Goal: Task Accomplishment & Management: Manage account settings

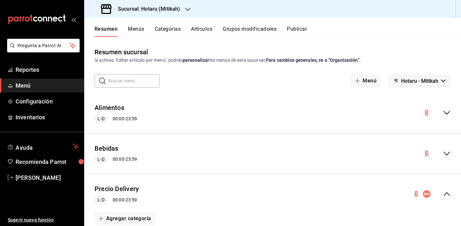
click at [161, 9] on h3 "Sucursal: Hotaru (Mitikah)" at bounding box center [146, 9] width 67 height 8
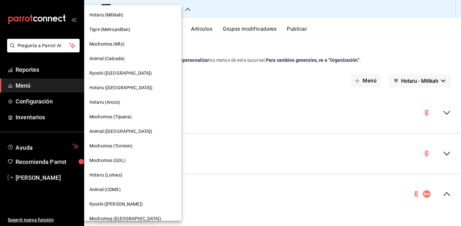
click at [117, 11] on div "Hotaru (Mitikah)" at bounding box center [132, 15] width 97 height 15
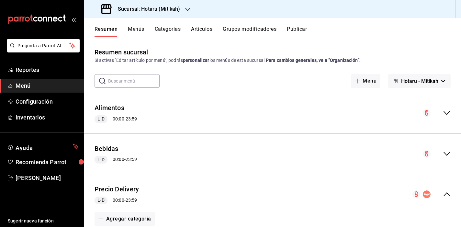
click at [52, 88] on span "Menú" at bounding box center [47, 85] width 63 height 9
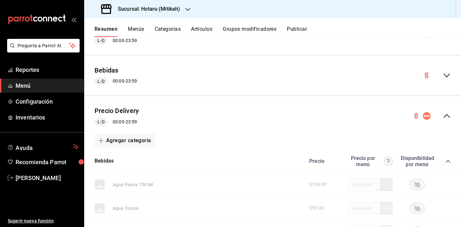
scroll to position [61, 0]
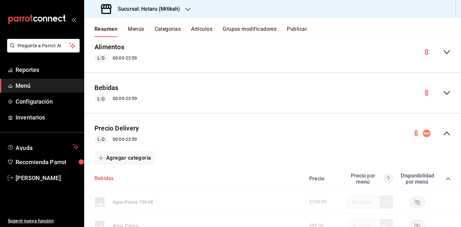
click at [110, 179] on button "Bebidas" at bounding box center [104, 178] width 19 height 7
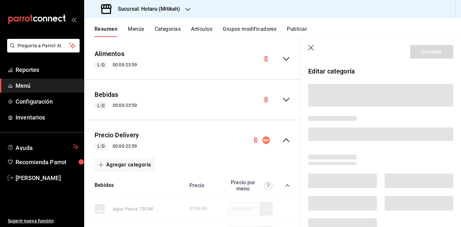
click at [310, 48] on icon "button" at bounding box center [311, 48] width 6 height 6
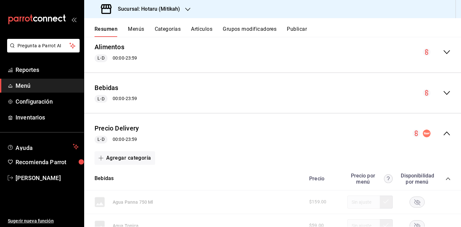
click at [446, 178] on icon "collapse-category-row" at bounding box center [448, 178] width 4 height 3
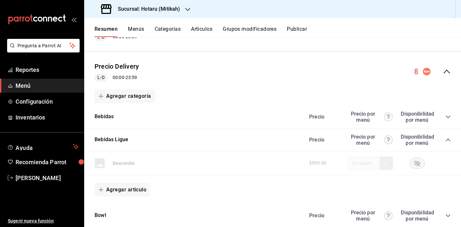
scroll to position [148, 0]
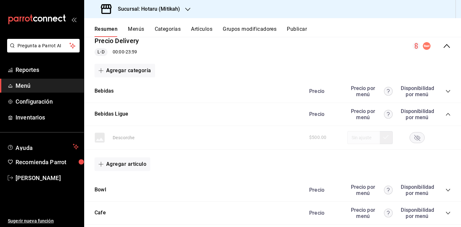
click at [446, 116] on div "Bebidas Ligue Precio Precio por menú Disponibilidad por menú" at bounding box center [272, 114] width 377 height 23
click at [445, 115] on icon "collapse-category-row" at bounding box center [447, 114] width 5 height 5
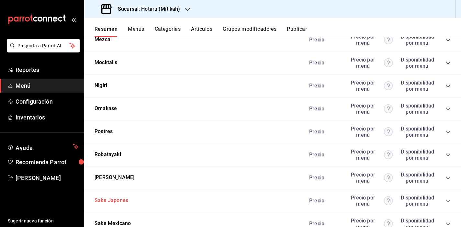
scroll to position [475, 0]
click at [103, 86] on button "Nigiri" at bounding box center [101, 86] width 13 height 7
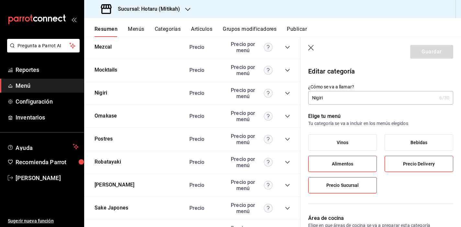
click at [310, 46] on icon "button" at bounding box center [311, 48] width 6 height 6
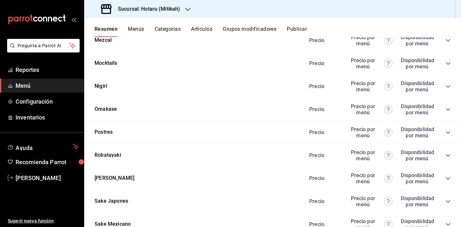
click at [446, 85] on icon "collapse-category-row" at bounding box center [448, 86] width 4 height 3
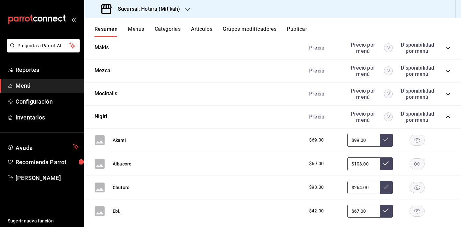
scroll to position [449, 0]
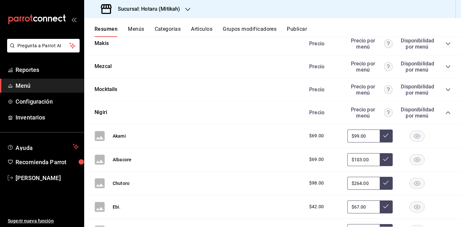
click at [445, 115] on icon "collapse-category-row" at bounding box center [447, 112] width 5 height 5
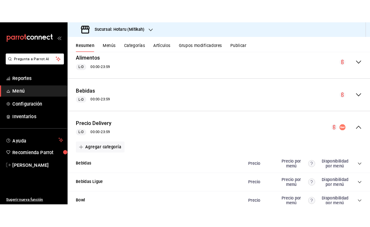
scroll to position [66, 0]
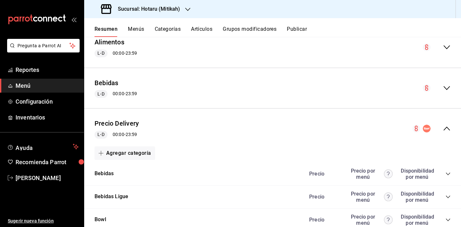
click at [445, 129] on icon "collapse-menu-row" at bounding box center [447, 129] width 8 height 8
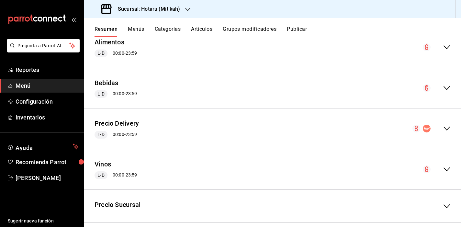
click at [445, 129] on icon "collapse-menu-row" at bounding box center [447, 129] width 8 height 8
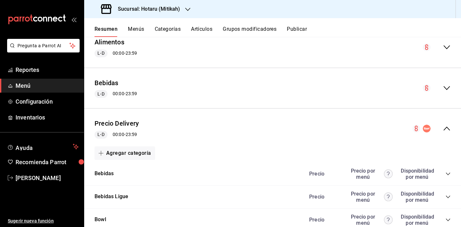
click at [134, 135] on div "L-D 00:00 - 23:59" at bounding box center [117, 135] width 44 height 8
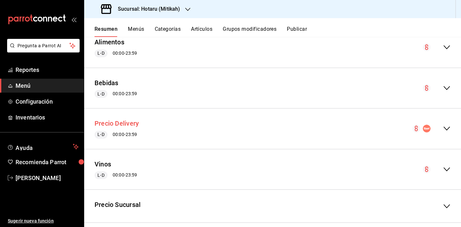
click at [125, 127] on button "Precio Delivery" at bounding box center [117, 123] width 44 height 9
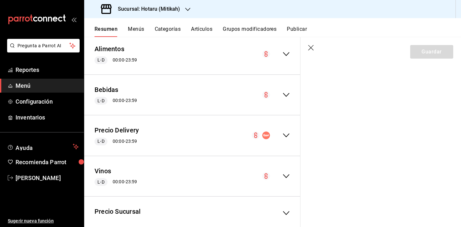
click at [122, 123] on div "Precio Delivery L-D 00:00 - 23:59" at bounding box center [192, 135] width 216 height 30
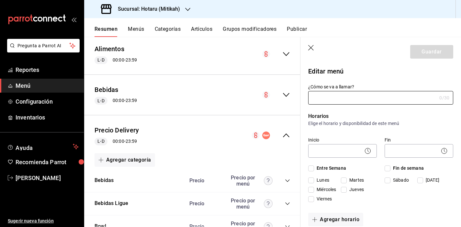
type input "Precio Delivery"
checkbox input "true"
type input "11737586477069"
drag, startPoint x: 325, startPoint y: 98, endPoint x: 300, endPoint y: 98, distance: 24.6
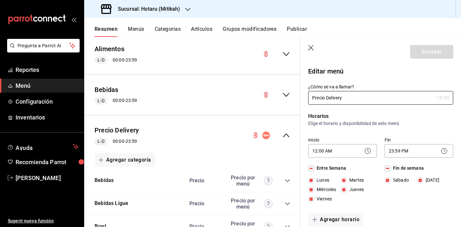
click at [300, 98] on div "Guardar Editar menú ¿Cómo se va a llamar? Precio Delivery 15 /30 ¿Cómo se va a …" at bounding box center [380, 150] width 161 height 227
drag, startPoint x: 349, startPoint y: 95, endPoint x: 328, endPoint y: 97, distance: 21.2
click at [328, 97] on input "Rappi Delivery" at bounding box center [371, 97] width 126 height 13
click at [340, 100] on input "Rappi Delivery" at bounding box center [371, 97] width 126 height 13
drag, startPoint x: 342, startPoint y: 98, endPoint x: 327, endPoint y: 98, distance: 15.2
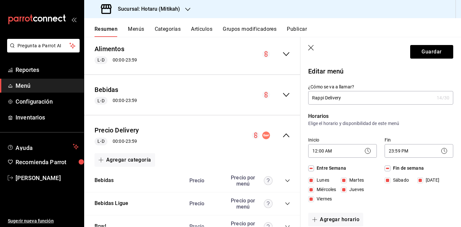
click at [327, 98] on input "Rappi Delivery" at bounding box center [371, 97] width 126 height 13
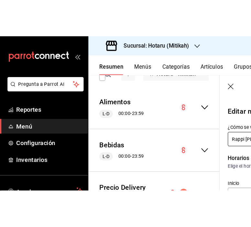
scroll to position [191, 0]
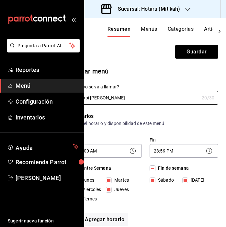
type input "Rappi [PERSON_NAME]"
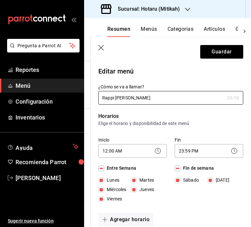
scroll to position [8, 0]
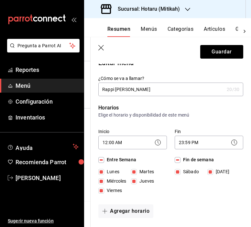
click at [209, 173] on input "[DATE]" at bounding box center [210, 172] width 6 height 6
checkbox input "false"
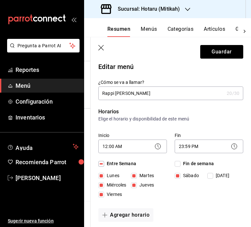
scroll to position [4, 0]
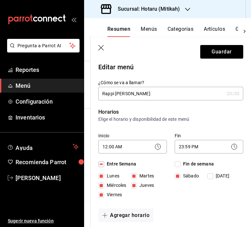
click at [157, 148] on icon at bounding box center [158, 147] width 8 height 8
click at [131, 151] on body "Pregunta a Parrot AI Reportes Menú Configuración Inventarios Ayuda Recomienda P…" at bounding box center [125, 113] width 251 height 227
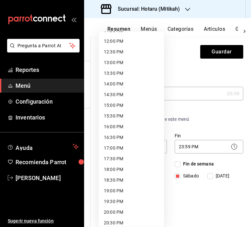
scroll to position [252, 0]
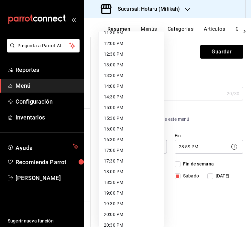
click at [116, 64] on li "13:00 PM" at bounding box center [131, 65] width 65 height 11
type input "13:00"
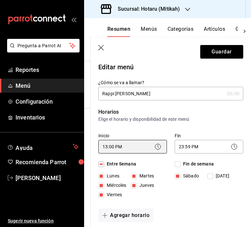
scroll to position [28, 0]
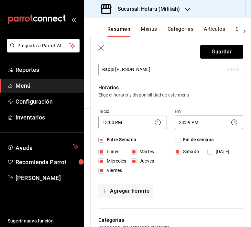
click at [194, 123] on body "Pregunta a Parrot AI Reportes Menú Configuración Inventarios Ayuda Recomienda P…" at bounding box center [125, 113] width 251 height 227
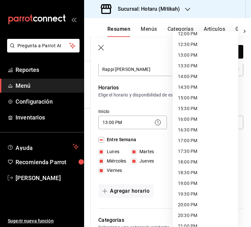
scroll to position [333, 0]
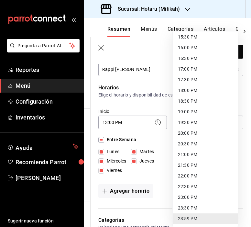
click at [192, 166] on li "21:30 PM" at bounding box center [205, 165] width 65 height 11
type input "21:30"
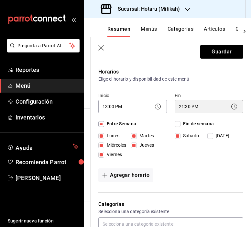
scroll to position [54, 0]
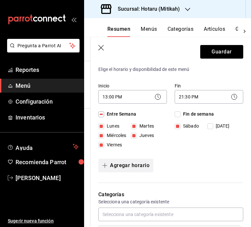
click at [136, 163] on button "Agregar horario" at bounding box center [125, 166] width 55 height 14
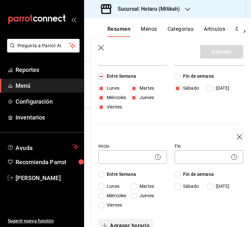
scroll to position [93, 0]
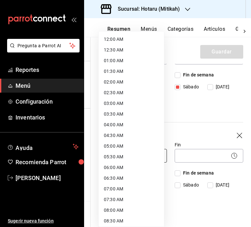
click at [122, 156] on body "Pregunta a Parrot AI Reportes Menú Configuración Inventarios Ayuda Recomienda P…" at bounding box center [125, 113] width 251 height 227
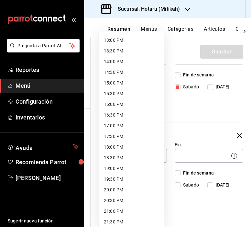
scroll to position [281, 0]
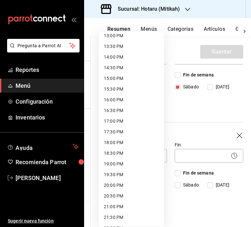
click at [117, 37] on li "13:00 PM" at bounding box center [131, 35] width 65 height 11
type input "13:00"
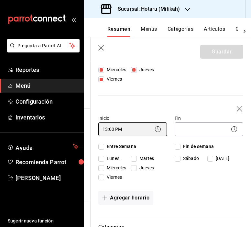
scroll to position [120, 0]
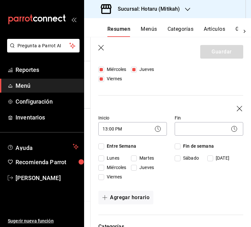
click at [230, 130] on icon at bounding box center [234, 129] width 8 height 8
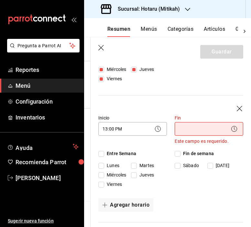
click at [234, 128] on icon at bounding box center [234, 128] width 1 height 3
click at [200, 127] on body "Pregunta a Parrot AI Reportes Menú Configuración Inventarios Ayuda Recomienda P…" at bounding box center [125, 113] width 251 height 227
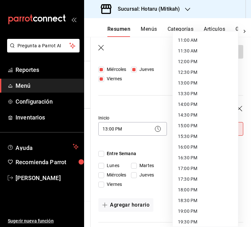
scroll to position [235, 0]
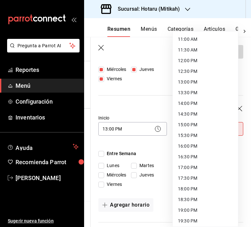
click at [188, 200] on li "18:30 PM" at bounding box center [205, 199] width 65 height 11
type input "18:30"
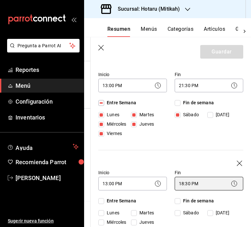
scroll to position [131, 0]
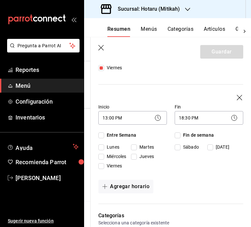
click at [207, 147] on input "[DATE]" at bounding box center [210, 147] width 6 height 6
checkbox input "true"
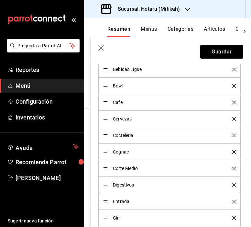
scroll to position [335, 0]
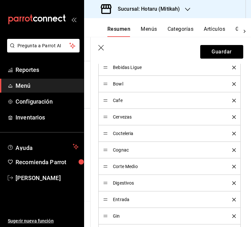
click at [232, 151] on icon "delete" at bounding box center [234, 150] width 4 height 4
click at [232, 134] on icon "delete" at bounding box center [234, 134] width 4 height 4
click at [232, 151] on icon "delete" at bounding box center [234, 150] width 4 height 4
click at [232, 165] on icon "delete" at bounding box center [234, 167] width 4 height 4
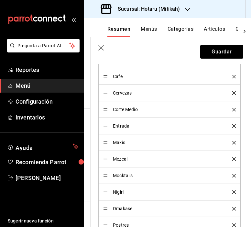
scroll to position [369, 0]
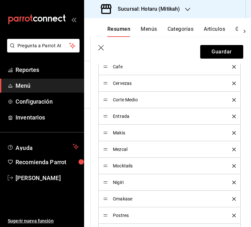
click at [232, 150] on icon "delete" at bounding box center [234, 150] width 4 height 4
click at [232, 166] on icon "delete" at bounding box center [234, 166] width 4 height 4
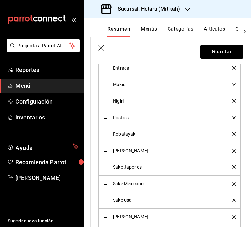
scroll to position [419, 0]
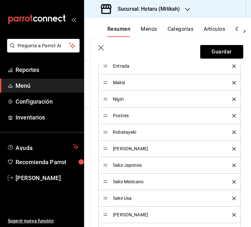
click at [228, 149] on button "delete" at bounding box center [232, 149] width 8 height 4
click at [232, 149] on icon "delete" at bounding box center [234, 149] width 4 height 4
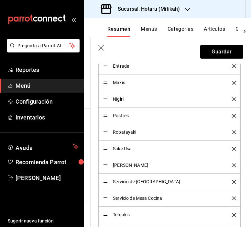
click at [232, 149] on icon "delete" at bounding box center [234, 149] width 4 height 4
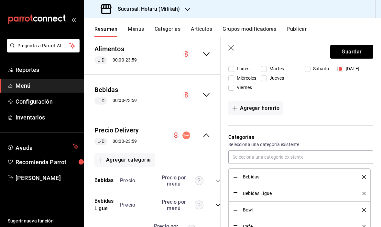
scroll to position [289, 0]
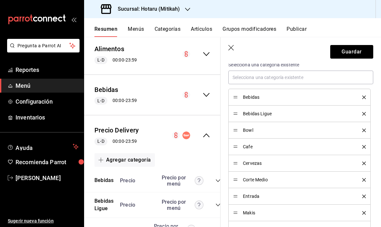
click at [362, 112] on li "Bebidas Ligue" at bounding box center [300, 114] width 142 height 17
click at [363, 114] on icon "delete" at bounding box center [365, 114] width 4 height 4
click at [363, 130] on icon "delete" at bounding box center [365, 130] width 4 height 4
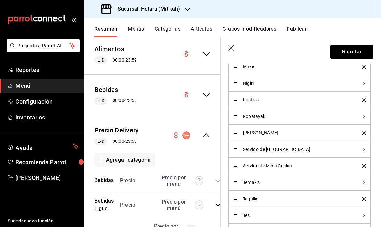
scroll to position [417, 0]
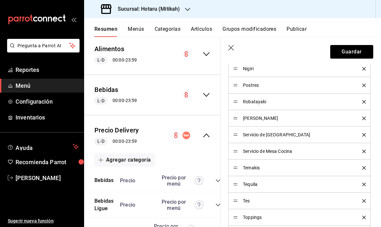
click at [363, 135] on icon "delete" at bounding box center [365, 135] width 4 height 4
click at [363, 152] on icon "delete" at bounding box center [365, 152] width 4 height 4
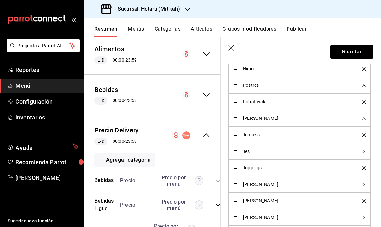
click at [363, 151] on icon "delete" at bounding box center [365, 152] width 4 height 4
click at [363, 168] on icon "delete" at bounding box center [365, 168] width 4 height 4
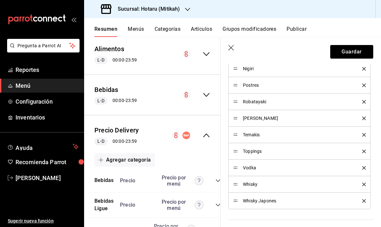
click at [363, 168] on icon "delete" at bounding box center [365, 168] width 4 height 4
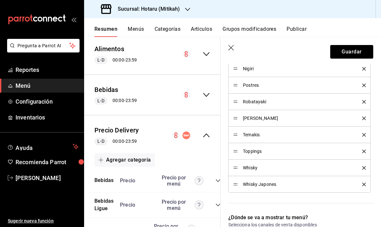
click at [363, 168] on icon "delete" at bounding box center [365, 168] width 4 height 4
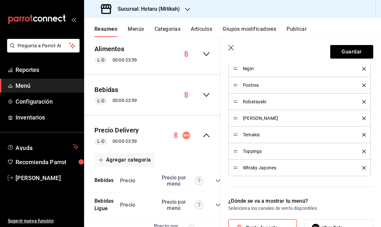
click at [363, 168] on icon "delete" at bounding box center [365, 168] width 4 height 4
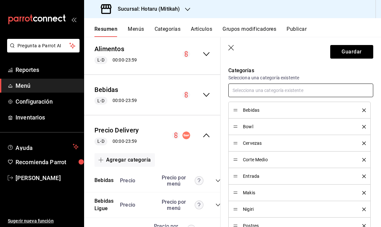
scroll to position [276, 0]
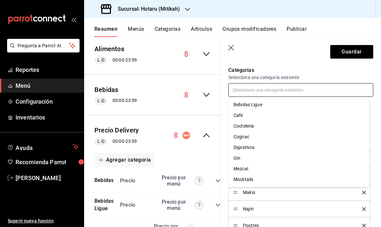
click at [280, 92] on input "text" at bounding box center [301, 90] width 145 height 14
click at [304, 64] on div "Categorías Selecciona una categoría existente Bebidas Bowl Cervezas Corte Medio…" at bounding box center [297, 186] width 153 height 254
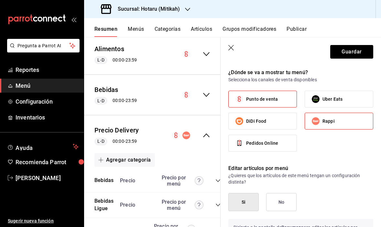
scroll to position [528, 0]
click at [270, 104] on label "Punto de venta" at bounding box center [263, 99] width 68 height 16
click at [246, 104] on input "Punto de venta" at bounding box center [240, 100] width 14 height 14
checkbox input "false"
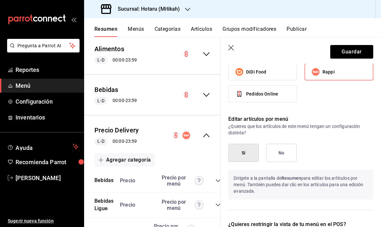
scroll to position [597, 0]
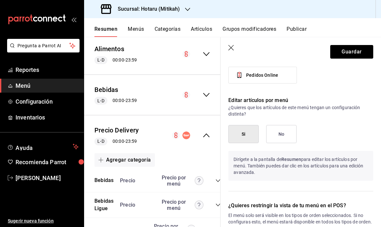
click at [240, 135] on button "Si" at bounding box center [244, 134] width 30 height 18
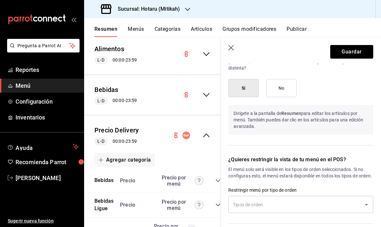
scroll to position [681, 0]
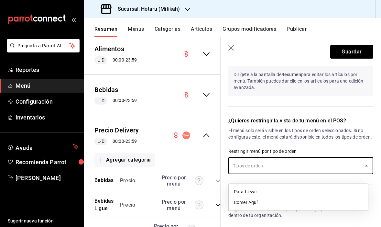
click at [272, 171] on input "text" at bounding box center [295, 165] width 129 height 11
click at [253, 192] on li "Para Llevar" at bounding box center [298, 191] width 139 height 11
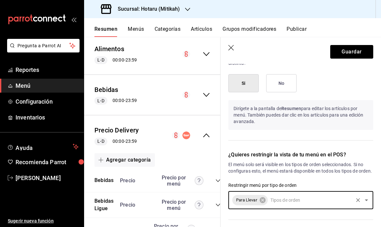
scroll to position [638, 0]
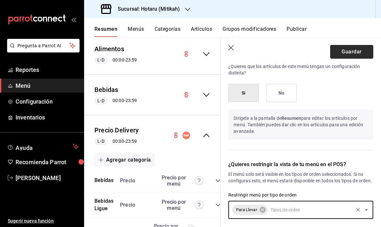
click at [352, 51] on button "Guardar" at bounding box center [351, 52] width 43 height 14
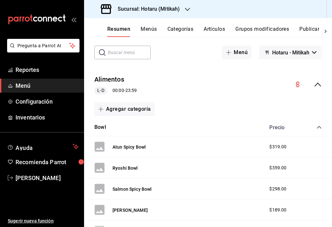
scroll to position [21, 0]
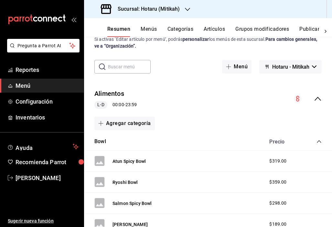
click at [317, 140] on icon "collapse-category-row" at bounding box center [319, 141] width 5 height 5
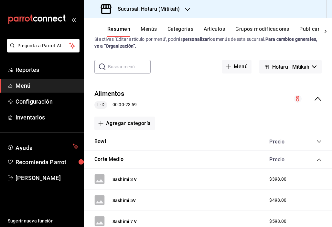
scroll to position [39, 0]
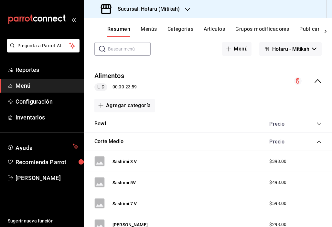
click at [317, 142] on icon "collapse-category-row" at bounding box center [319, 141] width 4 height 3
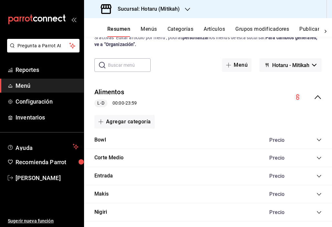
scroll to position [0, 0]
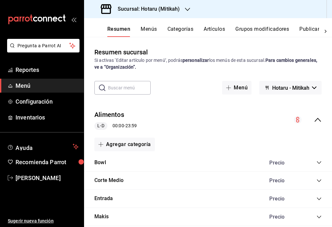
click at [22, 86] on span "Menú" at bounding box center [47, 85] width 63 height 9
click at [314, 119] on icon "collapse-menu-row" at bounding box center [318, 120] width 8 height 8
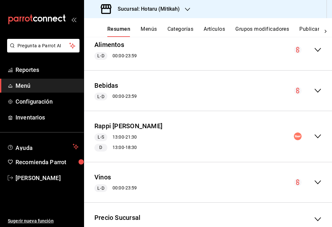
scroll to position [92, 0]
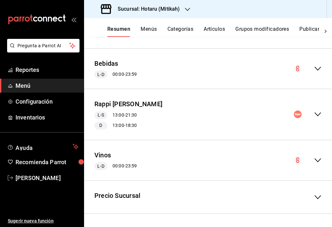
click at [296, 113] on circle "collapse-menu-row" at bounding box center [298, 114] width 8 height 8
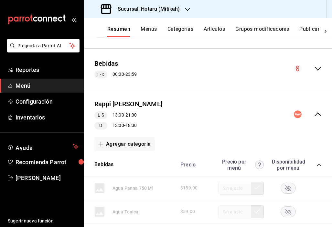
click at [295, 115] on circle "collapse-menu-row" at bounding box center [298, 114] width 8 height 8
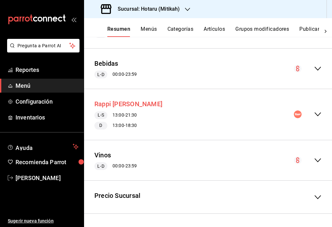
click at [140, 105] on button "Rappi [PERSON_NAME]" at bounding box center [129, 103] width 68 height 9
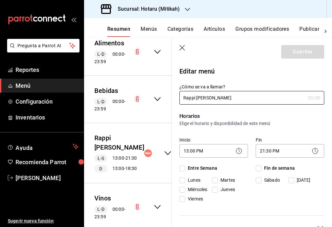
checkbox input "true"
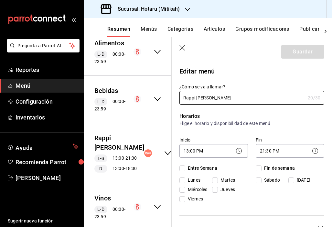
checkbox input "true"
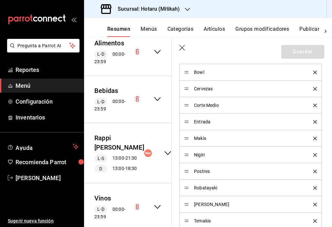
scroll to position [323, 0]
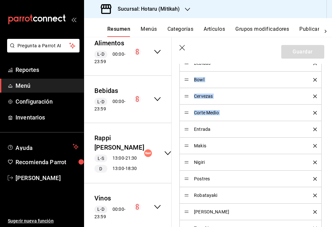
drag, startPoint x: 187, startPoint y: 132, endPoint x: 190, endPoint y: 89, distance: 43.1
click at [190, 88] on ul "Bebidas Bowl Cervezas Corte Medio Entrada Makis Nigiri Postres Robatayaki Sashi…" at bounding box center [252, 154] width 145 height 198
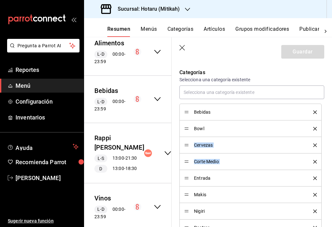
scroll to position [274, 0]
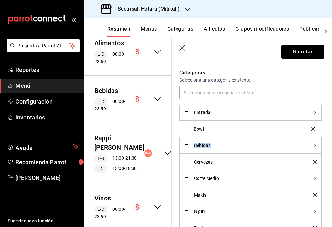
drag, startPoint x: 187, startPoint y: 145, endPoint x: 185, endPoint y: 128, distance: 17.0
drag, startPoint x: 186, startPoint y: 195, endPoint x: 181, endPoint y: 144, distance: 50.8
drag, startPoint x: 186, startPoint y: 212, endPoint x: 184, endPoint y: 162, distance: 49.9
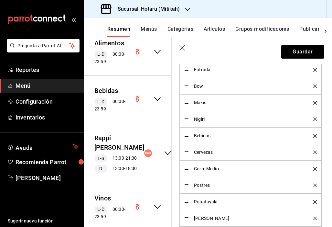
scroll to position [318, 0]
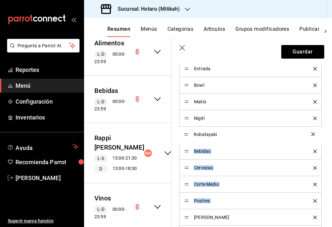
drag, startPoint x: 186, startPoint y: 200, endPoint x: 180, endPoint y: 133, distance: 67.0
drag, startPoint x: 187, startPoint y: 218, endPoint x: 181, endPoint y: 150, distance: 67.6
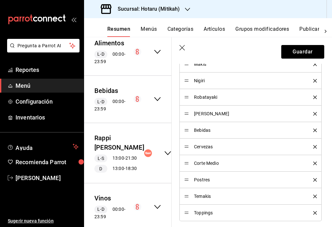
scroll to position [356, 0]
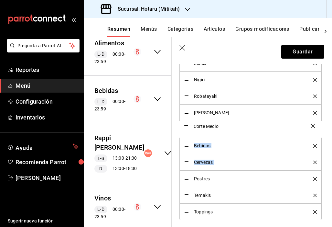
drag, startPoint x: 186, startPoint y: 162, endPoint x: 186, endPoint y: 126, distance: 36.3
drag, startPoint x: 185, startPoint y: 196, endPoint x: 181, endPoint y: 148, distance: 48.4
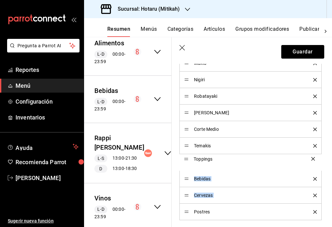
drag, startPoint x: 186, startPoint y: 212, endPoint x: 183, endPoint y: 159, distance: 52.6
drag, startPoint x: 188, startPoint y: 212, endPoint x: 187, endPoint y: 189, distance: 23.6
drag, startPoint x: 186, startPoint y: 195, endPoint x: 185, endPoint y: 180, distance: 14.9
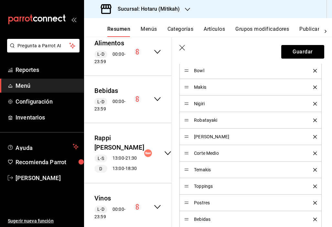
scroll to position [332, 0]
click at [288, 53] on button "Guardar" at bounding box center [303, 52] width 43 height 14
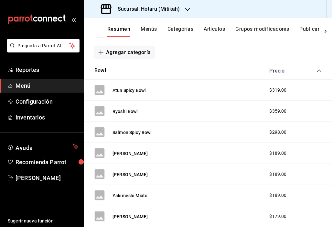
click at [195, 67] on div "Bowl Precio" at bounding box center [208, 71] width 248 height 18
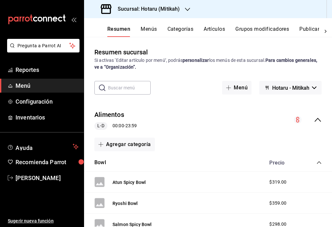
scroll to position [41, 0]
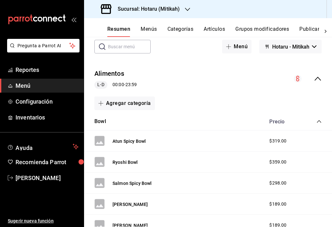
click at [314, 76] on icon "collapse-menu-row" at bounding box center [318, 79] width 8 height 8
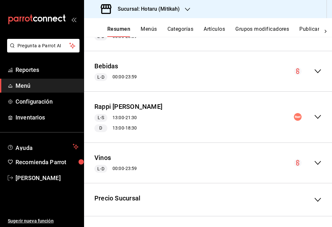
scroll to position [90, 0]
click at [314, 117] on icon "collapse-menu-row" at bounding box center [318, 117] width 8 height 8
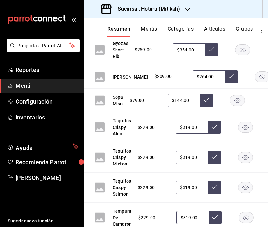
scroll to position [315, 0]
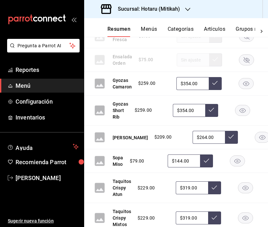
drag, startPoint x: 119, startPoint y: 159, endPoint x: 123, endPoint y: 50, distance: 109.5
click at [123, 49] on div "Almeja Chocolata $149.00 $194.00 Camarones Roca $239.00 $334.00 Edamames $89.00…" at bounding box center [176, 150] width 184 height 392
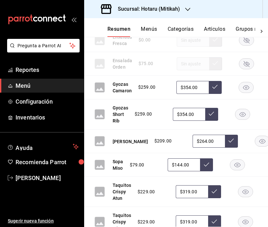
scroll to position [311, 0]
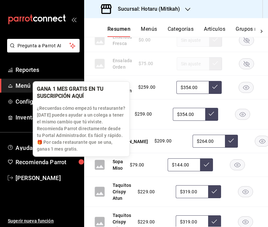
drag, startPoint x: 89, startPoint y: 165, endPoint x: 96, endPoint y: 74, distance: 91.3
click at [96, 76] on body "Pregunta a Parrot AI Reportes Menú Configuración Inventarios Ayuda Recomienda P…" at bounding box center [134, 113] width 268 height 227
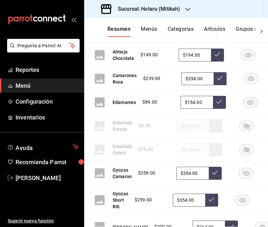
scroll to position [173, 0]
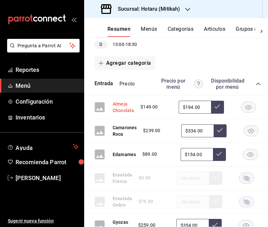
click at [122, 105] on button "Almeja Chocolata" at bounding box center [123, 107] width 21 height 13
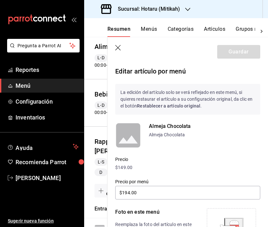
click at [180, 126] on p "Almeja Chocolata" at bounding box center [204, 126] width 111 height 8
click at [135, 131] on rect at bounding box center [128, 135] width 26 height 26
click at [123, 166] on p "$149.00" at bounding box center [187, 167] width 145 height 7
click at [127, 165] on p "$149.00" at bounding box center [187, 167] width 145 height 7
click at [128, 130] on rect at bounding box center [128, 135] width 26 height 26
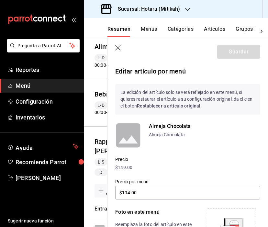
click at [168, 127] on p "Almeja Chocolata" at bounding box center [204, 126] width 111 height 8
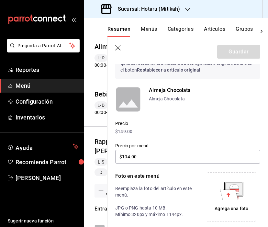
scroll to position [61, 0]
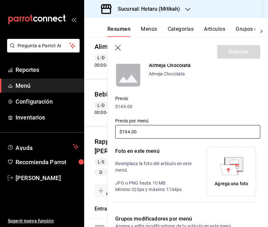
drag, startPoint x: 139, startPoint y: 133, endPoint x: 95, endPoint y: 126, distance: 44.9
click at [95, 126] on main "Resumen sucursal Si activas ‘Editar artículo por menú’, podrás personalizar los…" at bounding box center [176, 132] width 184 height 190
click at [197, 75] on p "Almeja Chocolata" at bounding box center [204, 74] width 111 height 7
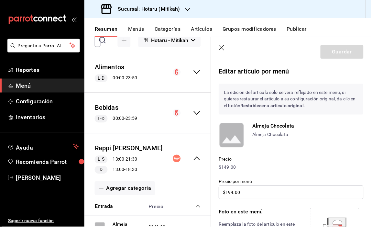
scroll to position [54, 0]
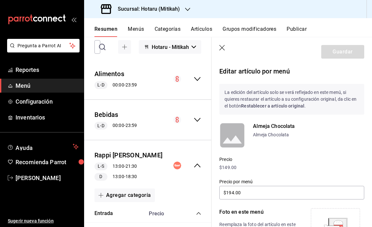
click at [225, 48] on icon "button" at bounding box center [222, 48] width 6 height 6
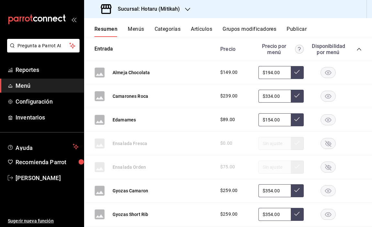
scroll to position [236, 0]
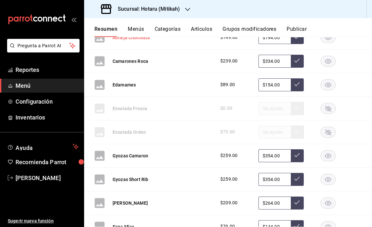
click at [129, 41] on button "Almeja Chocolata" at bounding box center [131, 37] width 37 height 6
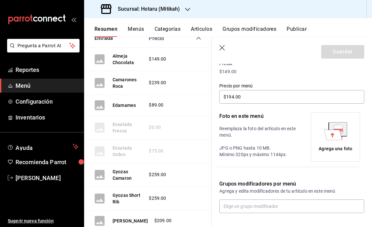
scroll to position [124, 0]
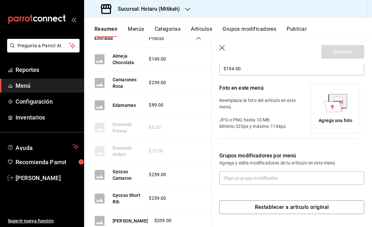
click at [251, 119] on p "Reemplaza la foto del artículo en este menú. JPG o PNG hasta 10 MB. Mínimo 320p…" at bounding box center [259, 113] width 80 height 32
click at [243, 89] on p "Foto en este menú" at bounding box center [259, 88] width 80 height 8
click at [238, 98] on p "Reemplaza la foto del artículo en este menú. JPG o PNG hasta 10 MB. Mínimo 320p…" at bounding box center [259, 113] width 80 height 32
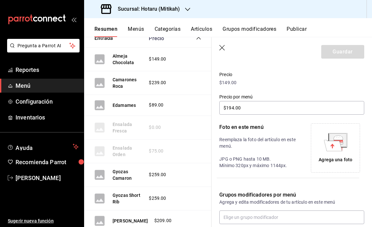
scroll to position [68, 0]
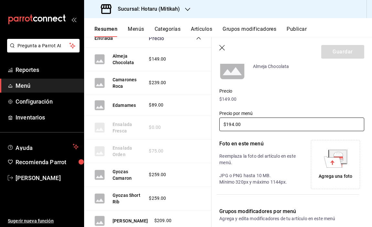
drag, startPoint x: 243, startPoint y: 123, endPoint x: 217, endPoint y: 124, distance: 26.2
click at [217, 124] on div "Precio por menú $194.00" at bounding box center [288, 117] width 153 height 29
click at [245, 113] on label "Precio por menú" at bounding box center [291, 113] width 145 height 5
click at [251, 113] on label "Precio por menú" at bounding box center [291, 113] width 145 height 5
drag, startPoint x: 249, startPoint y: 125, endPoint x: 210, endPoint y: 123, distance: 39.5
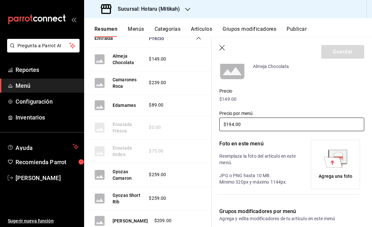
click at [210, 123] on main "Resumen sucursal Si activas ‘Editar artículo por menú’, podrás personalizar los…" at bounding box center [228, 132] width 288 height 190
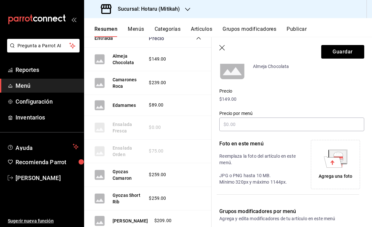
click at [267, 104] on div "Precio por menú" at bounding box center [288, 117] width 153 height 29
click at [232, 99] on p "$149.00" at bounding box center [291, 99] width 145 height 7
click at [230, 100] on p "$149.00" at bounding box center [291, 99] width 145 height 7
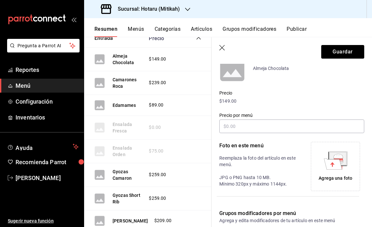
scroll to position [57, 0]
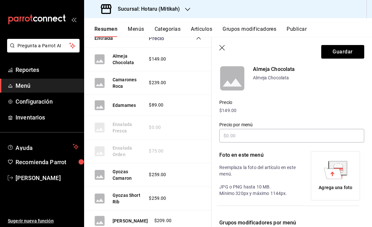
click at [222, 45] on icon "button" at bounding box center [222, 48] width 6 height 6
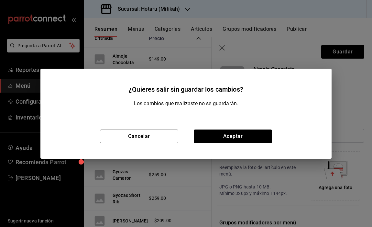
click at [221, 134] on button "Aceptar" at bounding box center [233, 136] width 78 height 14
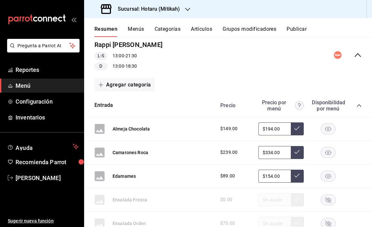
scroll to position [139, 0]
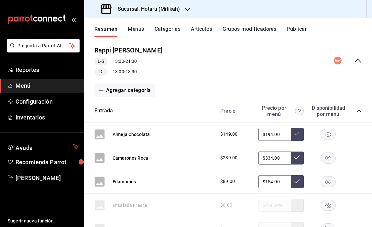
click at [133, 30] on button "Menús" at bounding box center [136, 31] width 16 height 11
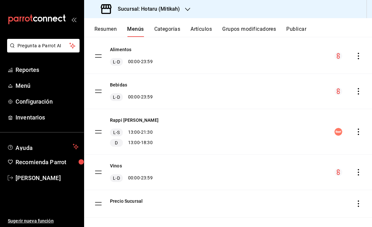
scroll to position [55, 0]
click at [355, 135] on icon "actions" at bounding box center [358, 131] width 6 height 6
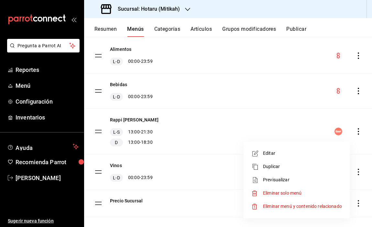
click at [354, 138] on div at bounding box center [186, 113] width 372 height 227
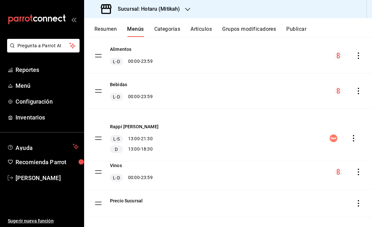
click at [98, 138] on tbody "Alimentos L-D 00:00 - 23:59 Bebidas L-D 00:00 - 23:59 Rappi Hotaru Mitikah L-S …" at bounding box center [228, 127] width 288 height 179
click at [99, 139] on tbody "Alimentos L-D 00:00 - 23:59 Bebidas L-D 00:00 - 23:59 Rappi Hotaru Mitikah L-S …" at bounding box center [228, 127] width 288 height 179
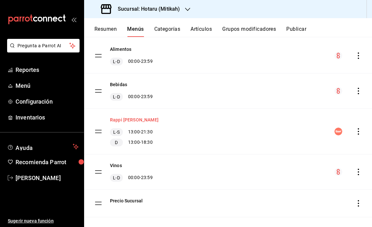
click at [136, 123] on button "Rappi [PERSON_NAME]" at bounding box center [134, 120] width 49 height 6
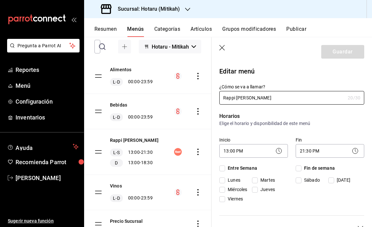
checkbox input "true"
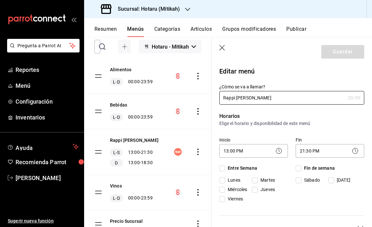
checkbox input "true"
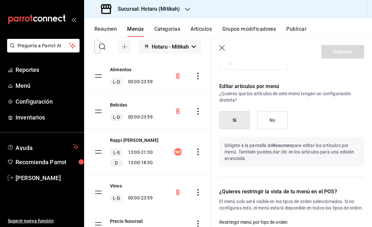
scroll to position [718, 0]
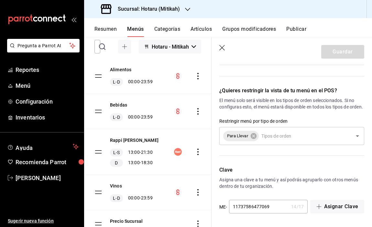
click at [223, 46] on icon "button" at bounding box center [222, 48] width 6 height 6
checkbox input "false"
type input "1755642464447"
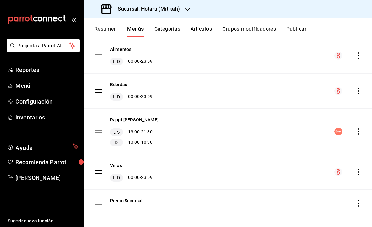
scroll to position [389, 0]
checkbox input "false"
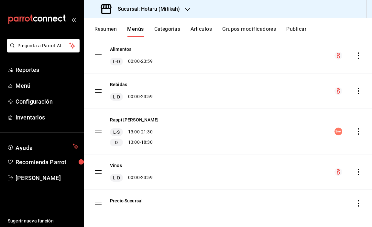
checkbox input "false"
click at [162, 31] on button "Categorías" at bounding box center [167, 31] width 26 height 11
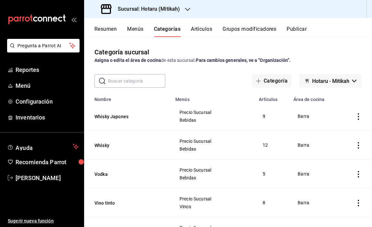
click at [211, 32] on button "Artículos" at bounding box center [201, 31] width 21 height 11
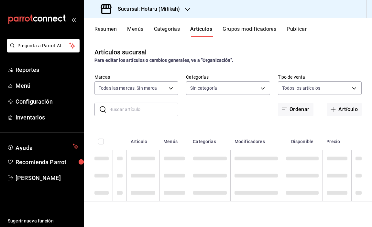
type input "d84d5940-0e8c-40c5-88cd-2414b97e757c"
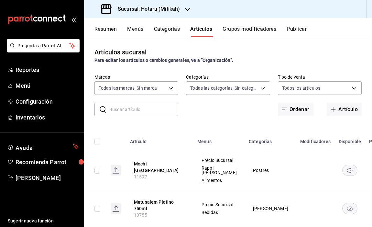
type input "e268faa6-5537-49d9-8e69-67de3d9582db,d994c3d7-8aca-45aa-b25a-b682bae8cd68,ae375…"
click at [110, 30] on button "Resumen" at bounding box center [106, 31] width 22 height 11
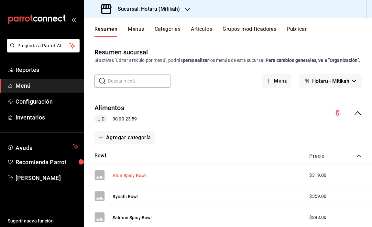
click at [135, 179] on button "Atun Spicy Bowl" at bounding box center [129, 175] width 33 height 6
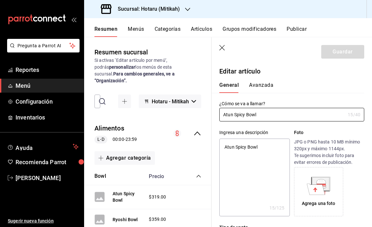
type textarea "x"
type input "$319.00"
click at [220, 46] on icon "button" at bounding box center [222, 48] width 6 height 6
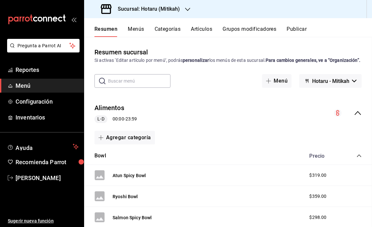
click at [223, 50] on main "Resumen sucursal Si activas ‘Editar artículo por menú’, podrás personalizar los…" at bounding box center [228, 132] width 288 height 190
click at [354, 117] on icon "collapse-menu-row" at bounding box center [358, 113] width 8 height 8
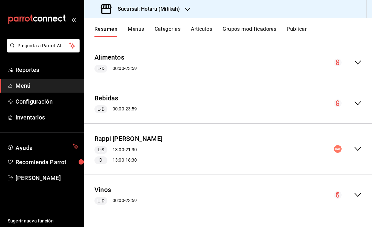
scroll to position [92, 0]
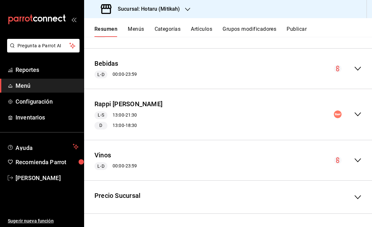
click at [354, 116] on icon "collapse-menu-row" at bounding box center [358, 114] width 8 height 8
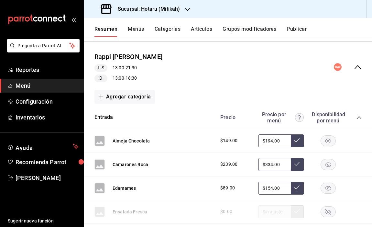
scroll to position [142, 0]
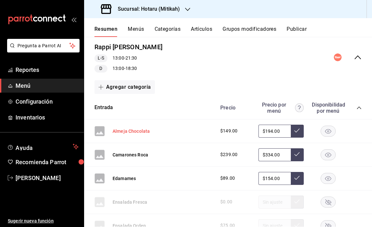
click at [137, 134] on button "Almeja Chocolata" at bounding box center [131, 131] width 37 height 6
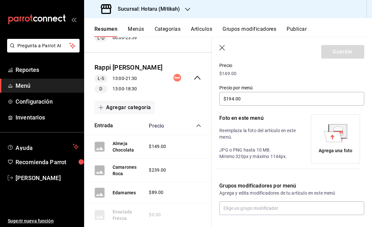
scroll to position [94, 0]
click at [242, 138] on p "Reemplaza la foto del artículo en este menú. JPG o PNG hasta 10 MB. Mínimo 320p…" at bounding box center [259, 143] width 80 height 32
click at [245, 143] on p "Reemplaza la foto del artículo en este menú. JPG o PNG hasta 10 MB. Mínimo 320p…" at bounding box center [259, 143] width 80 height 32
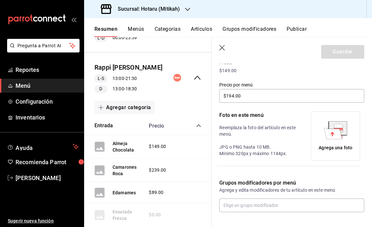
scroll to position [0, 0]
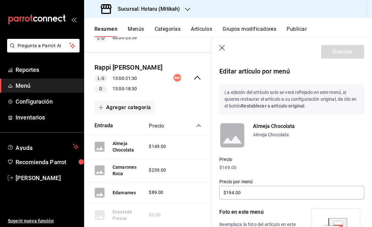
click at [277, 104] on strong "Restablecer a artículo original" at bounding box center [272, 105] width 63 height 5
click at [277, 105] on strong "Restablecer a artículo original" at bounding box center [272, 105] width 63 height 5
click at [315, 82] on div "La edición del artículo solo se verá reflejado en este menú, si quieres restaur…" at bounding box center [288, 95] width 153 height 39
click at [280, 133] on p "Almeja Chocolata" at bounding box center [308, 134] width 111 height 7
click at [279, 136] on p "Almeja Chocolata" at bounding box center [308, 134] width 111 height 7
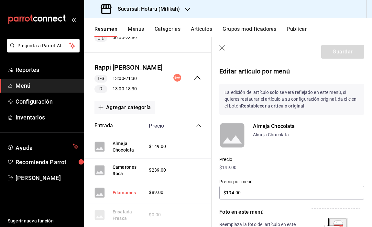
click at [129, 189] on button "Edamames" at bounding box center [124, 192] width 23 height 6
type input "$154.00"
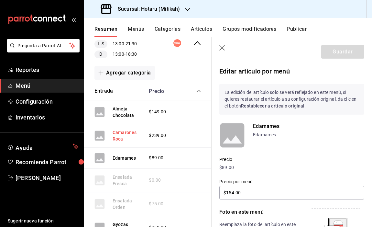
scroll to position [260, 0]
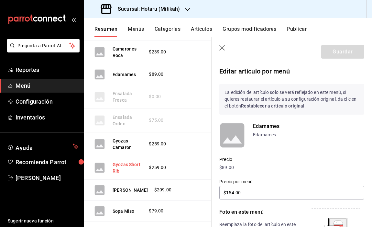
click at [119, 161] on button "Gyozas Short Rib" at bounding box center [128, 167] width 30 height 13
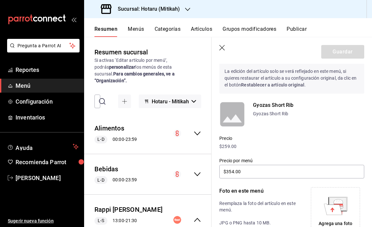
click at [138, 33] on button "Menús" at bounding box center [136, 31] width 16 height 11
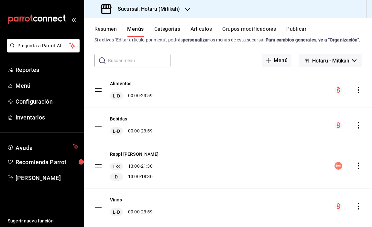
scroll to position [29, 0]
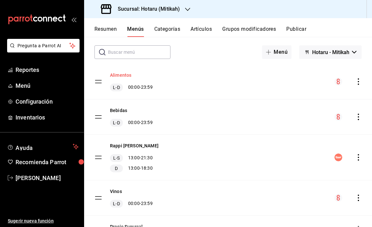
click at [123, 78] on button "Alimentos" at bounding box center [120, 75] width 21 height 6
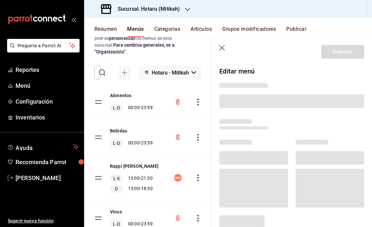
click at [221, 48] on icon "button" at bounding box center [222, 48] width 6 height 6
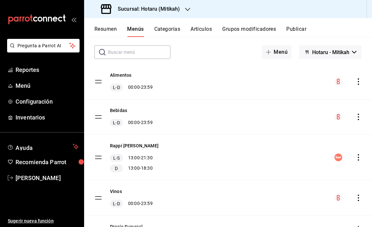
click at [355, 85] on icon "actions" at bounding box center [358, 81] width 6 height 6
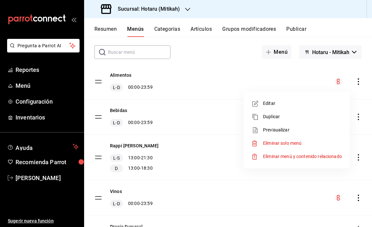
click at [190, 83] on div at bounding box center [186, 113] width 372 height 227
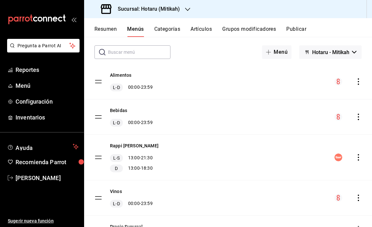
click at [98, 164] on tbody "Alimentos L-D 00:00 - 23:59 Bebidas L-D 00:00 - 23:59 Rappi Hotaru Mitikah L-S …" at bounding box center [228, 153] width 288 height 179
click at [131, 149] on button "Rappi [PERSON_NAME]" at bounding box center [134, 145] width 49 height 6
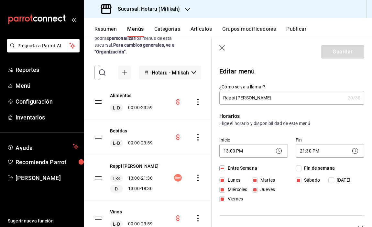
click at [224, 50] on icon "button" at bounding box center [222, 48] width 6 height 6
checkbox input "false"
type input "1755642562678"
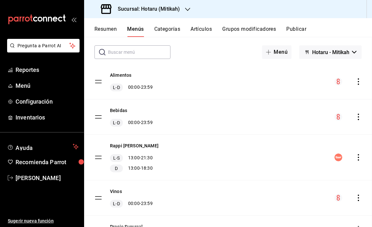
checkbox input "false"
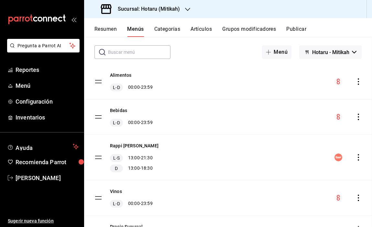
checkbox input "false"
click at [111, 26] on button "Resumen" at bounding box center [106, 31] width 22 height 11
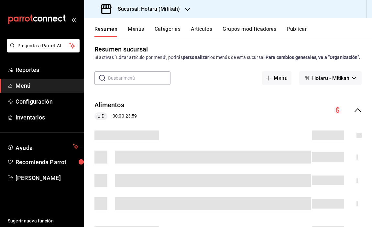
scroll to position [11, 0]
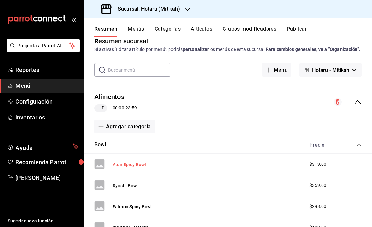
click at [141, 168] on button "Atun Spicy Bowl" at bounding box center [129, 164] width 33 height 6
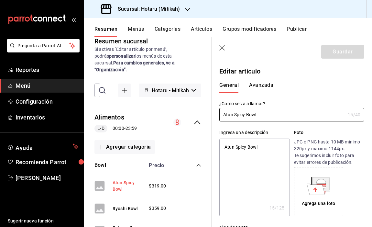
type textarea "x"
type input "$319.00"
click at [224, 47] on icon "button" at bounding box center [222, 48] width 6 height 6
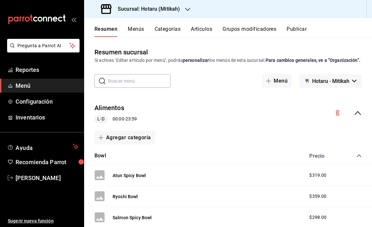
click at [132, 29] on button "Menús" at bounding box center [136, 31] width 16 height 11
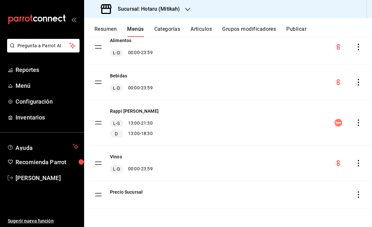
scroll to position [70, 0]
click at [355, 122] on icon "actions" at bounding box center [358, 122] width 6 height 6
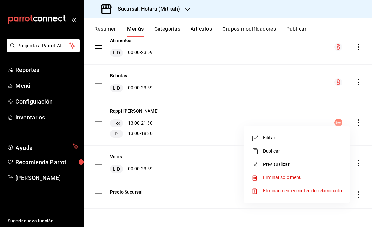
click at [137, 118] on div at bounding box center [186, 113] width 372 height 227
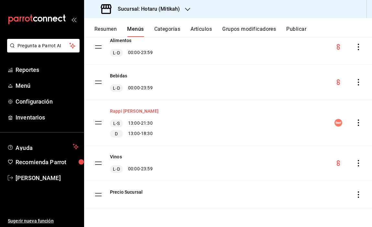
scroll to position [66, 0]
click at [128, 114] on button "Rappi [PERSON_NAME]" at bounding box center [134, 111] width 49 height 6
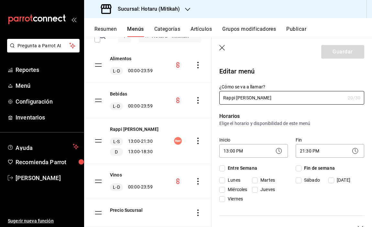
checkbox input "true"
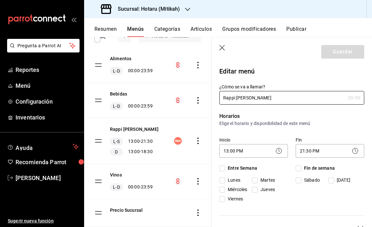
checkbox input "true"
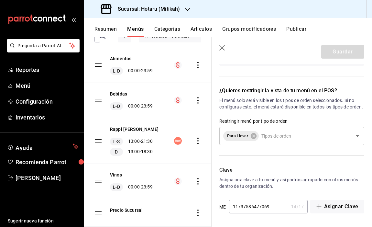
scroll to position [718, 0]
click at [222, 47] on icon "button" at bounding box center [222, 48] width 6 height 6
checkbox input "false"
type input "1755642620578"
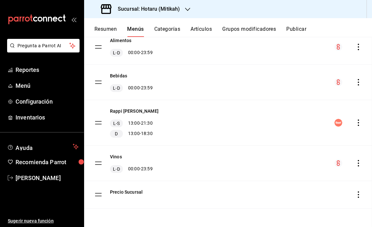
checkbox input "false"
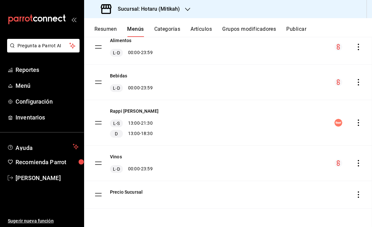
checkbox input "false"
click at [143, 114] on button "Rappi [PERSON_NAME]" at bounding box center [134, 111] width 49 height 6
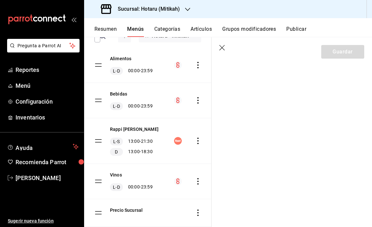
click at [222, 48] on icon "button" at bounding box center [222, 48] width 6 height 6
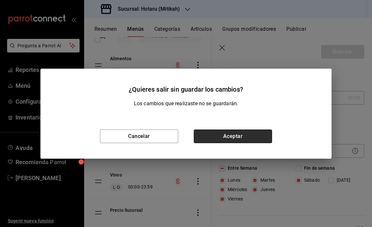
click at [235, 136] on button "Aceptar" at bounding box center [233, 136] width 78 height 14
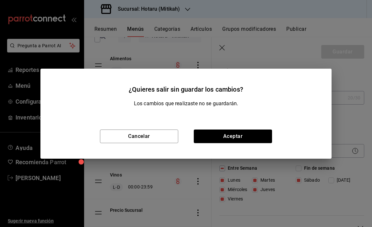
checkbox input "false"
type input "1755642626991"
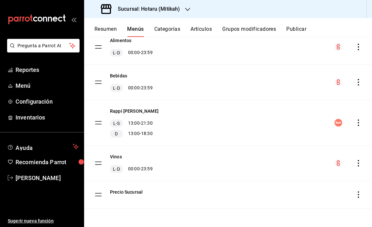
checkbox input "false"
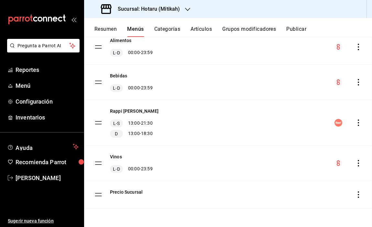
checkbox input "false"
click at [110, 29] on button "Resumen" at bounding box center [106, 31] width 22 height 11
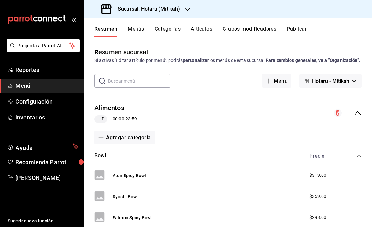
click at [354, 117] on icon "collapse-menu-row" at bounding box center [358, 113] width 8 height 8
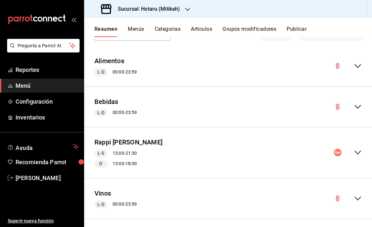
scroll to position [92, 0]
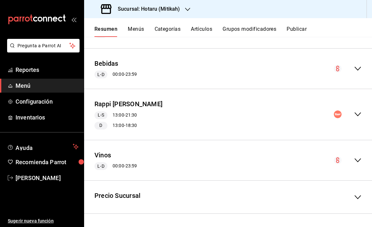
click at [356, 117] on icon "collapse-menu-row" at bounding box center [358, 114] width 8 height 8
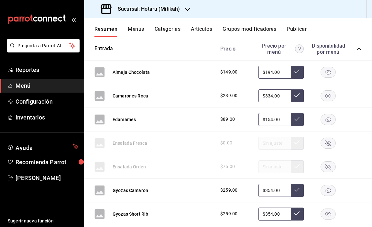
scroll to position [201, 0]
click at [227, 122] on span "$89.00" at bounding box center [227, 119] width 15 height 7
click at [128, 122] on button "Edamames" at bounding box center [124, 119] width 23 height 6
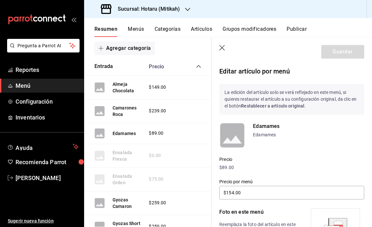
click at [295, 106] on strong "Restablecer a artículo original" at bounding box center [272, 105] width 63 height 5
click at [251, 170] on p "$89.00" at bounding box center [291, 167] width 145 height 7
click at [227, 168] on p "$89.00" at bounding box center [291, 167] width 145 height 7
click at [226, 155] on div "Precio $89.00" at bounding box center [288, 159] width 153 height 23
click at [223, 47] on icon "button" at bounding box center [222, 48] width 6 height 6
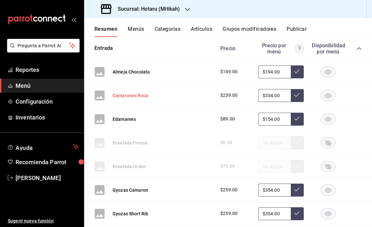
click at [134, 99] on button "Camarones Roca" at bounding box center [131, 95] width 36 height 6
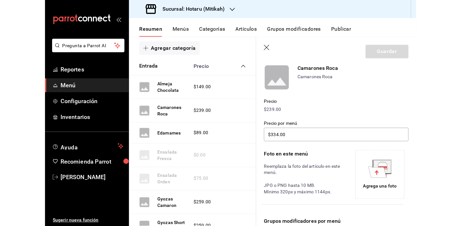
scroll to position [49, 0]
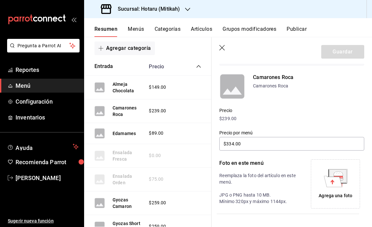
click at [225, 48] on icon "button" at bounding box center [222, 48] width 6 height 6
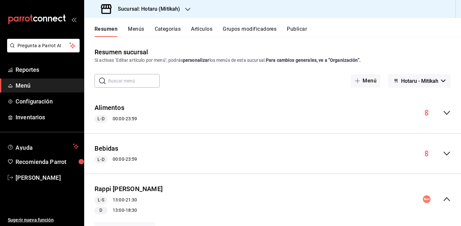
click at [443, 112] on icon "collapse-menu-row" at bounding box center [447, 113] width 8 height 8
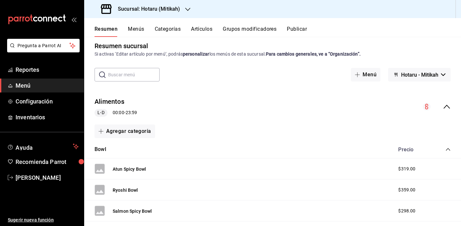
scroll to position [7, 0]
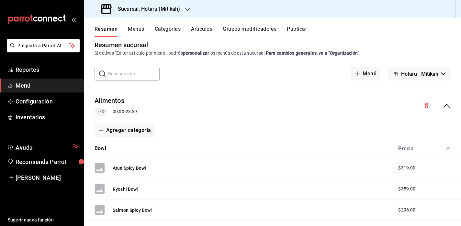
click at [440, 111] on div "Alimentos L-D 00:00 - 23:59" at bounding box center [272, 106] width 377 height 30
click at [441, 110] on div "Alimentos L-D 00:00 - 23:59" at bounding box center [272, 106] width 377 height 30
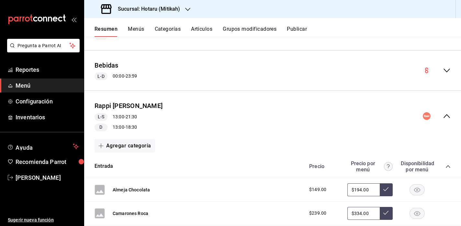
scroll to position [105, 0]
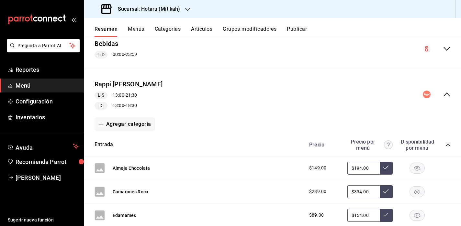
click at [444, 95] on icon "collapse-menu-row" at bounding box center [447, 95] width 8 height 8
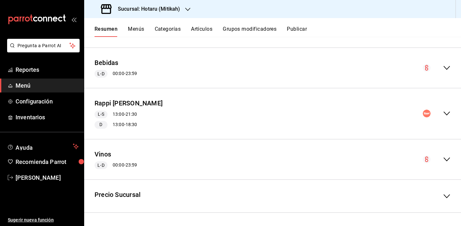
click at [443, 112] on icon "collapse-menu-row" at bounding box center [446, 114] width 6 height 4
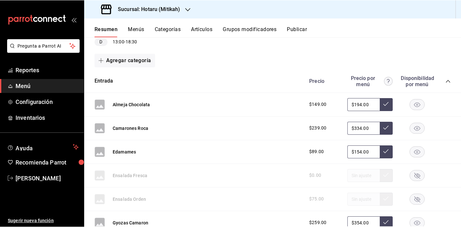
scroll to position [169, 0]
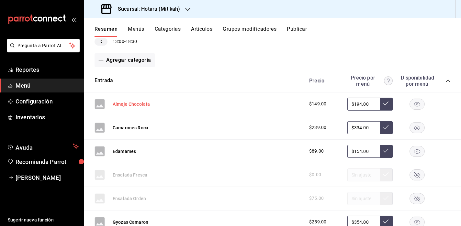
click at [137, 105] on button "Almeja Chocolata" at bounding box center [131, 104] width 37 height 6
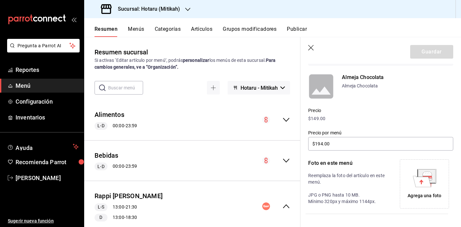
click at [32, 88] on span "Menú" at bounding box center [47, 85] width 63 height 9
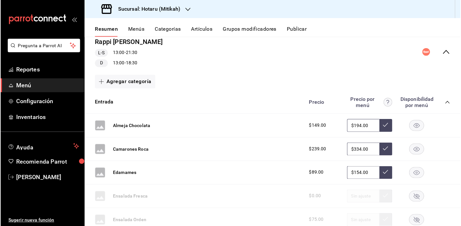
scroll to position [124, 0]
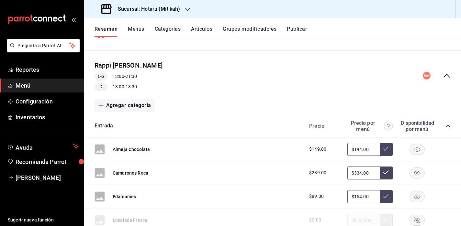
click at [134, 13] on h3 "Sucursal: Hotaru (Mitikah)" at bounding box center [146, 9] width 67 height 8
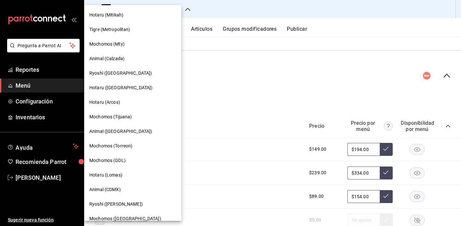
click at [111, 29] on span "Tigre (Metropolitan)" at bounding box center [109, 29] width 41 height 7
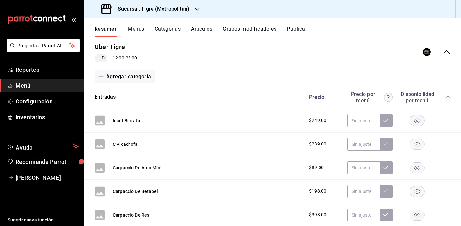
scroll to position [119, 0]
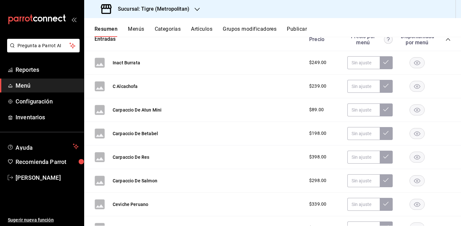
click at [309, 110] on span "$89.00" at bounding box center [316, 109] width 15 height 7
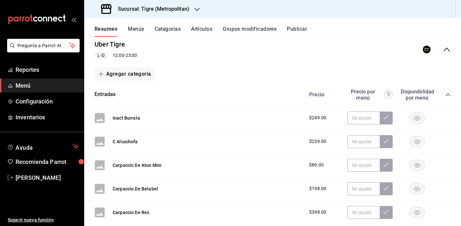
scroll to position [63, 0]
click at [355, 98] on div "Precio por menú" at bounding box center [369, 95] width 45 height 12
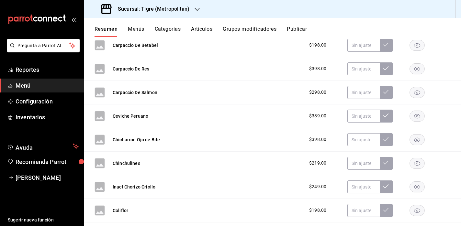
scroll to position [83, 0]
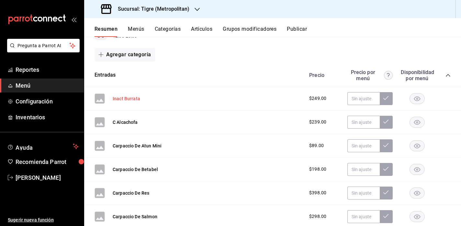
click at [135, 98] on button "Inact Burrata" at bounding box center [127, 98] width 28 height 6
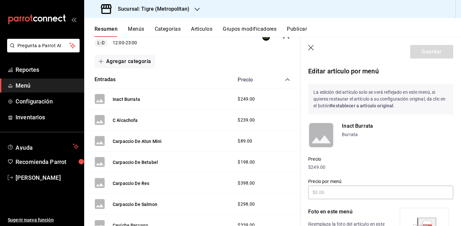
click at [310, 46] on icon "button" at bounding box center [311, 48] width 6 height 6
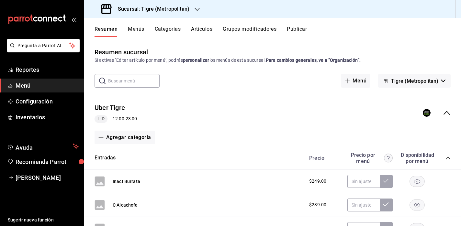
click at [137, 30] on button "Menús" at bounding box center [136, 31] width 16 height 11
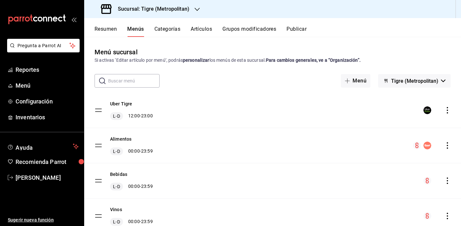
click at [154, 9] on h3 "Sucursal: Tigre (Metropolitan)" at bounding box center [151, 9] width 77 height 8
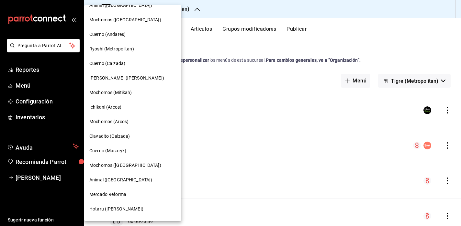
scroll to position [255, 0]
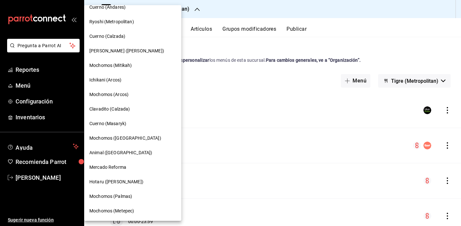
click at [121, 184] on div "Hotaru (Valle)" at bounding box center [132, 182] width 87 height 7
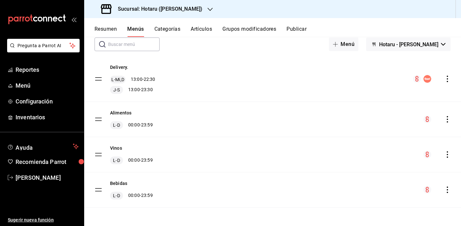
scroll to position [0, 0]
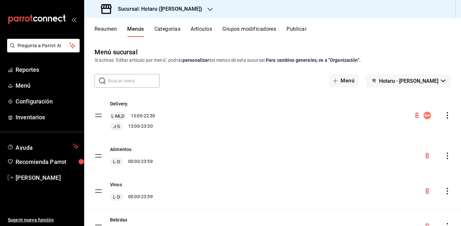
click at [104, 27] on button "Resumen" at bounding box center [106, 31] width 22 height 11
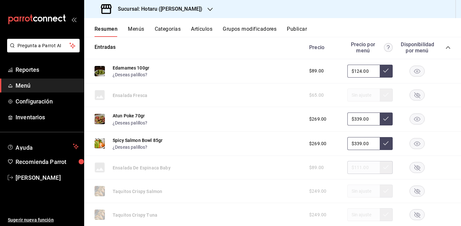
scroll to position [120, 0]
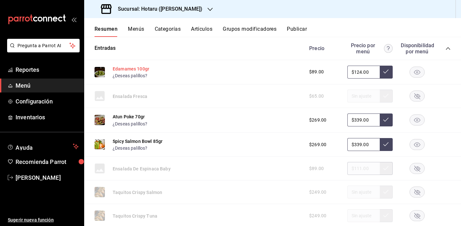
click at [125, 68] on button "Edamames 100gr" at bounding box center [131, 69] width 37 height 6
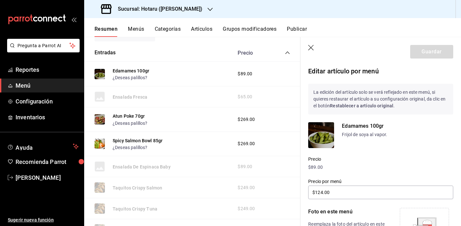
drag, startPoint x: 359, startPoint y: 133, endPoint x: 326, endPoint y: 134, distance: 32.7
click at [326, 134] on div "Edamames 100gr Frijol de soya al vapor." at bounding box center [380, 135] width 145 height 26
click at [386, 137] on p "Frijol de soya al vapor." at bounding box center [397, 134] width 111 height 7
click at [385, 135] on p "Frijol de soya al vapor." at bounding box center [397, 134] width 111 height 7
drag, startPoint x: 309, startPoint y: 47, endPoint x: 314, endPoint y: 46, distance: 5.7
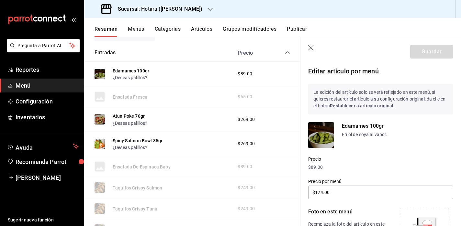
click at [311, 47] on icon "button" at bounding box center [311, 48] width 6 height 6
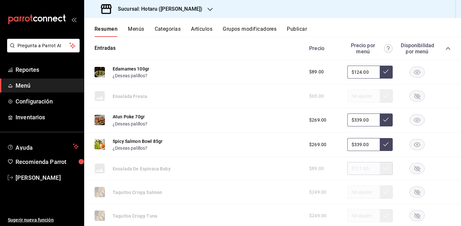
click at [136, 9] on h3 "Sucursal: Hotaru (Valle)" at bounding box center [158, 9] width 90 height 8
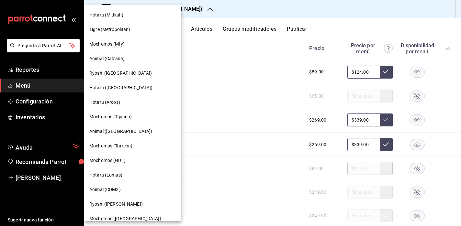
click at [116, 16] on span "Hotaru (Mitikah)" at bounding box center [106, 15] width 34 height 7
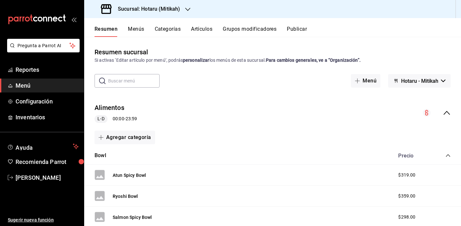
click at [445, 112] on icon "collapse-menu-row" at bounding box center [447, 113] width 8 height 8
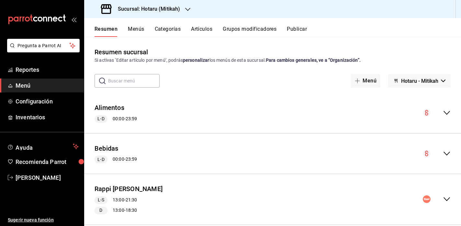
scroll to position [86, 0]
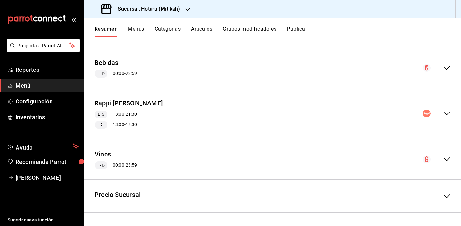
click at [443, 113] on icon "collapse-menu-row" at bounding box center [447, 114] width 8 height 8
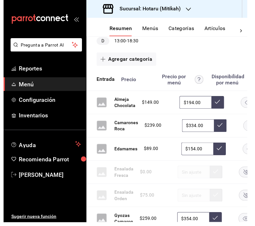
scroll to position [169, 0]
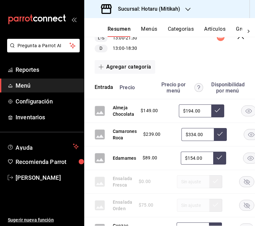
drag, startPoint x: 197, startPoint y: 110, endPoint x: 179, endPoint y: 109, distance: 18.8
click at [179, 109] on input "$194.00" at bounding box center [195, 111] width 32 height 13
click at [193, 109] on input "$194.00" at bounding box center [195, 111] width 32 height 13
type input "$1.00"
type input "$229.00"
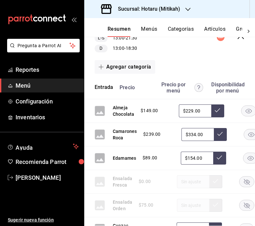
click at [219, 113] on button at bounding box center [217, 111] width 13 height 13
click at [195, 135] on input "$334.00" at bounding box center [197, 134] width 32 height 13
click at [218, 136] on icon at bounding box center [219, 133] width 5 height 5
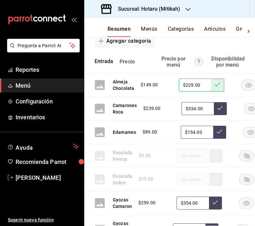
scroll to position [195, 0]
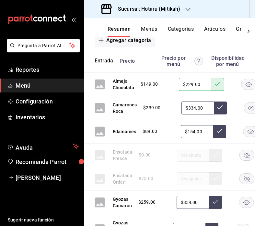
click at [220, 107] on icon at bounding box center [219, 107] width 5 height 5
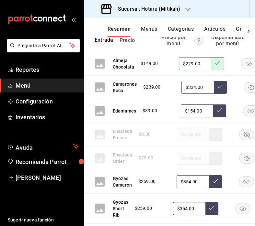
scroll to position [219, 0]
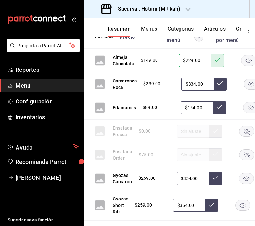
click at [198, 108] on input "$154.00" at bounding box center [197, 107] width 32 height 13
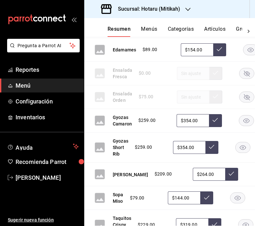
scroll to position [278, 0]
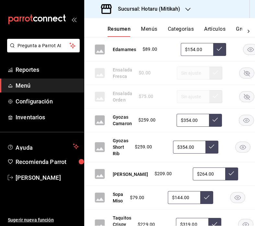
click at [190, 121] on input "$354.00" at bounding box center [192, 120] width 32 height 13
type input "$359.00"
click at [214, 119] on icon at bounding box center [214, 119] width 5 height 5
click at [186, 147] on input "$354.00" at bounding box center [189, 147] width 32 height 13
type input "$359.00"
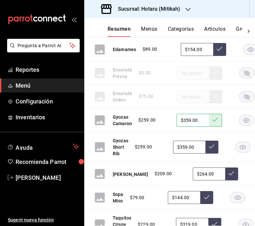
click at [212, 151] on button at bounding box center [211, 147] width 13 height 13
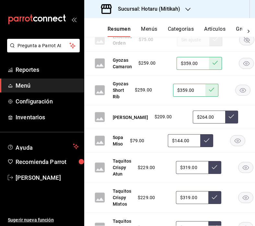
scroll to position [336, 0]
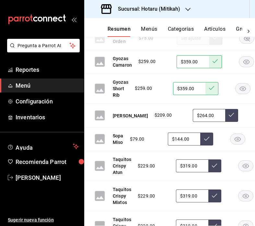
drag, startPoint x: 191, startPoint y: 115, endPoint x: 167, endPoint y: 115, distance: 24.0
click at [167, 115] on div "$209.00 $264.00" at bounding box center [222, 115] width 148 height 13
type input "$299.00"
click at [225, 115] on button at bounding box center [231, 115] width 13 height 13
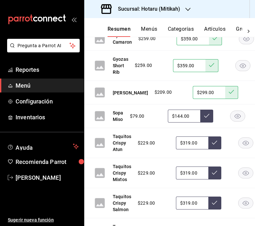
scroll to position [360, 0]
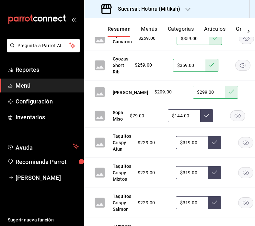
click at [190, 141] on input "$319.00" at bounding box center [192, 142] width 32 height 13
type input "$324.00"
click at [215, 142] on icon at bounding box center [214, 142] width 5 height 5
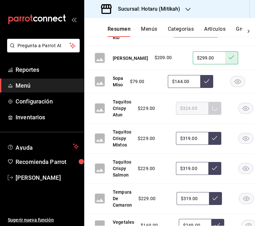
scroll to position [394, 0]
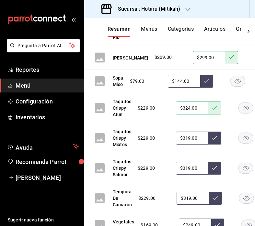
click at [189, 138] on input "$319.00" at bounding box center [192, 138] width 32 height 13
type input "$324.00"
click at [218, 139] on button at bounding box center [214, 138] width 13 height 13
click at [189, 167] on input "$319.00" at bounding box center [192, 168] width 32 height 13
type input "$324.00"
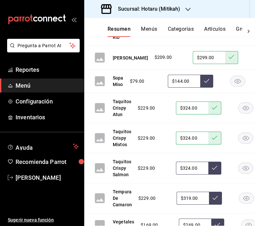
click at [214, 169] on icon at bounding box center [214, 167] width 5 height 5
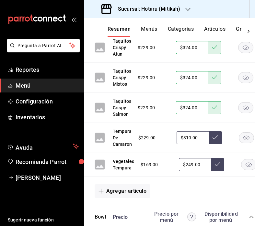
scroll to position [460, 0]
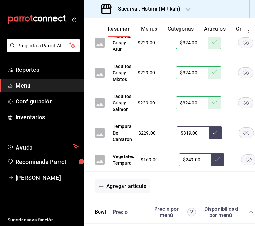
click at [190, 133] on input "$319.00" at bounding box center [192, 133] width 32 height 13
type input "$324.00"
click at [216, 134] on icon at bounding box center [214, 132] width 5 height 5
click at [189, 160] on input "$249.00" at bounding box center [195, 159] width 32 height 13
click at [190, 159] on input "$249.00" at bounding box center [195, 159] width 32 height 13
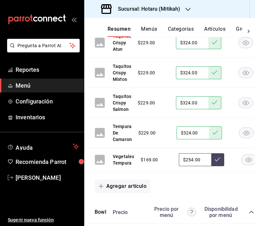
type input "$254.00"
click at [220, 160] on button at bounding box center [217, 159] width 13 height 13
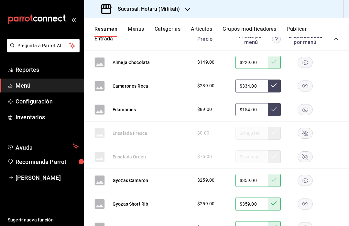
scroll to position [176, 0]
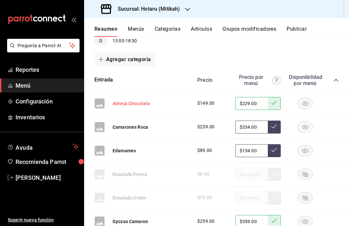
click at [141, 102] on button "Almeja Chocolata" at bounding box center [131, 103] width 37 height 6
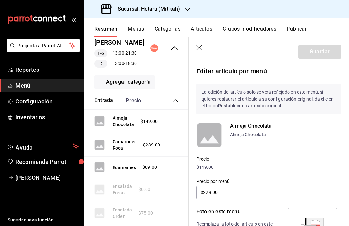
click at [240, 135] on p "Almeja Chocolata" at bounding box center [285, 134] width 111 height 7
drag, startPoint x: 266, startPoint y: 136, endPoint x: 225, endPoint y: 135, distance: 40.8
click at [225, 135] on div "Almeja Chocolata Almeja Chocolata" at bounding box center [268, 135] width 145 height 26
click at [257, 131] on p "Almeja Chocolata" at bounding box center [285, 134] width 111 height 7
click at [261, 136] on p "Almeja Chocolata" at bounding box center [285, 134] width 111 height 7
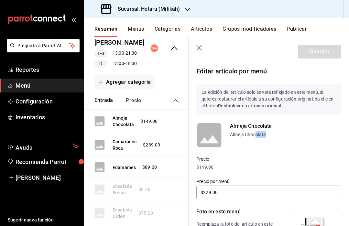
drag, startPoint x: 268, startPoint y: 135, endPoint x: 255, endPoint y: 135, distance: 12.9
click at [255, 135] on p "Almeja Chocolata" at bounding box center [285, 134] width 111 height 7
click at [263, 160] on p "Precio" at bounding box center [268, 159] width 145 height 7
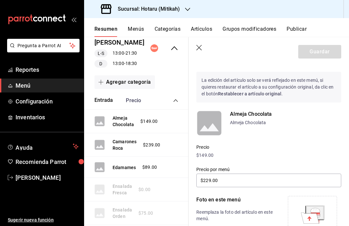
scroll to position [7, 0]
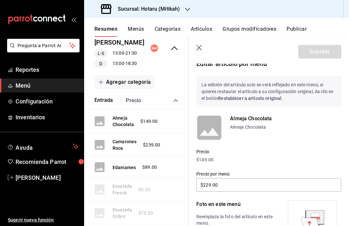
click at [258, 119] on p "Almeja Chocolata" at bounding box center [285, 119] width 111 height 8
click at [258, 129] on p "Almeja Chocolata" at bounding box center [285, 127] width 111 height 7
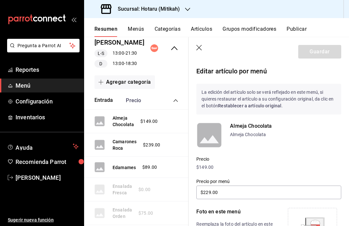
click at [214, 128] on rect at bounding box center [209, 135] width 26 height 26
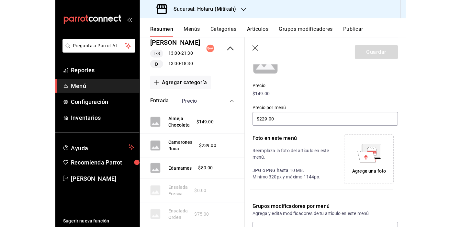
scroll to position [74, 0]
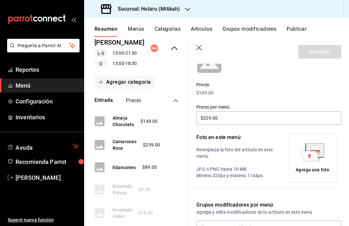
click at [219, 138] on p "Foto en este menú" at bounding box center [236, 138] width 80 height 8
click at [221, 169] on p "Reemplaza la foto del artículo en este menú. JPG o PNG hasta 10 MB. Mínimo 320p…" at bounding box center [236, 163] width 80 height 32
click at [221, 173] on p "Reemplaza la foto del artículo en este menú. JPG o PNG hasta 10 MB. Mínimo 320p…" at bounding box center [236, 163] width 80 height 32
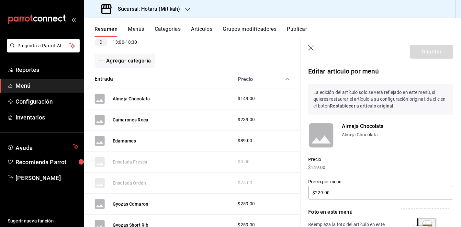
scroll to position [124, 0]
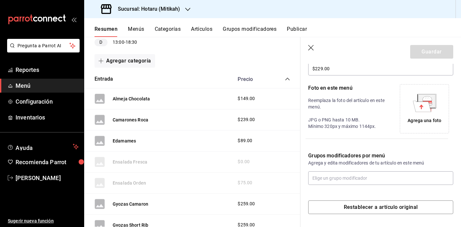
click at [422, 121] on div "Agrega una foto" at bounding box center [424, 120] width 34 height 7
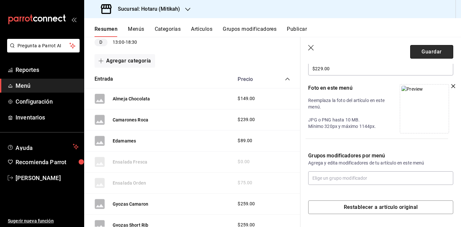
click at [431, 53] on button "Guardar" at bounding box center [431, 52] width 43 height 14
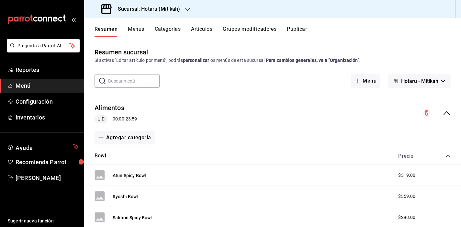
click at [443, 116] on icon "collapse-menu-row" at bounding box center [447, 113] width 8 height 8
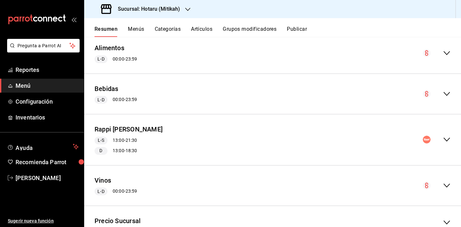
scroll to position [85, 0]
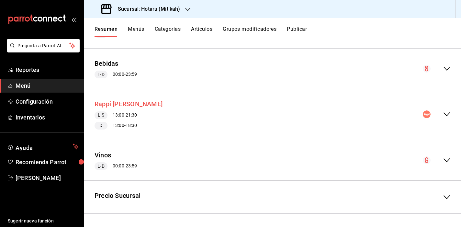
click at [137, 106] on button "Rappi [PERSON_NAME]" at bounding box center [129, 103] width 68 height 9
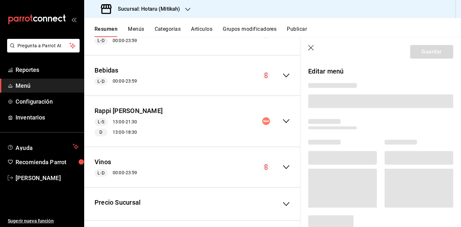
click at [312, 48] on icon "button" at bounding box center [311, 48] width 6 height 6
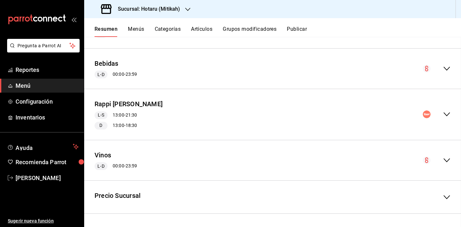
checkbox input "false"
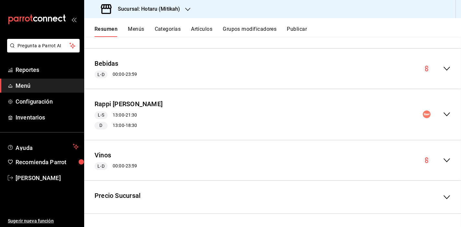
checkbox input "false"
click at [312, 46] on div "Alimentos L-D 00:00 - 23:59 Agregar categoría Bowl Precio Atun Spicy Bowl $319.…" at bounding box center [272, 28] width 377 height 41
click at [443, 117] on icon "collapse-menu-row" at bounding box center [447, 114] width 8 height 8
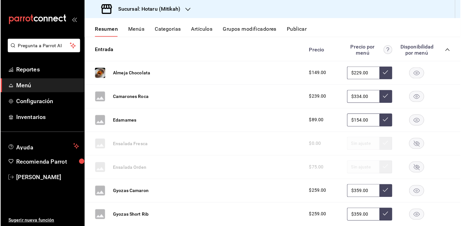
scroll to position [191, 0]
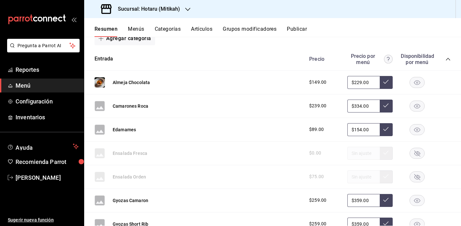
click at [205, 30] on button "Artículos" at bounding box center [201, 31] width 21 height 11
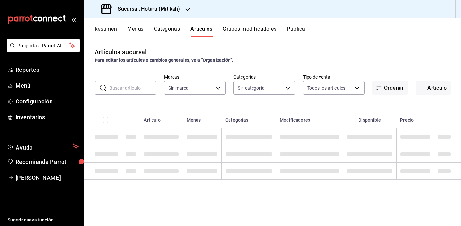
type input "d84d5940-0e8c-40c5-88cd-2414b97e757c"
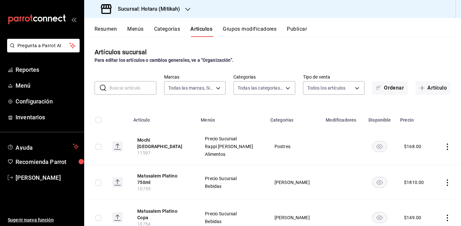
type input "e268faa6-5537-49d9-8e69-67de3d9582db,d994c3d7-8aca-45aa-b25a-b682bae8cd68,ae375…"
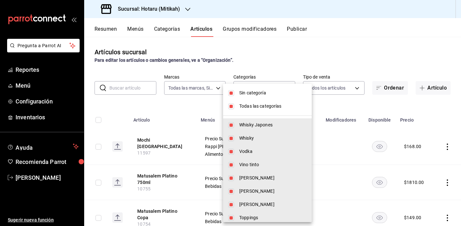
click at [276, 87] on body "Pregunta a Parrot AI Reportes Menú Configuración Inventarios Ayuda Recomienda P…" at bounding box center [230, 113] width 461 height 226
click at [280, 87] on li "Sin categoría" at bounding box center [267, 92] width 89 height 13
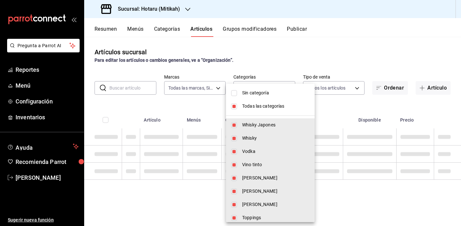
click at [256, 91] on span "Sin categoría" at bounding box center [275, 93] width 67 height 7
checkbox input "true"
click at [359, 91] on div at bounding box center [230, 113] width 461 height 226
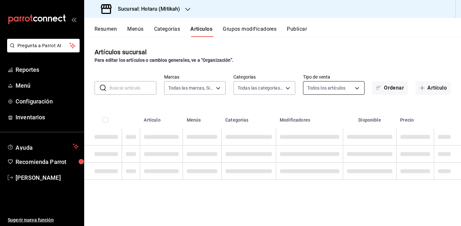
click at [354, 90] on body "Pregunta a Parrot AI Reportes Menú Configuración Inventarios Ayuda Recomienda P…" at bounding box center [230, 113] width 461 height 226
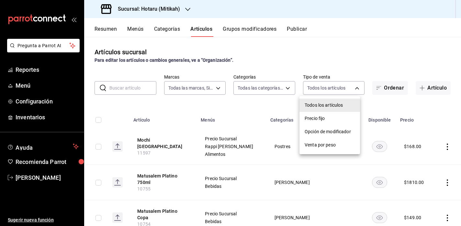
click at [354, 87] on div at bounding box center [230, 113] width 461 height 226
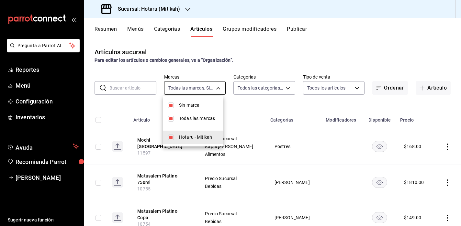
click at [192, 91] on body "Pregunta a Parrot AI Reportes Menú Configuración Inventarios Ayuda Recomienda P…" at bounding box center [230, 113] width 461 height 226
click at [172, 119] on input "checkbox" at bounding box center [171, 119] width 6 height 6
checkbox input "false"
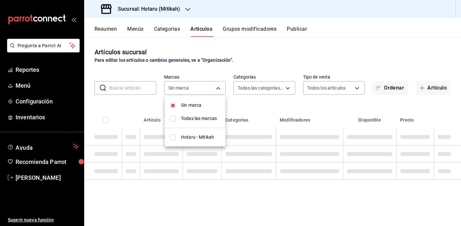
click at [174, 106] on li "Sin marca" at bounding box center [195, 105] width 61 height 13
checkbox input "false"
click at [173, 138] on input "checkbox" at bounding box center [173, 138] width 6 height 6
checkbox input "true"
type input "d84d5940-0e8c-40c5-88cd-2414b97e757c"
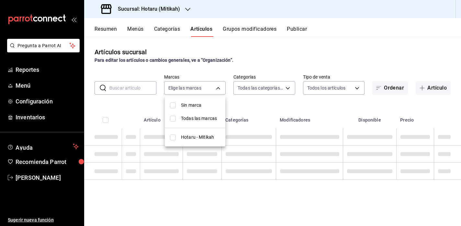
checkbox input "true"
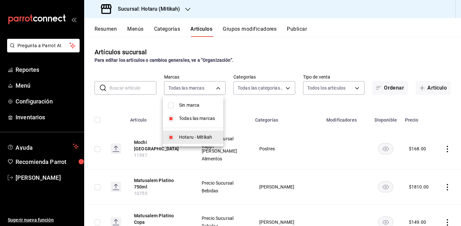
click at [261, 72] on div at bounding box center [230, 113] width 461 height 226
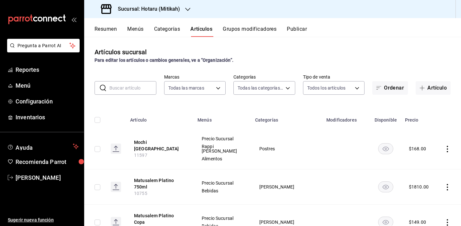
click at [260, 98] on div "Artículos sucursal Para editar los artículos o cambios generales, ve a “Organiz…" at bounding box center [272, 131] width 377 height 189
click at [261, 91] on body "Pregunta a Parrot AI Reportes Menú Configuración Inventarios Ayuda Recomienda P…" at bounding box center [230, 113] width 461 height 226
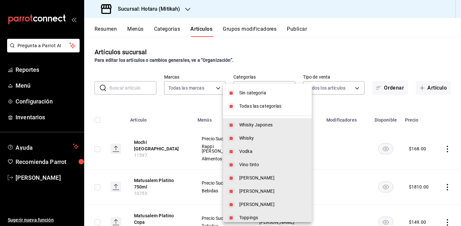
click at [233, 93] on input "checkbox" at bounding box center [231, 93] width 6 height 6
checkbox input "false"
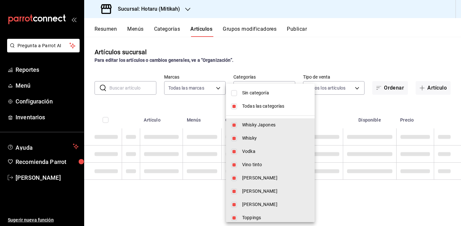
click at [235, 105] on input "checkbox" at bounding box center [234, 107] width 6 height 6
checkbox input "false"
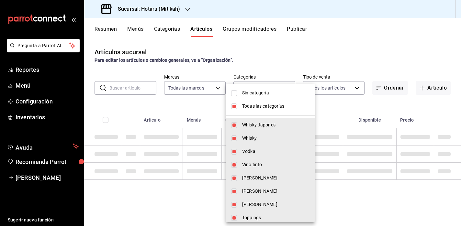
checkbox input "false"
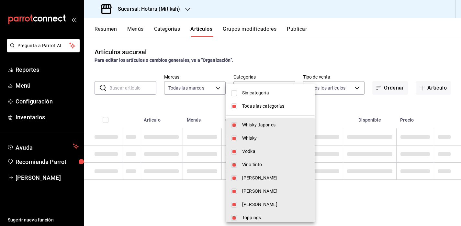
checkbox input "false"
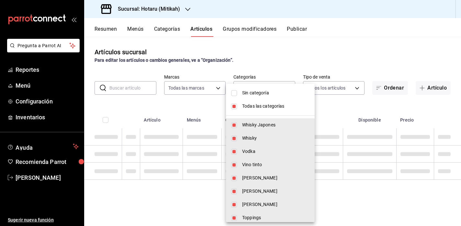
checkbox input "false"
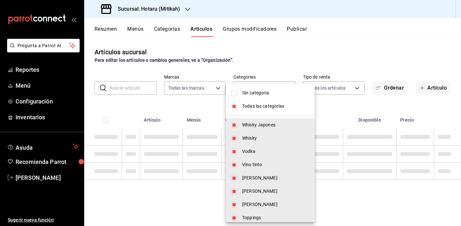
checkbox input "false"
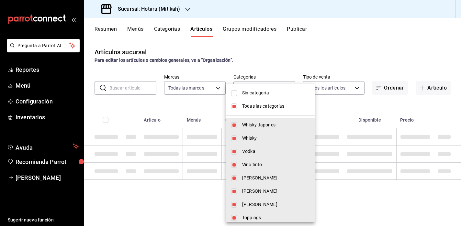
checkbox input "false"
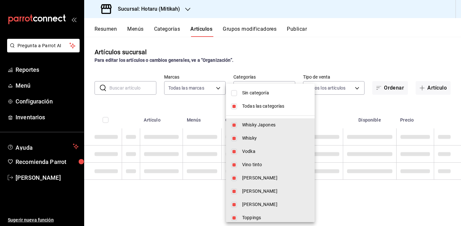
checkbox input "false"
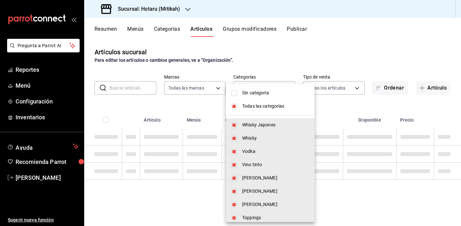
checkbox input "false"
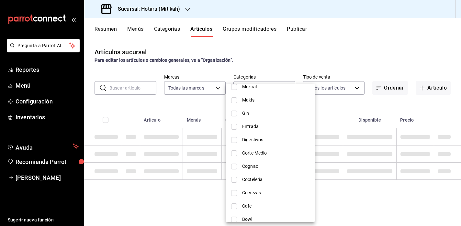
scroll to position [376, 0]
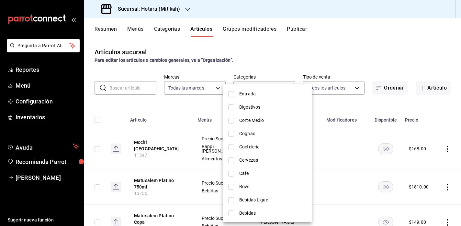
click at [253, 94] on span "Entrada" at bounding box center [272, 94] width 67 height 7
type input "c2ad1305-e198-4335-a267-d1d51bf5b6ce"
checkbox input "true"
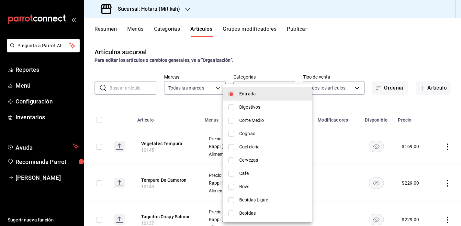
click at [319, 97] on div at bounding box center [230, 113] width 461 height 226
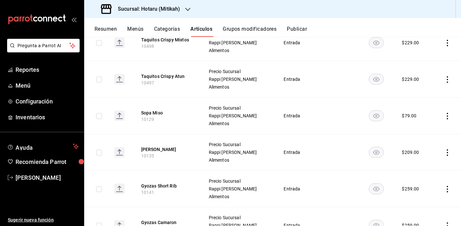
scroll to position [430, 0]
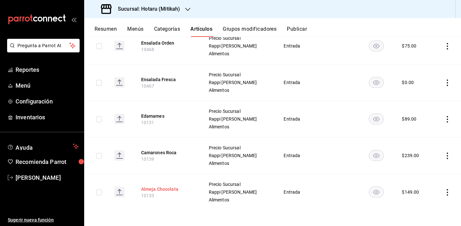
click at [167, 189] on button "Almeja Chocolata" at bounding box center [167, 189] width 52 height 6
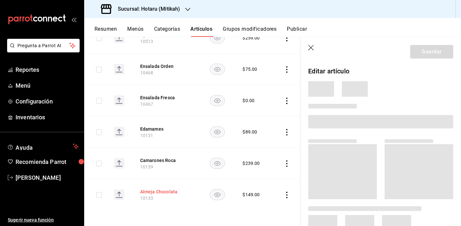
scroll to position [357, 0]
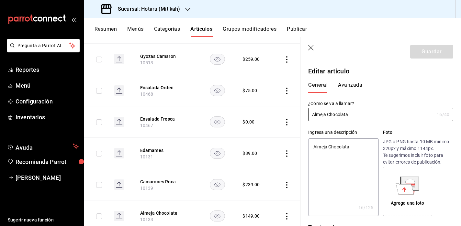
type textarea "x"
type input "$149.00"
type textarea "x"
drag, startPoint x: 356, startPoint y: 148, endPoint x: 279, endPoint y: 139, distance: 77.5
click at [279, 139] on main "Artículos sucursal Para editar los artículos o cambios generales, ve a “Organiz…" at bounding box center [272, 131] width 377 height 189
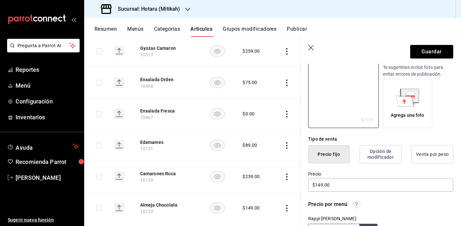
scroll to position [0, 0]
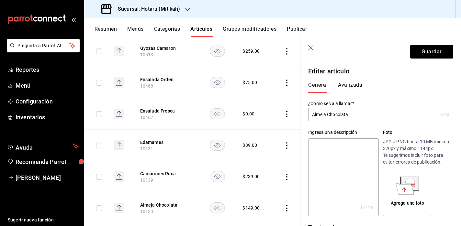
click at [329, 144] on textarea at bounding box center [343, 178] width 70 height 78
paste textarea "30 gr. Ponzu Picante y Limón Amarillo."
type textarea "30 gr. Ponzu Picante y Limón Amarillo."
type textarea "x"
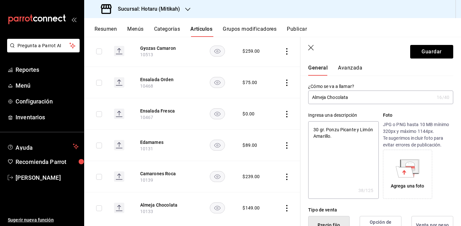
scroll to position [26, 0]
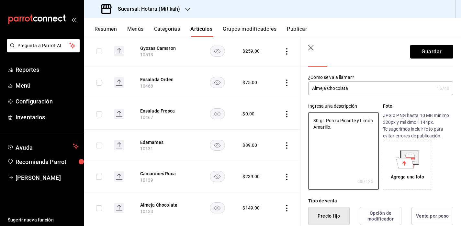
type textarea "30 gr. Ponzu Picante y Limón Amarillo."
click at [359, 87] on input "Almeja Chocolata" at bounding box center [371, 88] width 126 height 13
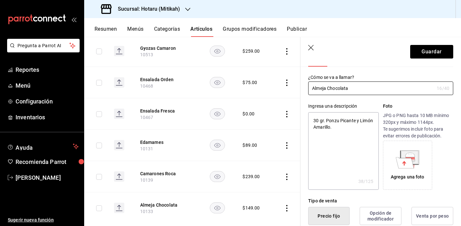
type textarea "x"
click at [321, 122] on textarea "30 gr. Ponzu Picante y Limón Amarillo." at bounding box center [343, 151] width 70 height 78
click at [327, 121] on textarea "30 gr. Ponzu Picante y Limón Amarillo." at bounding box center [343, 151] width 70 height 78
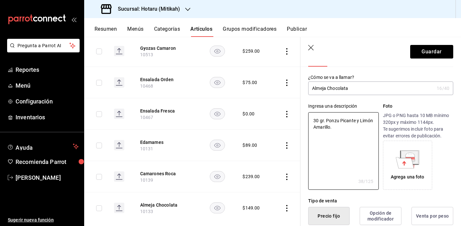
drag, startPoint x: 326, startPoint y: 121, endPoint x: 307, endPoint y: 121, distance: 18.8
click at [308, 121] on textarea "30 gr. Ponzu Picante y Limón Amarillo." at bounding box center [343, 151] width 70 height 78
type textarea "Ponzu Picante y Limón Amarillo."
type textarea "x"
type textarea "Ponzu Picante y Limón Amarillo."
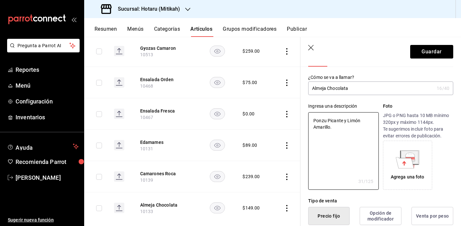
type textarea "x"
click at [355, 91] on input "Almeja Chocolata" at bounding box center [371, 88] width 126 height 13
type input "Almeja Chocolata"
type textarea "x"
paste input "30 gr."
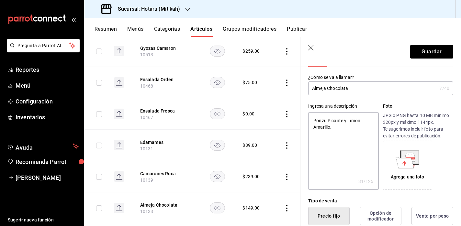
type input "Almeja Chocolata 30 gr."
type textarea "x"
type input "Almeja Chocolata 30 gr."
click at [350, 136] on textarea "Ponzu Picante y Limón Amarillo." at bounding box center [343, 151] width 70 height 78
click at [405, 175] on div "Agrega una foto" at bounding box center [408, 177] width 34 height 7
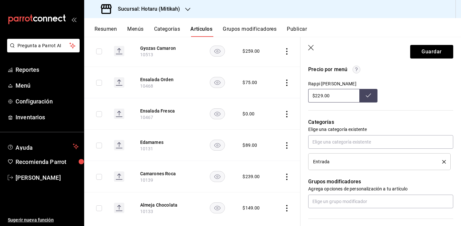
scroll to position [281, 0]
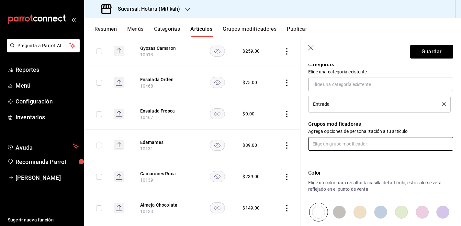
click at [342, 145] on input "text" at bounding box center [380, 144] width 145 height 14
click at [345, 141] on input "text" at bounding box center [380, 144] width 145 height 14
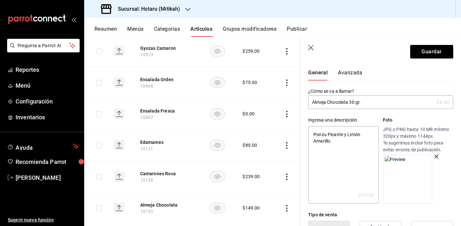
scroll to position [0, 0]
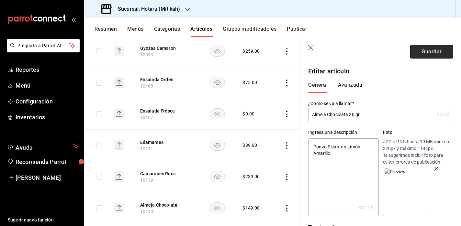
click at [425, 51] on button "Guardar" at bounding box center [431, 52] width 43 height 14
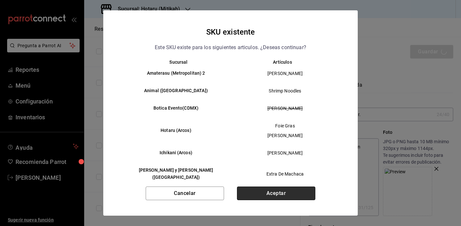
click at [283, 194] on button "Aceptar" at bounding box center [276, 194] width 78 height 14
type textarea "x"
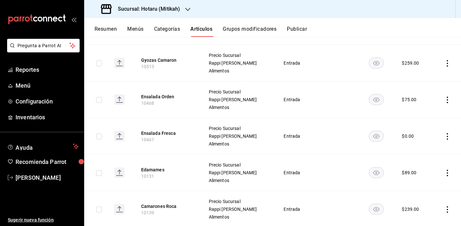
scroll to position [430, 0]
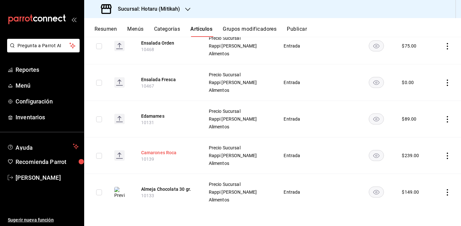
click at [169, 152] on button "Camarones Roca" at bounding box center [167, 153] width 52 height 6
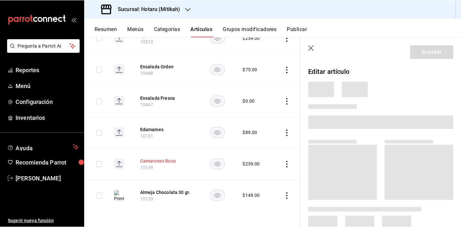
scroll to position [357, 0]
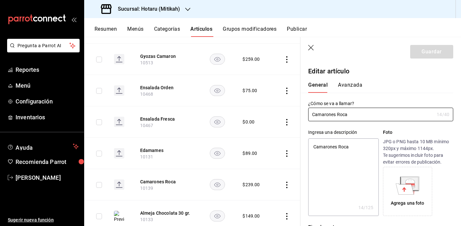
type textarea "x"
click at [330, 144] on textarea "Camarones Roca" at bounding box center [343, 178] width 70 height 78
drag, startPoint x: 360, startPoint y: 150, endPoint x: 289, endPoint y: 140, distance: 71.2
click at [289, 140] on main "Artículos sucursal Para editar los artículos o cambios generales, ve a “Organiz…" at bounding box center [272, 131] width 377 height 189
paste textarea "100 gr. Tazón de Camarones Roca y Ensalada Fres"
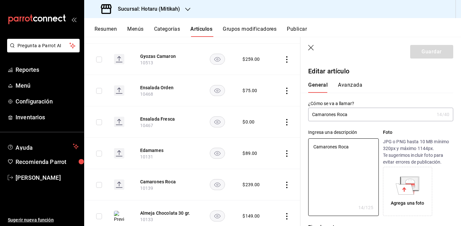
type textarea "100 gr. Tazón de Camarones Roca y Ensalada Fresca"
type textarea "x"
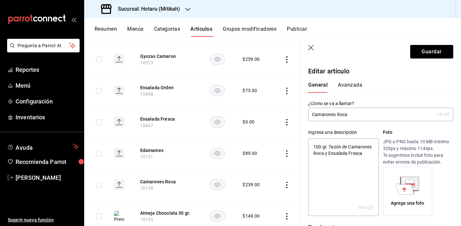
drag, startPoint x: 328, startPoint y: 148, endPoint x: 309, endPoint y: 147, distance: 18.8
click at [309, 147] on textarea "100 gr. Tazón de Camarones Roca y Ensalada Fresca" at bounding box center [343, 178] width 70 height 78
type textarea "Tazón de Camarones Roca y Ensalada Fresca"
type textarea "x"
type textarea "Tazón de Camarones Roca y Ensalada Fresca"
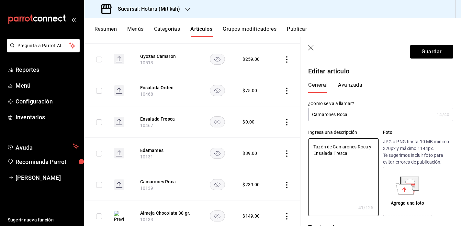
type textarea "x"
click at [359, 116] on input "Camarones Roca" at bounding box center [371, 114] width 126 height 13
type input "Camarones Roca"
type textarea "x"
paste input "100 gr."
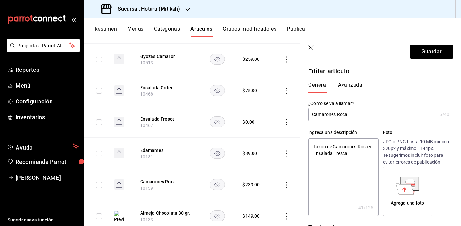
type input "Camarones Roca 100 gr."
type textarea "x"
type input "Camarones Roca 100 gr."
click at [403, 199] on div "Agrega una foto" at bounding box center [408, 192] width 46 height 46
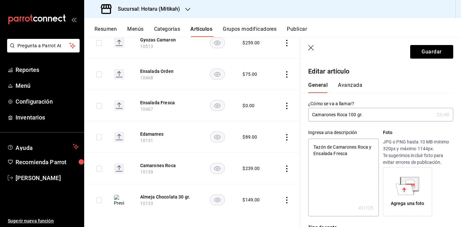
scroll to position [378, 0]
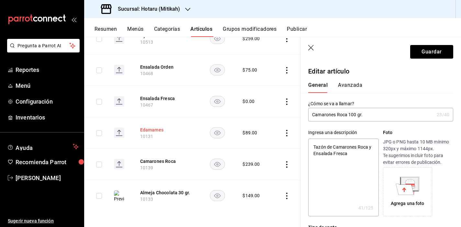
click at [152, 131] on button "Edamames" at bounding box center [166, 130] width 52 height 6
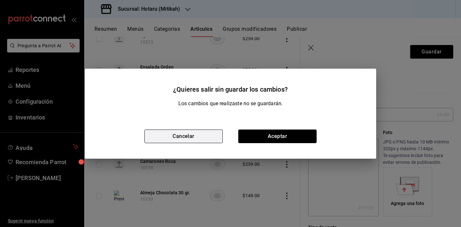
click at [174, 136] on button "Cancelar" at bounding box center [183, 136] width 78 height 14
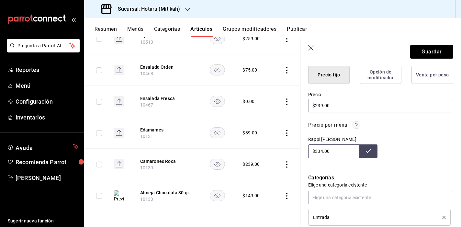
scroll to position [0, 0]
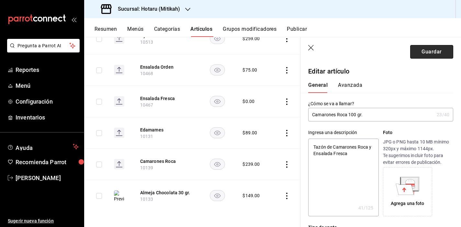
click at [432, 55] on button "Guardar" at bounding box center [431, 52] width 43 height 14
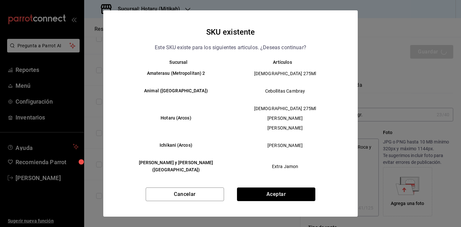
click at [258, 193] on button "Aceptar" at bounding box center [276, 194] width 78 height 14
type textarea "x"
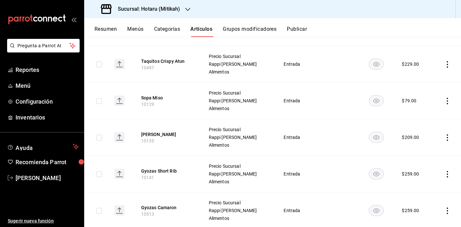
scroll to position [429, 0]
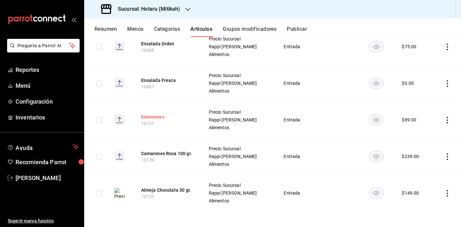
click at [158, 116] on button "Edamames" at bounding box center [167, 117] width 52 height 6
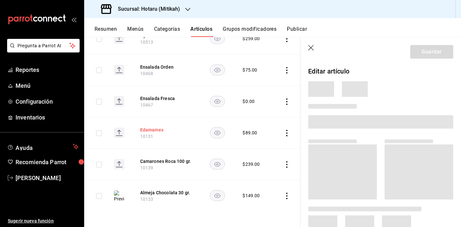
scroll to position [357, 0]
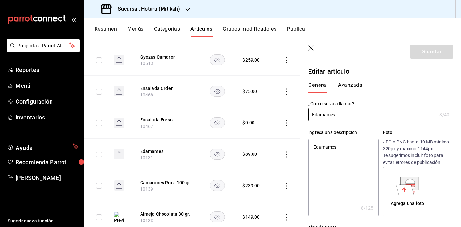
type textarea "x"
click at [328, 156] on textarea "Edamames" at bounding box center [343, 178] width 70 height 78
drag, startPoint x: 297, startPoint y: 140, endPoint x: 284, endPoint y: 139, distance: 13.7
click at [284, 139] on main "Artículos sucursal Para editar los artículos o cambios generales, ve a “Organiz…" at bounding box center [272, 132] width 377 height 190
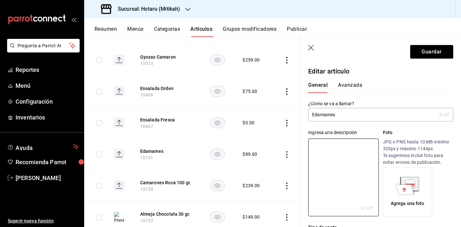
paste textarea "100 gr. Frijol de soya al vapor."
type textarea "100 gr. Frijol de soya al vapor."
type textarea "x"
drag, startPoint x: 326, startPoint y: 146, endPoint x: 307, endPoint y: 146, distance: 18.5
click at [307, 146] on div "Ingresa una descripción 100 gr. Frijol de soya al vapor. x 32 /125 ​ Foto JPG o…" at bounding box center [376, 168] width 153 height 95
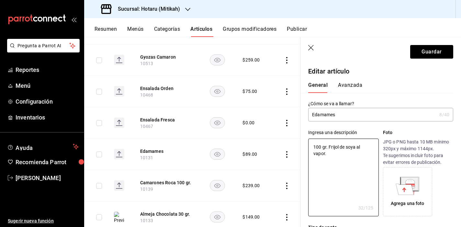
type textarea ". Frijol de soya al vapor."
type textarea "x"
click at [316, 145] on textarea ". Frijol de soya al vapor." at bounding box center [343, 178] width 70 height 78
type textarea ".Frijol de soya al vapor."
type textarea "x"
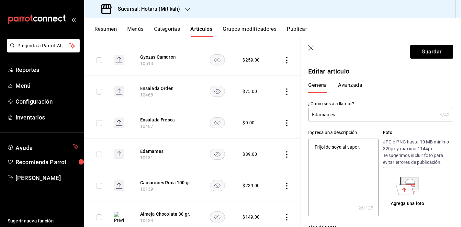
type textarea "Frijol de soya al vapor."
type textarea "x"
type textarea "Frijol de soya al vapor."
type textarea "x"
click at [339, 115] on input "Edamames" at bounding box center [372, 114] width 128 height 13
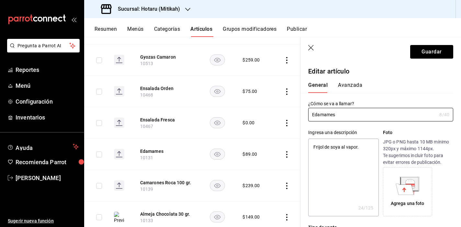
type input "Edamames"
type textarea "x"
paste input "100 gr"
type input "Edamames 100 gr"
type textarea "x"
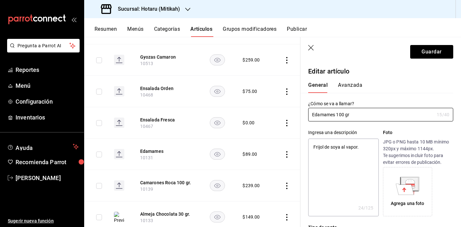
type input "Edamames 100 gr."
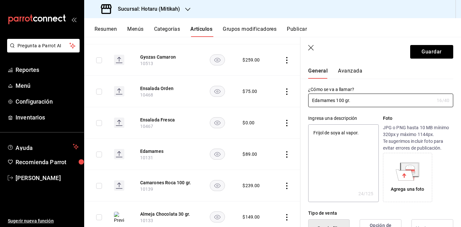
scroll to position [100, 0]
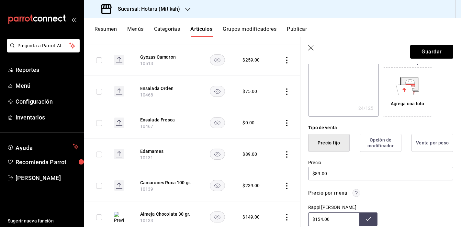
click at [402, 93] on icon at bounding box center [405, 89] width 18 height 11
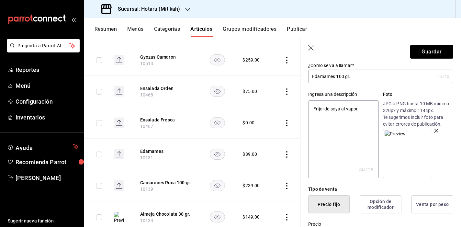
scroll to position [0, 0]
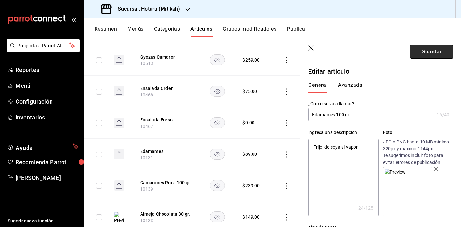
click at [417, 52] on button "Guardar" at bounding box center [431, 52] width 43 height 14
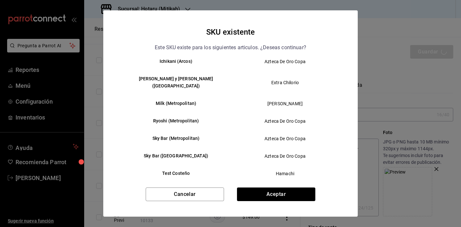
scroll to position [84, 0]
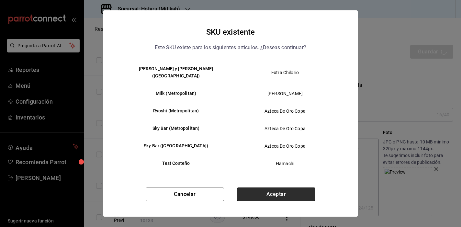
click at [271, 194] on button "Aceptar" at bounding box center [276, 194] width 78 height 14
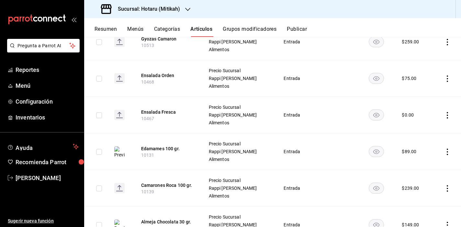
scroll to position [365, 0]
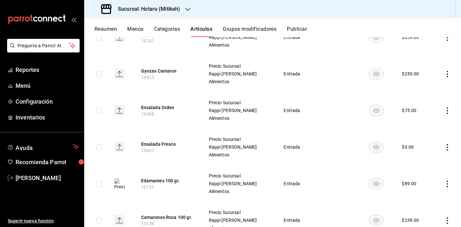
click at [161, 71] on button "Gyozas Camaron" at bounding box center [167, 71] width 52 height 6
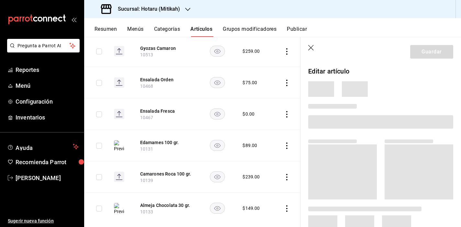
scroll to position [327, 0]
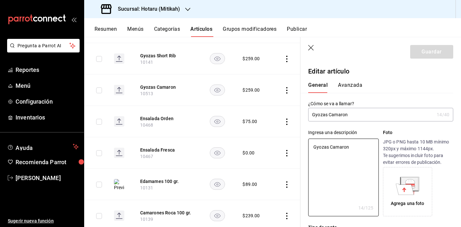
drag, startPoint x: 351, startPoint y: 148, endPoint x: 274, endPoint y: 139, distance: 76.7
click at [274, 139] on main "Artículos sucursal Para editar los artículos o cambios generales, ve a “Organiz…" at bounding box center [272, 132] width 377 height 190
paste textarea "4 pz. Mayo Spicy, Cebollín, Salsa Ponzu con Aceite de Ajonjoli"
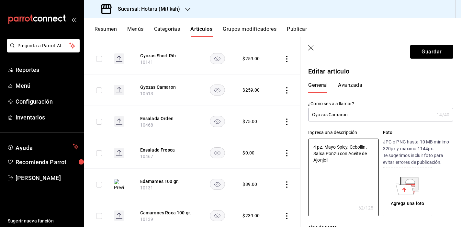
drag, startPoint x: 325, startPoint y: 146, endPoint x: 298, endPoint y: 148, distance: 27.2
click at [298, 148] on main "Artículos sucursal Para editar los artículos o cambios generales, ve a “Organiz…" at bounding box center [272, 132] width 377 height 190
click at [353, 168] on textarea "4 pz. Mayo Spicy, Cebollín, Salsa Ponzu con Aceite de Ajonjoli" at bounding box center [343, 178] width 70 height 78
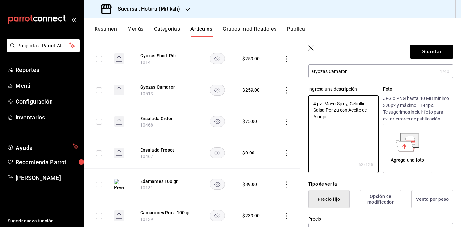
click at [413, 154] on div "Agrega una foto" at bounding box center [408, 148] width 46 height 46
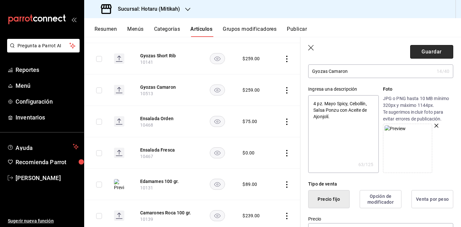
click at [430, 48] on button "Guardar" at bounding box center [431, 52] width 43 height 14
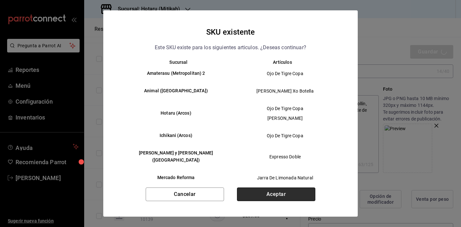
click at [296, 195] on button "Aceptar" at bounding box center [276, 194] width 78 height 14
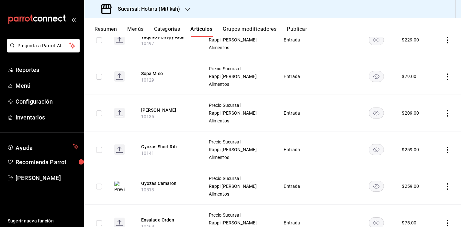
scroll to position [232, 0]
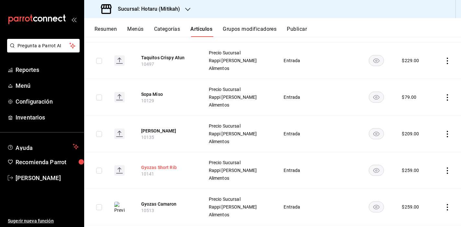
click at [169, 166] on button "Gyozas Short Rib" at bounding box center [167, 167] width 52 height 6
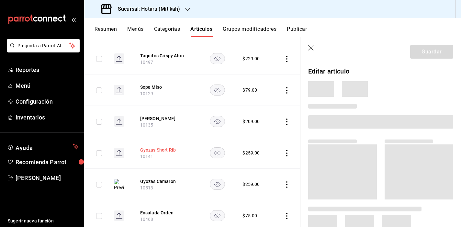
scroll to position [217, 0]
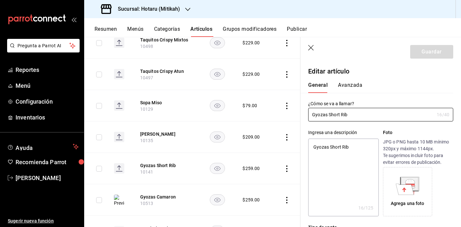
drag, startPoint x: 351, startPoint y: 148, endPoint x: 280, endPoint y: 154, distance: 71.5
click at [289, 151] on main "Artículos sucursal Para editar los artículos o cambios generales, ve a “Organiz…" at bounding box center [272, 132] width 377 height 190
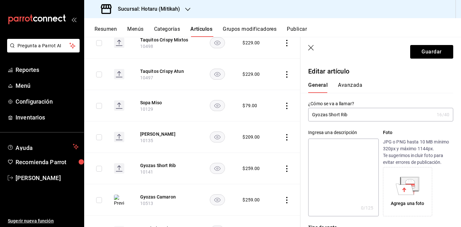
click at [325, 148] on textarea at bounding box center [343, 178] width 70 height 78
paste textarea "4 pz. Rellenas de Short Rib y Salsa Ishiyaki"
click at [401, 190] on icon at bounding box center [405, 189] width 18 height 11
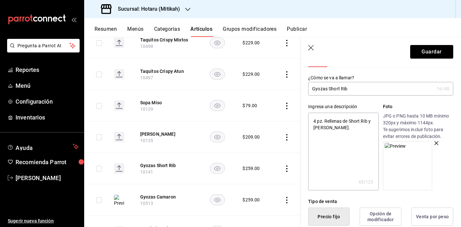
scroll to position [0, 0]
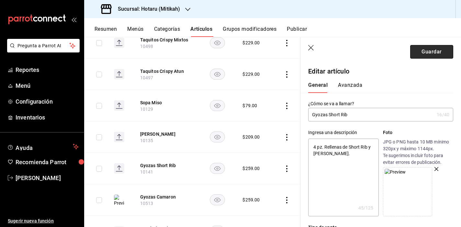
click at [421, 51] on button "Guardar" at bounding box center [431, 52] width 43 height 14
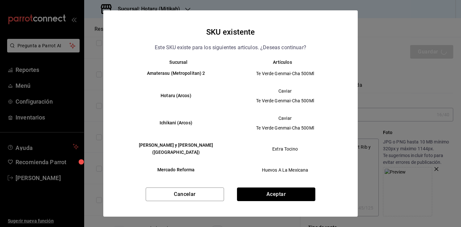
click at [274, 197] on button "Aceptar" at bounding box center [276, 194] width 78 height 14
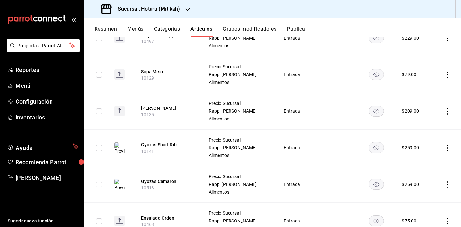
scroll to position [255, 0]
click at [160, 107] on button "[PERSON_NAME]" at bounding box center [167, 108] width 52 height 6
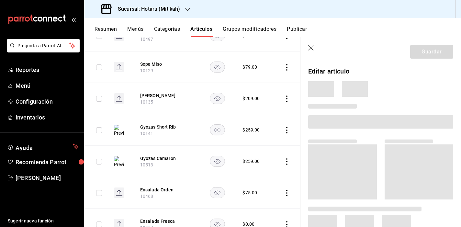
scroll to position [232, 0]
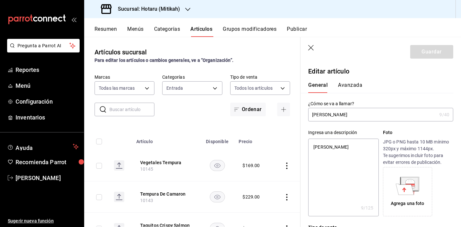
scroll to position [232, 0]
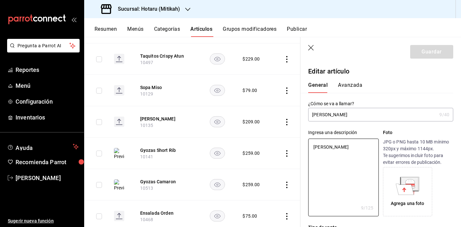
drag, startPoint x: 339, startPoint y: 148, endPoint x: 280, endPoint y: 141, distance: 60.0
click at [280, 141] on main "Artículos sucursal Para editar los artículos o cambios generales, ve a “Organiz…" at bounding box center [272, 132] width 377 height 190
paste textarea "180 gr. [MEDICAL_DATA] de [PERSON_NAME], Servida con Salsa Especial de la Casa …"
type textarea "180 gr. [MEDICAL_DATA] de [PERSON_NAME], Servida con Salsa Especial de la Casa …"
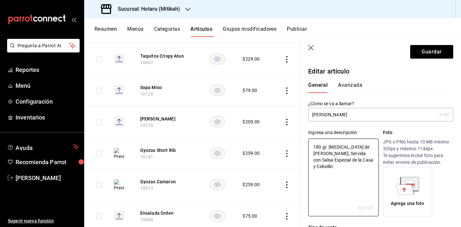
drag, startPoint x: 323, startPoint y: 146, endPoint x: 307, endPoint y: 146, distance: 15.5
click at [307, 146] on div "Ingresa una descripción 180 gr. [MEDICAL_DATA] de [PERSON_NAME], Servida con Sa…" at bounding box center [376, 168] width 153 height 95
paste textarea "180 gr. [MEDICAL_DATA] de [PERSON_NAME], Servida con Salsa Especial de la Casa …"
drag, startPoint x: 326, startPoint y: 146, endPoint x: 310, endPoint y: 146, distance: 16.5
click at [310, 146] on textarea "180 gr. [MEDICAL_DATA] de [PERSON_NAME], Servida con Salsa Especial de la Casa …" at bounding box center [343, 178] width 70 height 78
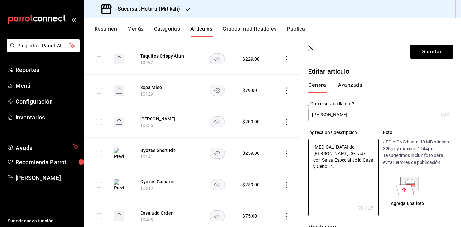
type textarea "[MEDICAL_DATA] de [PERSON_NAME], Servida con Salsa Especial de la Casa y Ceboll…"
click at [346, 115] on input "[PERSON_NAME]" at bounding box center [372, 114] width 128 height 13
paste input "180 gr."
type input "[PERSON_NAME] 180 gr."
click at [315, 146] on textarea "[MEDICAL_DATA] de [PERSON_NAME], Servida con Salsa Especial de la Casa y Ceboll…" at bounding box center [343, 178] width 70 height 78
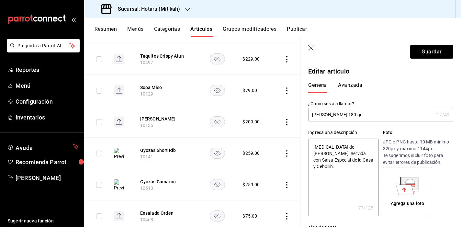
click at [348, 180] on textarea "[MEDICAL_DATA] de [PERSON_NAME], Servida con Salsa Especial de la Casa y Ceboll…" at bounding box center [343, 178] width 70 height 78
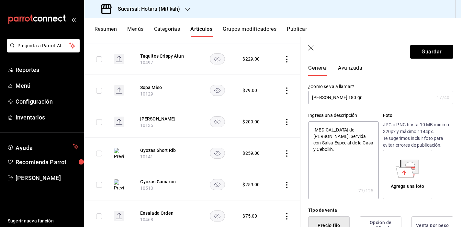
scroll to position [0, 0]
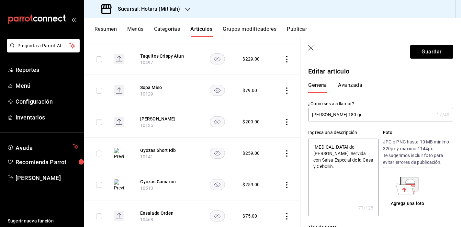
click at [344, 150] on textarea "[MEDICAL_DATA] de [PERSON_NAME], Servida con Salsa Especial de la Casa y Ceboll…" at bounding box center [343, 178] width 70 height 78
click at [317, 152] on textarea "[MEDICAL_DATA] de pescado Asada, Servida con Salsa Especial de la Casa y Ceboll…" at bounding box center [343, 178] width 70 height 78
click at [330, 153] on textarea "[MEDICAL_DATA] de pescado asada, Servida con Salsa Especial de la Casa y Ceboll…" at bounding box center [343, 178] width 70 height 78
click at [355, 154] on textarea "[MEDICAL_DATA] de pescado asada, servida con Salsa Especial de la Casa y Ceboll…" at bounding box center [343, 178] width 70 height 78
click at [317, 161] on textarea "[MEDICAL_DATA] de pescado asada, servida con salsa Especial de la Casa y Ceboll…" at bounding box center [343, 178] width 70 height 78
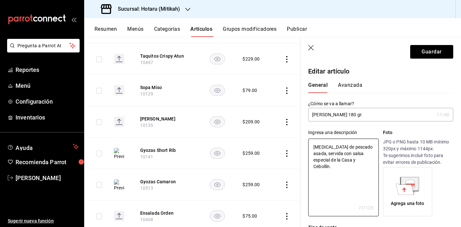
drag, startPoint x: 345, startPoint y: 159, endPoint x: 383, endPoint y: 181, distance: 43.6
click at [345, 159] on textarea "[MEDICAL_DATA] de pescado asada, servida con salsa especial de la Casa y Ceboll…" at bounding box center [343, 178] width 70 height 78
click at [316, 167] on textarea "[MEDICAL_DATA] de pescado asada, servida con salsa especial de la casa y Ceboll…" at bounding box center [343, 178] width 70 height 78
type textarea "[MEDICAL_DATA] de pescado asada, servida con salsa especial de la casa y ceboll…"
click at [412, 185] on icon at bounding box center [409, 183] width 17 height 13
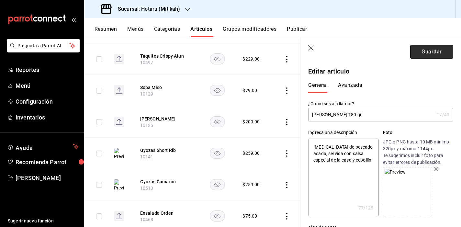
click at [424, 53] on button "Guardar" at bounding box center [431, 52] width 43 height 14
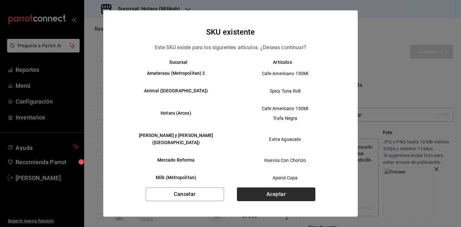
click at [263, 193] on button "Aceptar" at bounding box center [276, 194] width 78 height 14
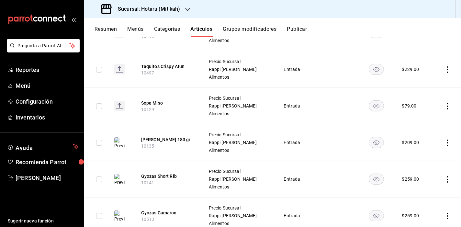
scroll to position [225, 0]
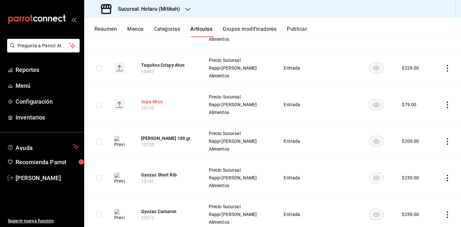
click at [158, 101] on button "Sopa Miso" at bounding box center [167, 101] width 52 height 6
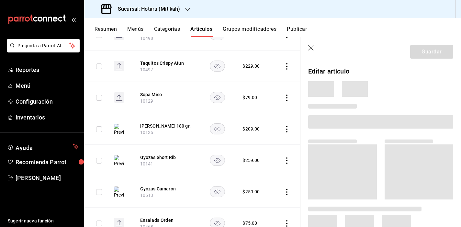
scroll to position [209, 0]
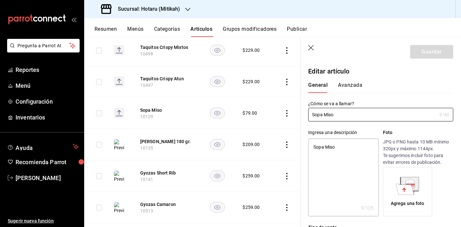
type textarea "x"
drag, startPoint x: 344, startPoint y: 145, endPoint x: 293, endPoint y: 139, distance: 51.8
click at [300, 142] on div "Ingresa una descripción Sopa Miso x 9 /125 ​ Foto JPG o PNG hasta 10 MB mínimo …" at bounding box center [376, 168] width 153 height 95
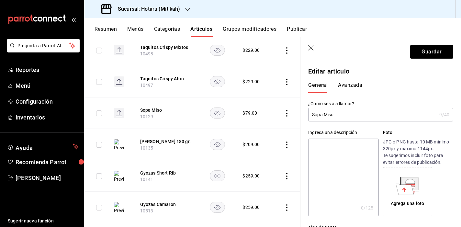
paste textarea "150 ml"
type textarea "150 ml"
type textarea "x"
type textarea "150 ml."
type textarea "x"
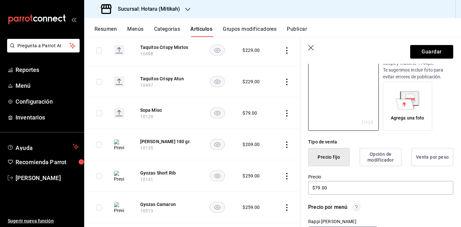
scroll to position [48, 0]
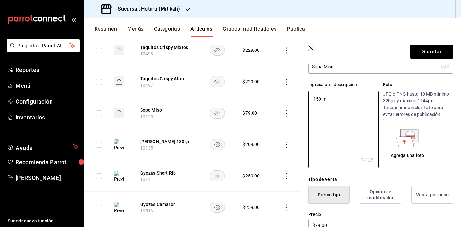
type textarea "150 ml."
click at [411, 147] on div "Agrega una foto" at bounding box center [408, 144] width 46 height 46
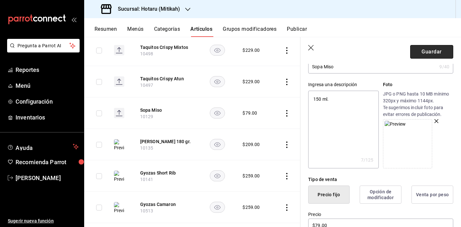
click at [438, 56] on button "Guardar" at bounding box center [431, 52] width 43 height 14
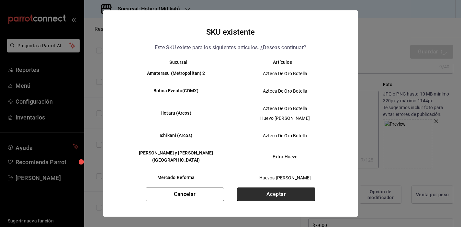
click at [270, 191] on button "Aceptar" at bounding box center [276, 194] width 78 height 14
type textarea "x"
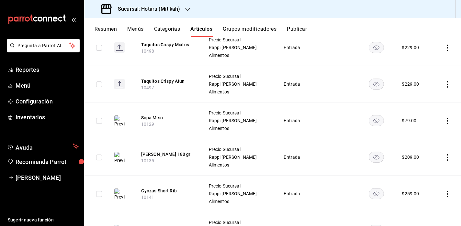
scroll to position [209, 0]
click at [160, 80] on button "Taquitos Crispy Atun" at bounding box center [167, 81] width 52 height 6
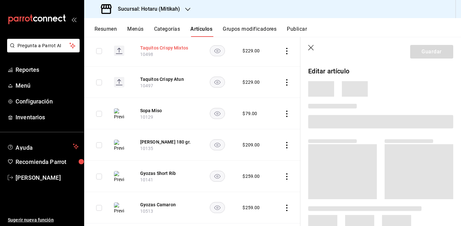
scroll to position [191, 0]
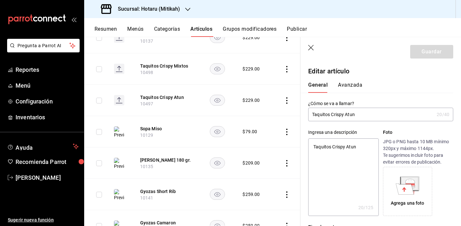
click at [405, 192] on icon at bounding box center [405, 189] width 18 height 11
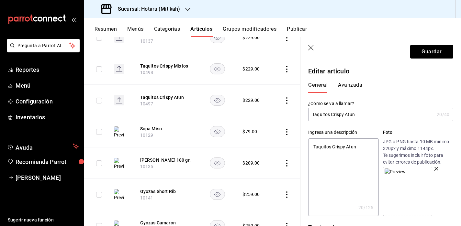
type textarea "x"
drag, startPoint x: 345, startPoint y: 149, endPoint x: 310, endPoint y: 149, distance: 35.3
click at [309, 149] on textarea "Taquitos Crispy Atun" at bounding box center [343, 178] width 70 height 78
drag, startPoint x: 363, startPoint y: 147, endPoint x: 301, endPoint y: 144, distance: 61.9
click at [301, 144] on div "Ingresa una descripción Taquitos Crispy Atun x 20 /125 ​ Foto JPG o PNG hasta 1…" at bounding box center [376, 168] width 153 height 95
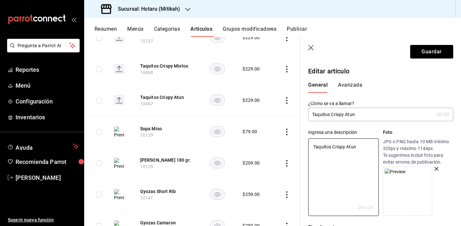
paste textarea "4 pz. Atún, [GEOGRAPHIC_DATA], Mayo Spicy, Aguacate, Aceite de Trufa y Tobiko."
type textarea "4 pz. Atún, [GEOGRAPHIC_DATA], Mayo Spicy, Aguacate, Aceite de Trufa y Tobiko."
type textarea "x"
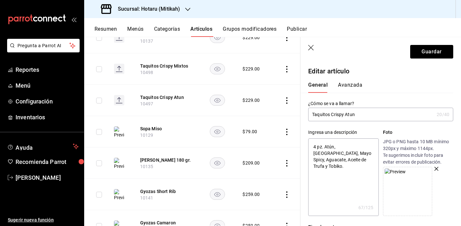
click at [340, 149] on textarea "4 pz. Atún, [GEOGRAPHIC_DATA], Mayo Spicy, Aguacate, Aceite de Trufa y Tobiko." at bounding box center [343, 178] width 70 height 78
type textarea "4 pz. Atún, onton, Mayo Spicy, Aguacate, Aceite de Trufa y Tobiko."
type textarea "x"
type textarea "4 pz. Atún, wonton, Mayo Spicy, Aguacate, Aceite de Trufa y Tobiko."
type textarea "x"
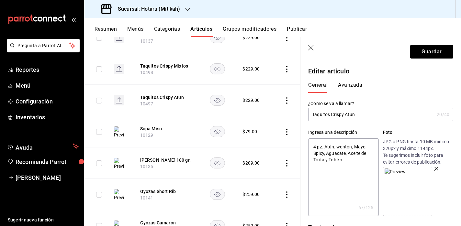
type textarea "4 pz. Atún, wonton, ayo Spicy, Aguacate, Aceite de Trufa y Tobiko."
type textarea "x"
type textarea "4 pz. Atún, [GEOGRAPHIC_DATA], mayo Spicy, Aguacate, Aceite de Trufa y Tobiko."
type textarea "x"
click at [316, 154] on textarea "4 pz. Atún, [GEOGRAPHIC_DATA], mayo Spicy, Aguacate, Aceite de Trufa y Tobiko." at bounding box center [343, 178] width 70 height 78
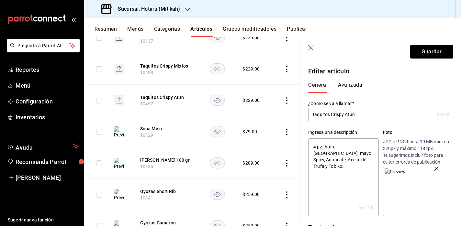
type textarea "4 pz. Atún, [GEOGRAPHIC_DATA], mayo picy, [GEOGRAPHIC_DATA], Aceite de Trufa y …"
type textarea "x"
type textarea "4 pz. Atún, [GEOGRAPHIC_DATA], mayo spicy, Aguacate, Aceite de Trufa y Tobiko."
type textarea "x"
click at [331, 153] on textarea "4 pz. Atún, [GEOGRAPHIC_DATA], mayo spicy, Aguacate, Aceite de Trufa y Tobiko." at bounding box center [343, 178] width 70 height 78
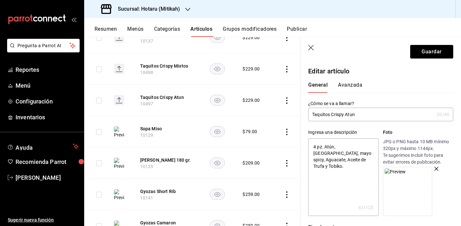
click at [329, 154] on textarea "4 pz. Atún, [GEOGRAPHIC_DATA], mayo spicy, Aguacate, Aceite de Trufa y Tobiko." at bounding box center [343, 178] width 70 height 78
type textarea "4 pz. Atún, wonton, mayo spicy, guacate, Aceite de Trufa y Tobiko."
type textarea "x"
type textarea "4 pz. Atún, [GEOGRAPHIC_DATA], mayo spicy, aguacate, Aceite de Trufa y Tobiko."
type textarea "x"
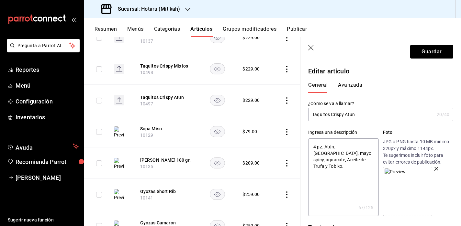
click at [349, 153] on textarea "4 pz. Atún, [GEOGRAPHIC_DATA], mayo spicy, aguacate, Aceite de Trufa y Tobiko." at bounding box center [343, 178] width 70 height 78
type textarea "4 pz. Atún, [GEOGRAPHIC_DATA], mayo spicy, aguacate, ceite de Trufa y Tobiko."
type textarea "x"
type textarea "4 pz. Atún, wonton, mayo spicy, aguacate, aceite de Trufa y Tobiko."
type textarea "x"
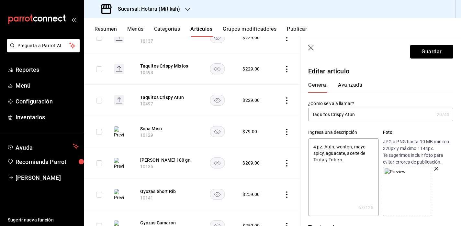
click at [316, 158] on textarea "4 pz. Atún, wonton, mayo spicy, aguacate, aceite de Trufa y Tobiko." at bounding box center [343, 178] width 70 height 78
type textarea "4 pz. Atún, wonton, mayo spicy, aguacate, aceite [PERSON_NAME] y Tobiko."
type textarea "x"
type textarea "4 pz. Atún, [GEOGRAPHIC_DATA], mayo spicy, aguacate, aceite de trufa y Tobiko."
type textarea "x"
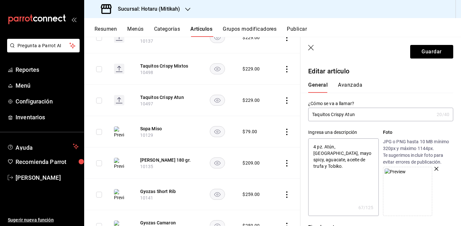
click at [330, 159] on textarea "4 pz. Atún, [GEOGRAPHIC_DATA], mayo spicy, aguacate, aceite de trufa y Tobiko." at bounding box center [343, 178] width 70 height 78
type textarea "4 pz. Atún, wonton, mayo spicy, aguacate, aceite de trufa y [PERSON_NAME]."
type textarea "x"
type textarea "4 pz. Atún, [GEOGRAPHIC_DATA], mayo spicy, aguacate, aceite de trufa y tobiko."
type textarea "x"
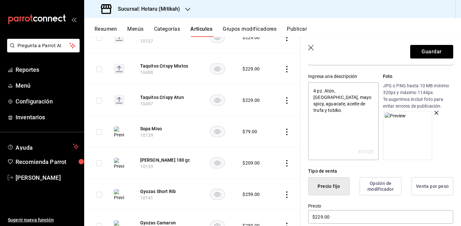
scroll to position [62, 0]
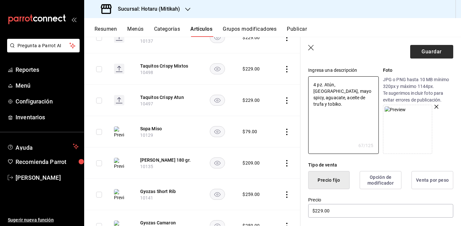
type textarea "4 pz. Atún, [GEOGRAPHIC_DATA], mayo spicy, aguacate, aceite de trufa y tobiko."
click at [415, 57] on button "Guardar" at bounding box center [431, 52] width 43 height 14
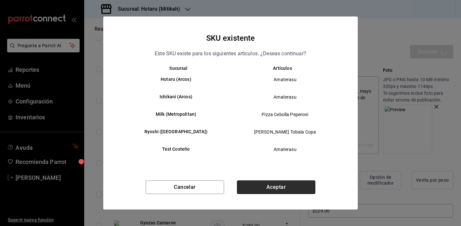
click at [268, 186] on button "Aceptar" at bounding box center [276, 188] width 78 height 14
type textarea "x"
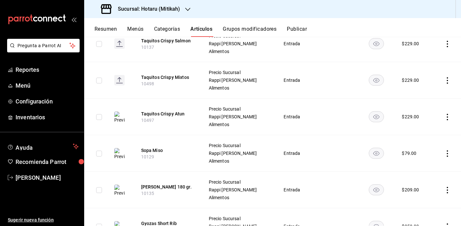
scroll to position [180, 0]
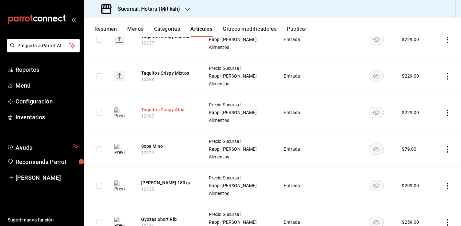
click at [182, 109] on button "Taquitos Crispy Atun" at bounding box center [167, 109] width 52 height 6
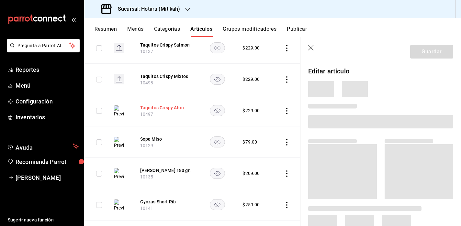
scroll to position [167, 0]
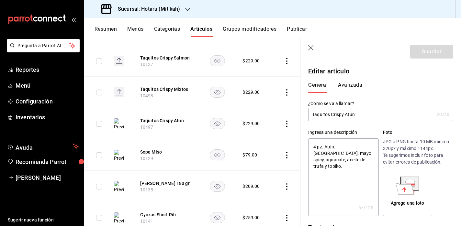
type textarea "x"
type input "$229.00"
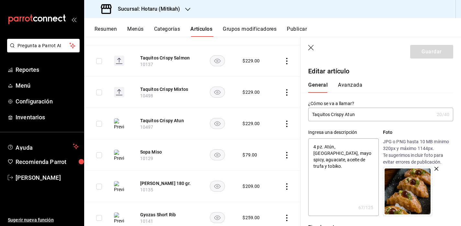
type input "Taquitos Crispy Atu"
type textarea "x"
type input "Taquitos Crispy At"
type textarea "x"
type input "Taquitos Crispy At´"
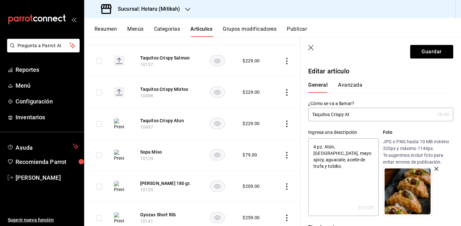
type textarea "x"
type input "Taquitos Crispy Atí"
type textarea "x"
type input "Taquitos Crispy At"
type textarea "x"
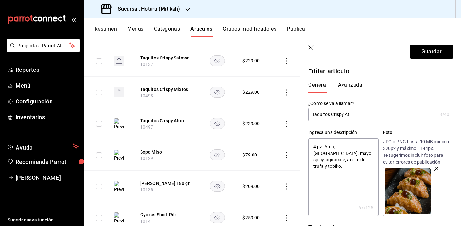
type input "Taquitos Crispy At´"
type textarea "x"
type input "Taquitos Crispy Atú"
type textarea "x"
type input "Taquitos Crispy Atún"
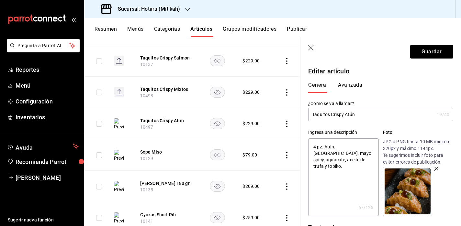
type textarea "x"
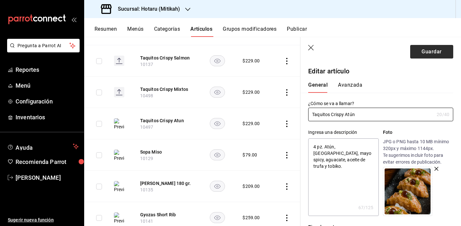
type input "Taquitos Crispy Atún"
click at [429, 52] on button "Guardar" at bounding box center [431, 52] width 43 height 14
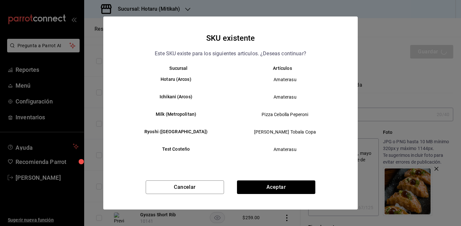
click at [280, 198] on div "Cancelar Aceptar" at bounding box center [230, 195] width 254 height 29
click at [283, 187] on button "Aceptar" at bounding box center [276, 188] width 78 height 14
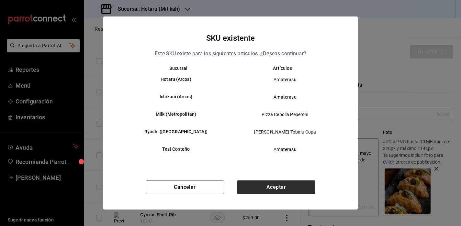
type textarea "x"
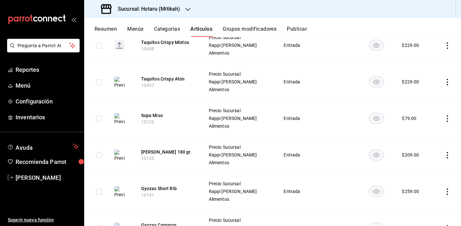
scroll to position [214, 0]
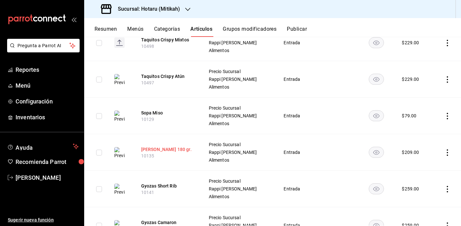
click at [165, 149] on button "[PERSON_NAME] 180 gr." at bounding box center [167, 149] width 52 height 6
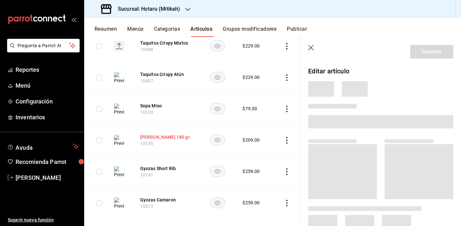
scroll to position [195, 0]
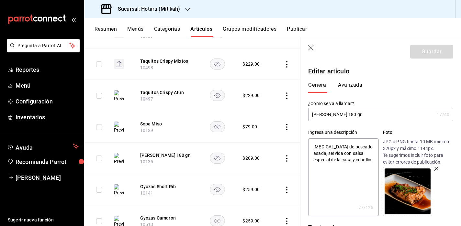
drag, startPoint x: 351, startPoint y: 116, endPoint x: 335, endPoint y: 114, distance: 16.6
click at [335, 114] on input "[PERSON_NAME] 180 gr." at bounding box center [371, 114] width 126 height 13
type input "[PERSON_NAME]"
type textarea "x"
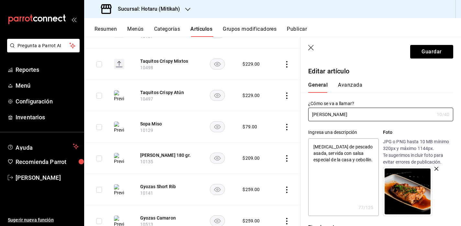
type input "[PERSON_NAME]"
type textarea "x"
click at [314, 146] on textarea "[MEDICAL_DATA] de pescado asada, servida con salsa especial de la casa y ceboll…" at bounding box center [343, 178] width 70 height 78
paste textarea "180 gr."
type textarea "180 gr.[MEDICAL_DATA] de pescado asada, servida con salsa especial de la casa y…"
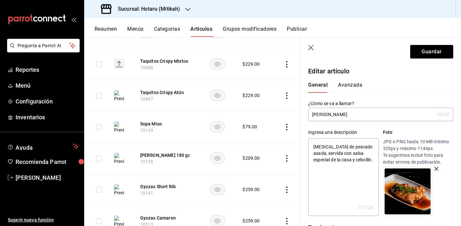
type textarea "x"
type textarea "180 gr. [MEDICAL_DATA] de pescado asada, servida con salsa especial de la casa …"
type textarea "x"
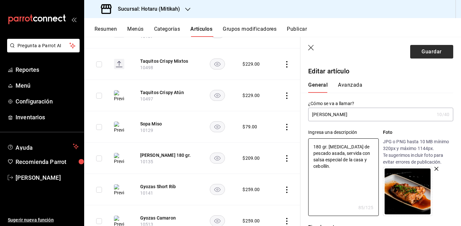
type textarea "180 gr. [MEDICAL_DATA] de pescado asada, servida con salsa especial de la casa …"
click at [426, 50] on button "Guardar" at bounding box center [431, 52] width 43 height 14
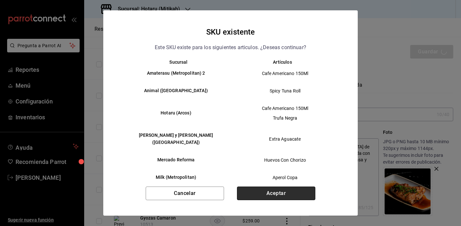
click at [285, 197] on button "Aceptar" at bounding box center [276, 194] width 78 height 14
type textarea "x"
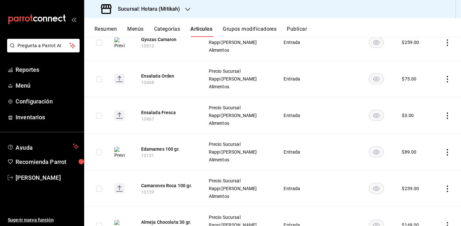
scroll to position [430, 0]
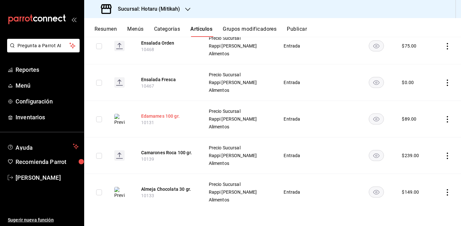
click at [164, 117] on button "Edamames 100 gr." at bounding box center [167, 116] width 52 height 6
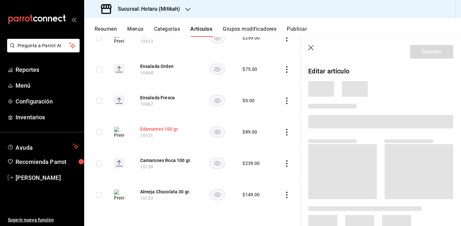
scroll to position [357, 0]
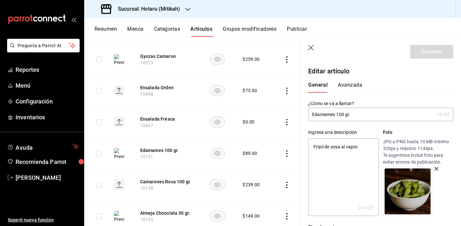
drag, startPoint x: 351, startPoint y: 116, endPoint x: 336, endPoint y: 115, distance: 15.3
click at [336, 115] on input "Edamames 100 gr." at bounding box center [371, 114] width 126 height 13
type input "Edamames"
type textarea "x"
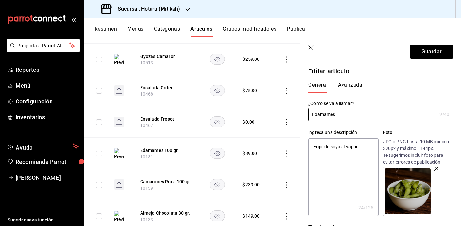
type input "Edamames"
type textarea "x"
click at [313, 145] on textarea "Frijol de soya al vapor." at bounding box center [343, 178] width 70 height 78
paste textarea "100 gr."
type textarea "100 gr.Frijol de soya al vapor."
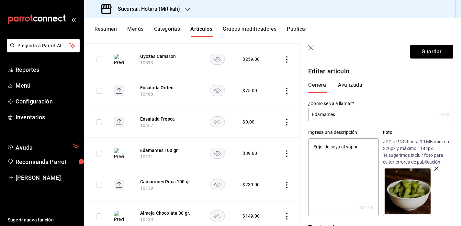
type textarea "x"
type textarea "100 gr. Frijol de soya al vapor."
type textarea "x"
type textarea "100 gr. Frijol de soya al vapor."
click at [437, 49] on button "Guardar" at bounding box center [431, 52] width 43 height 14
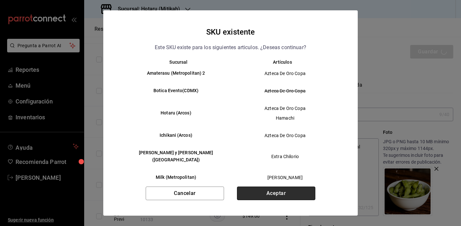
click at [264, 190] on button "Aceptar" at bounding box center [276, 194] width 78 height 14
type textarea "x"
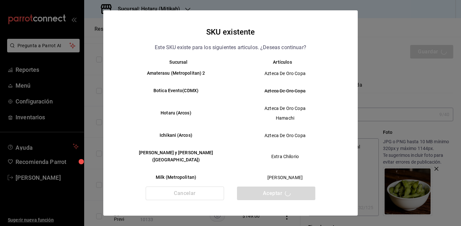
type textarea "x"
type input "AR-1755645366103"
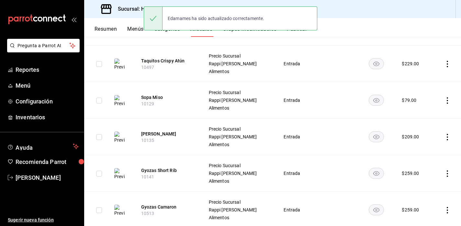
scroll to position [430, 0]
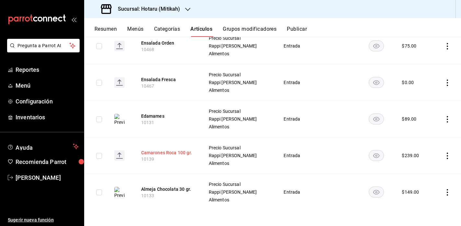
click at [168, 150] on button "Camarones Roca 100 gr." at bounding box center [167, 153] width 52 height 6
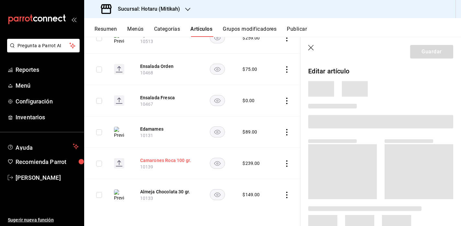
scroll to position [357, 0]
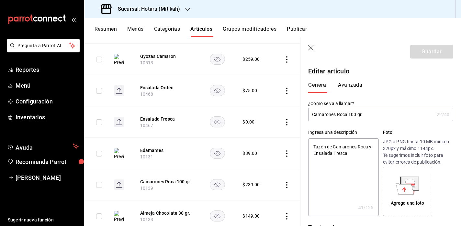
drag, startPoint x: 365, startPoint y: 117, endPoint x: 348, endPoint y: 115, distance: 16.6
click at [348, 115] on input "Camarones Roca 100 gr." at bounding box center [371, 114] width 126 height 13
type input "Camarones Roca"
type textarea "x"
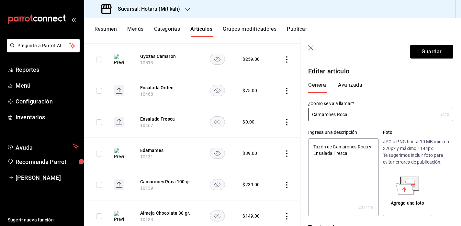
type input "Camarones Roca"
type textarea "x"
click at [312, 146] on textarea "Tazón de Camarones Roca y Ensalada Fresca" at bounding box center [343, 178] width 70 height 78
paste textarea "100 gr."
type textarea "100 gr.Tazón de Camarones Roca y Ensalada Fresca"
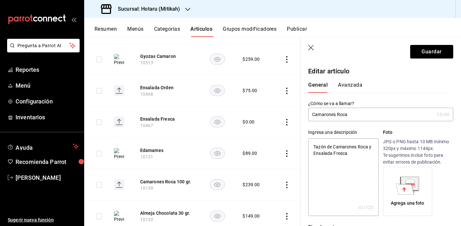
type textarea "x"
type textarea "100 gr. Tazón de Camarones Roca y Ensalada Fresca"
type textarea "x"
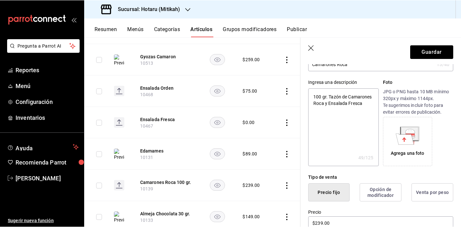
scroll to position [0, 0]
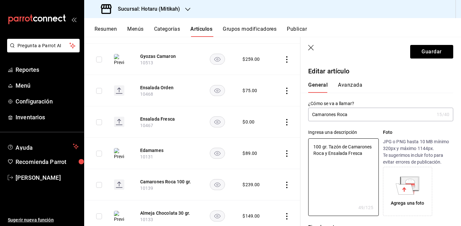
type textarea "100 gr. Tazón de Camarones Roca y Ensalada Fresca"
click at [407, 191] on icon at bounding box center [405, 189] width 18 height 11
click at [402, 194] on icon at bounding box center [405, 189] width 18 height 11
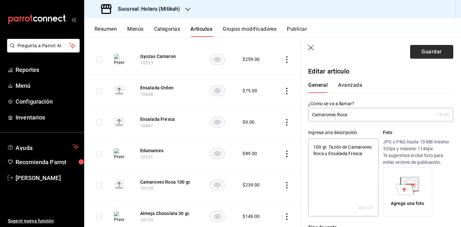
click at [420, 52] on button "Guardar" at bounding box center [431, 52] width 43 height 14
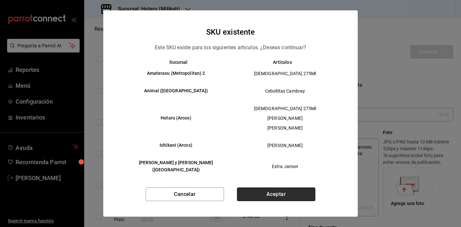
click at [278, 200] on button "Aceptar" at bounding box center [276, 194] width 78 height 14
type textarea "x"
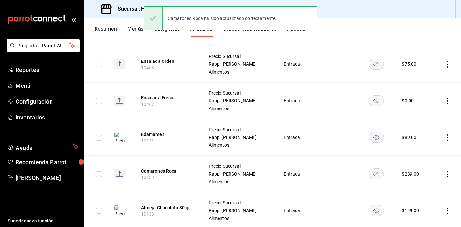
scroll to position [429, 0]
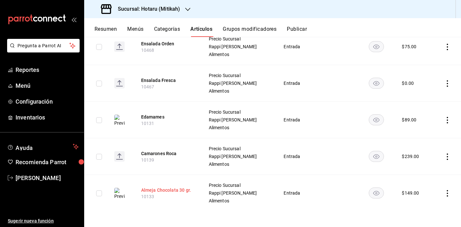
click at [157, 192] on button "Almeja Chocolata 30 gr." at bounding box center [167, 190] width 52 height 6
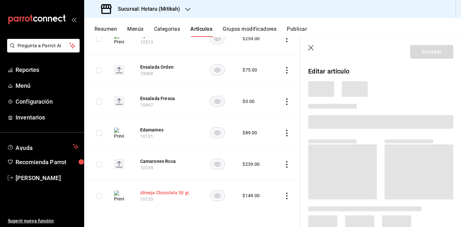
scroll to position [357, 0]
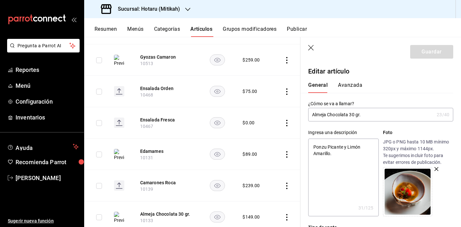
drag, startPoint x: 364, startPoint y: 114, endPoint x: 350, endPoint y: 114, distance: 14.6
click at [350, 114] on input "Almeja Chocolata 30 gr." at bounding box center [371, 114] width 126 height 13
type input "Almeja Chocolata"
type textarea "x"
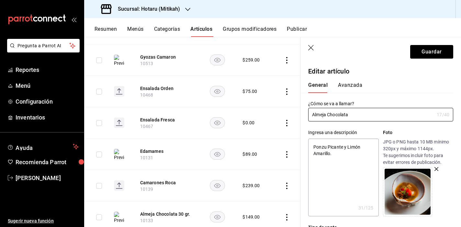
type input "Almeja Chocolata"
type textarea "x"
click at [312, 144] on textarea "Ponzu Picante y Limón Amarillo." at bounding box center [343, 178] width 70 height 78
paste textarea "30 gr."
type textarea "30 gr.Ponzu Picante y Limón Amarillo."
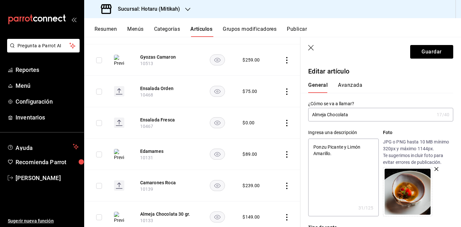
type textarea "x"
type textarea "30 gr. Ponzu Picante y Limón Amarillo."
type textarea "x"
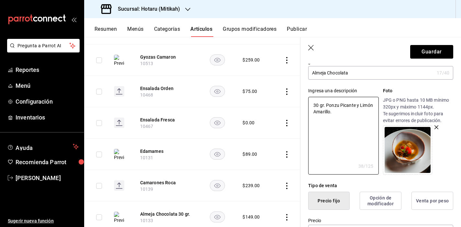
scroll to position [20, 0]
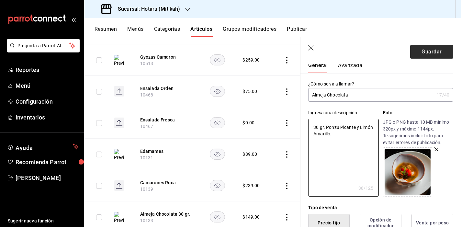
type textarea "30 gr. Ponzu Picante y Limón Amarillo."
click at [425, 53] on button "Guardar" at bounding box center [431, 52] width 43 height 14
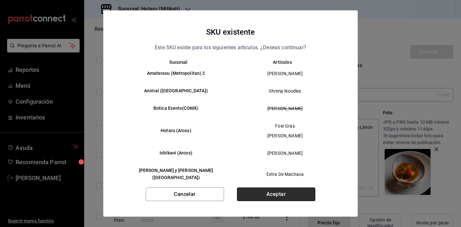
click at [259, 197] on button "Aceptar" at bounding box center [276, 194] width 78 height 14
type textarea "x"
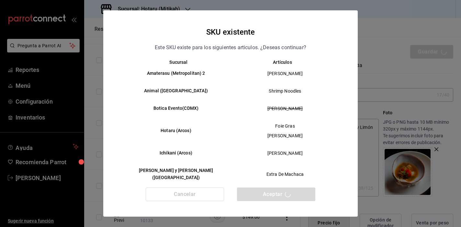
type textarea "x"
type input "AR-1755645464829"
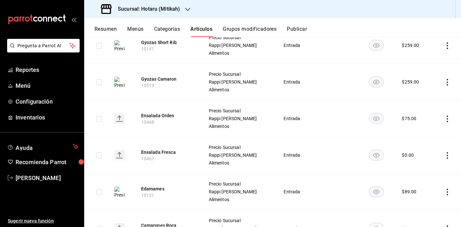
scroll to position [429, 0]
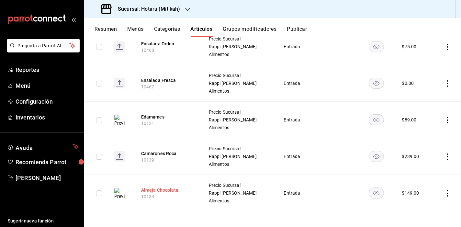
click at [162, 190] on button "Almeja Chocolata" at bounding box center [167, 190] width 52 height 6
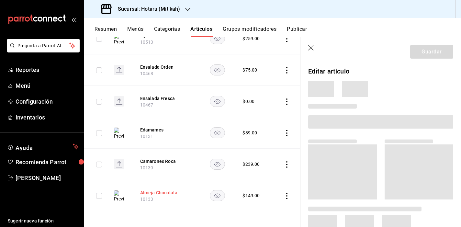
scroll to position [357, 0]
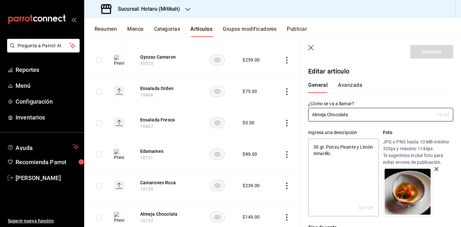
click at [311, 48] on icon "button" at bounding box center [311, 48] width 6 height 6
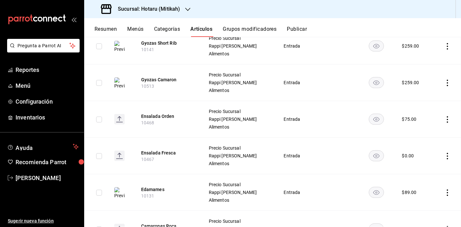
scroll to position [429, 0]
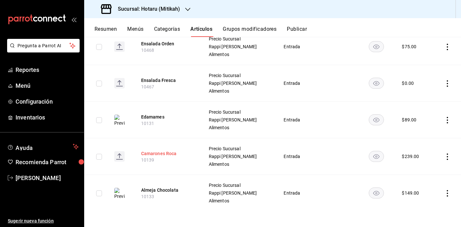
click at [168, 153] on button "Camarones Roca" at bounding box center [167, 153] width 52 height 6
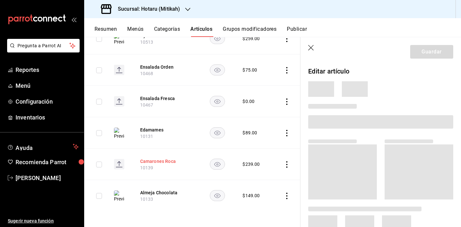
scroll to position [357, 0]
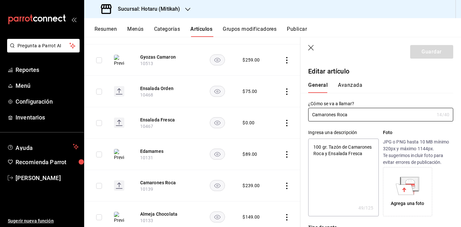
type textarea "x"
type input "$239.00"
click at [310, 41] on header "Guardar" at bounding box center [380, 50] width 161 height 27
click at [311, 50] on icon "button" at bounding box center [311, 48] width 6 height 6
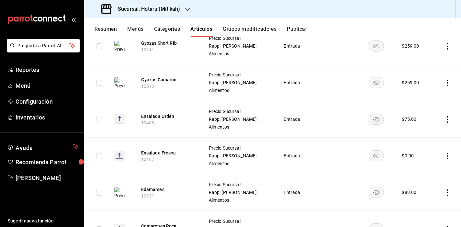
scroll to position [429, 0]
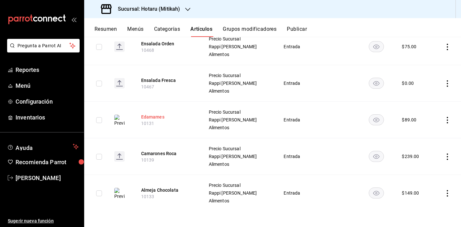
click at [157, 117] on button "Edamames" at bounding box center [167, 117] width 52 height 6
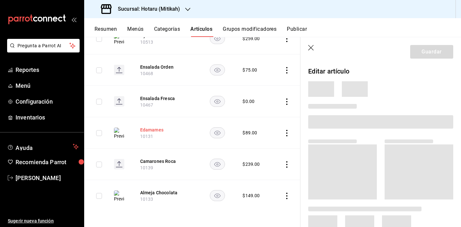
scroll to position [357, 0]
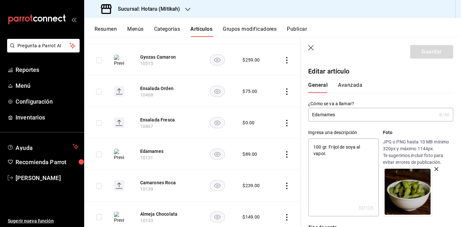
click at [310, 46] on icon "button" at bounding box center [311, 48] width 6 height 6
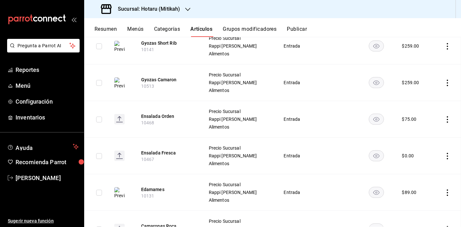
scroll to position [429, 0]
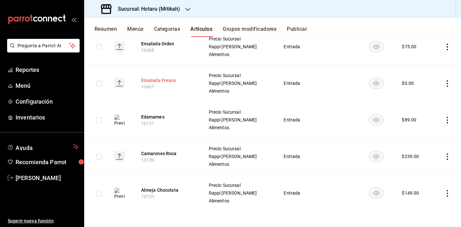
click at [160, 80] on button "Ensalada Fresca" at bounding box center [167, 80] width 52 height 6
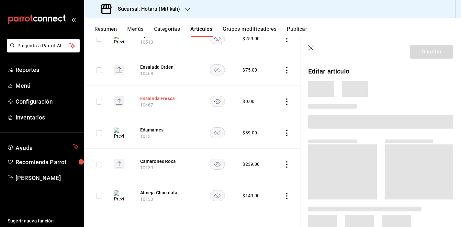
scroll to position [357, 0]
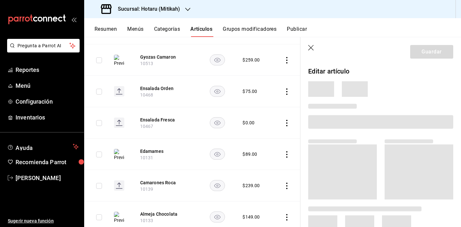
click at [308, 47] on header "Guardar" at bounding box center [380, 50] width 161 height 27
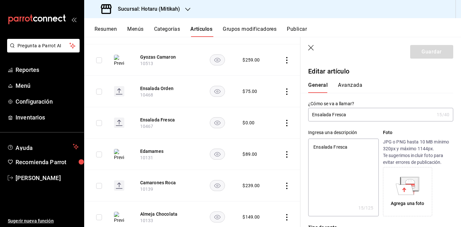
click at [311, 48] on icon "button" at bounding box center [311, 48] width 6 height 6
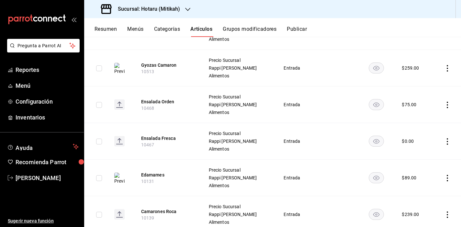
scroll to position [346, 0]
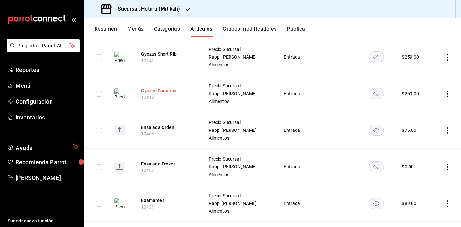
click at [172, 90] on button "Gyozas Camaron" at bounding box center [167, 90] width 52 height 6
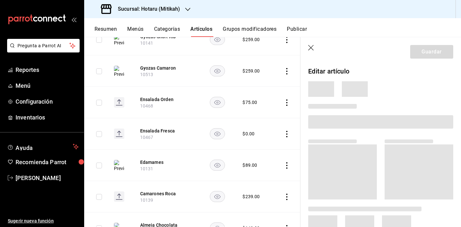
scroll to position [315, 0]
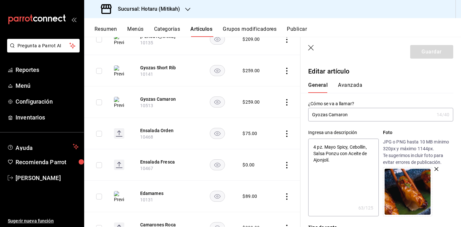
type input "Gyozas Camaro"
type textarea "x"
type input "Gyozas Camar"
type textarea "x"
type input "Gyozas Camar´"
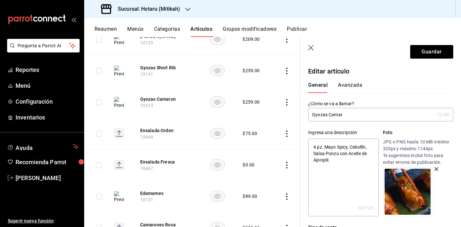
type textarea "x"
type input "Gyozas Camaró"
type textarea "x"
type input "Gyozas Camarón"
type textarea "x"
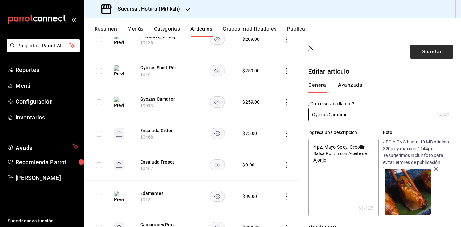
type input "Gyozas Camarón"
click at [424, 47] on button "Guardar" at bounding box center [431, 52] width 43 height 14
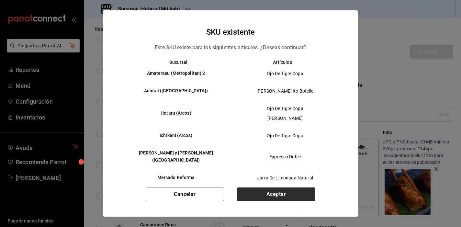
click at [279, 200] on button "Aceptar" at bounding box center [276, 194] width 78 height 14
type textarea "x"
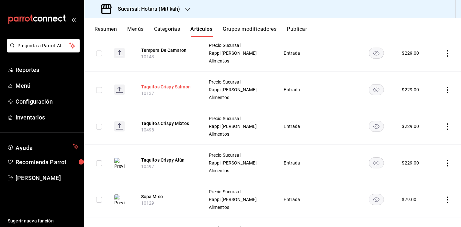
click at [186, 85] on button "Taquitos Crispy Salmon" at bounding box center [167, 87] width 52 height 6
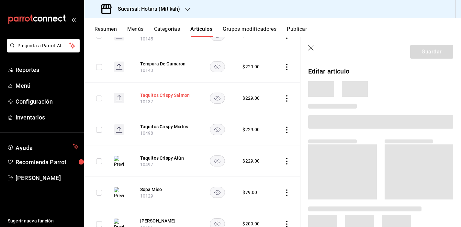
scroll to position [122, 0]
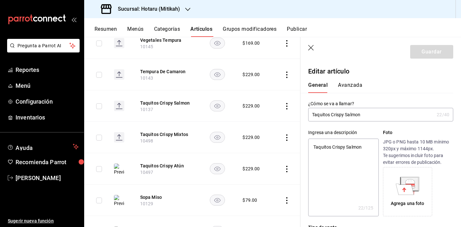
type input "Taquitos Crispy Salmo"
type textarea "x"
type input "Taquitos Crispy [PERSON_NAME]"
type textarea "x"
type input "Taquitos Crispy [PERSON_NAME]´"
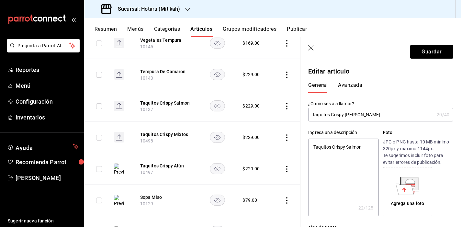
type textarea "x"
type input "Taquitos Crispy Salmó"
type textarea "x"
type input "Taquitos Crispy Salmón"
type textarea "x"
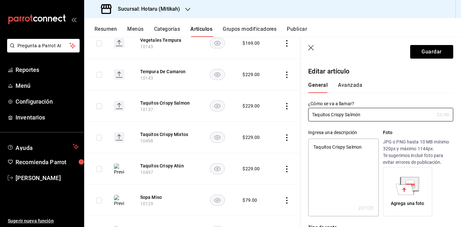
type input "Taquitos Crispy Salmón"
type textarea "x"
drag, startPoint x: 365, startPoint y: 148, endPoint x: 286, endPoint y: 147, distance: 78.7
click at [286, 147] on main "Artículos sucursal Para editar los artículos o cambios generales, ve a “Organiz…" at bounding box center [272, 132] width 377 height 190
paste textarea "4 pz. Salmón, Wonton, Mayo Spicy, Aguacate, Aceite de Trufa y Tobiko."
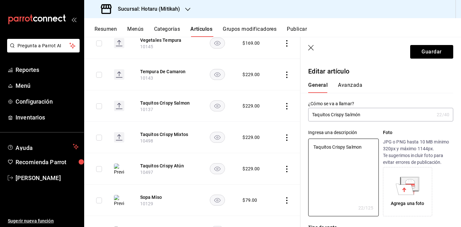
type textarea "4 pz. Salmón, Wonton, Mayo Spicy, Aguacate, Aceite de Trufa y Tobiko."
type textarea "x"
type textarea "4 pz. Salmón, Wonton, Mayo Spicy, Aguacate, Aceite de Trufa y Tobiko."
click at [413, 189] on icon at bounding box center [409, 183] width 17 height 13
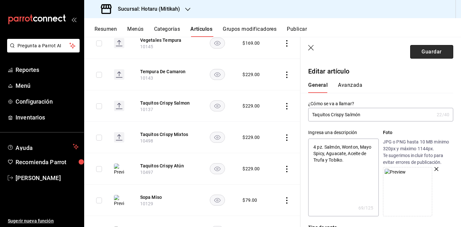
click at [425, 54] on button "Guardar" at bounding box center [431, 52] width 43 height 14
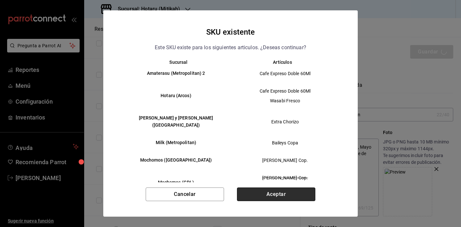
click at [295, 191] on button "Aceptar" at bounding box center [276, 194] width 78 height 14
type textarea "x"
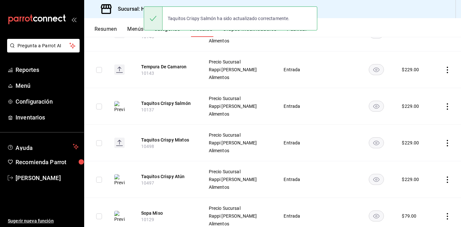
scroll to position [116, 0]
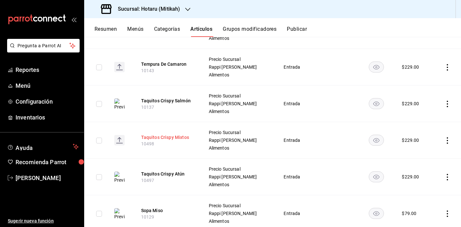
click at [185, 136] on button "Taquitos Crispy Mixtos" at bounding box center [167, 137] width 52 height 6
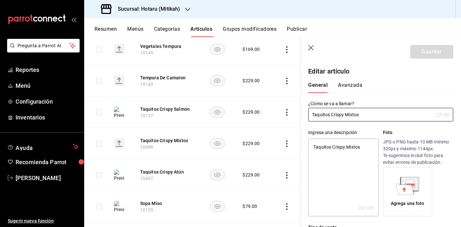
type textarea "x"
drag, startPoint x: 351, startPoint y: 148, endPoint x: 282, endPoint y: 148, distance: 69.3
click at [282, 148] on main "Artículos sucursal Para editar los artículos o cambios generales, ve a “Organiz…" at bounding box center [272, 132] width 377 height 190
paste textarea "4 pz. 2 Salmón, 2 Atún, [GEOGRAPHIC_DATA], Mayo Spicy, Aguacate, Aceite de Truf…"
type textarea "4 pz. 2 Salmón, 2 Atún, [GEOGRAPHIC_DATA], Mayo Spicy, Aguacate, Aceite de Truf…"
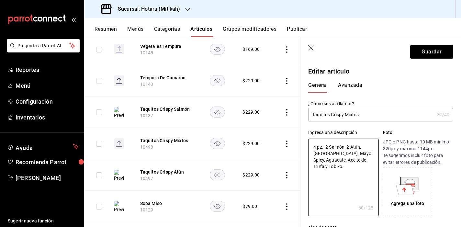
type textarea "x"
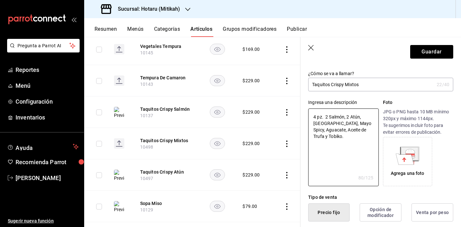
scroll to position [32, 0]
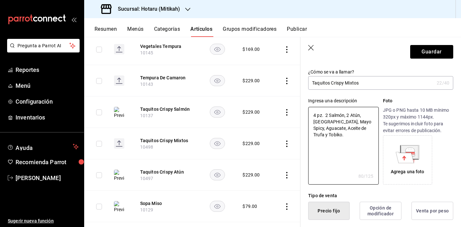
type textarea "4 pz. 2 Salmón, 2 Atún, [GEOGRAPHIC_DATA], Mayo Spicy, Aguacate, Aceite de Truf…"
click at [418, 159] on div "Agrega una foto" at bounding box center [408, 160] width 46 height 46
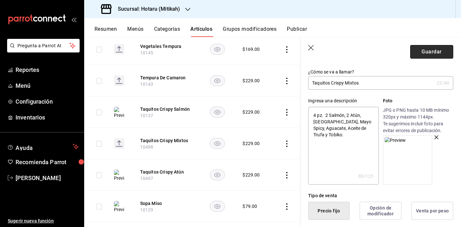
click at [426, 56] on button "Guardar" at bounding box center [431, 52] width 43 height 14
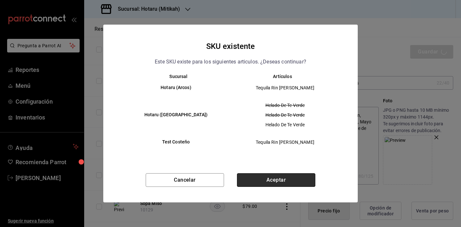
click at [289, 180] on button "Aceptar" at bounding box center [276, 180] width 78 height 14
type textarea "x"
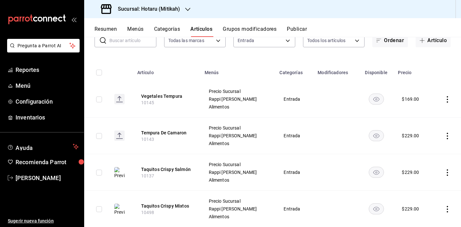
scroll to position [46, 0]
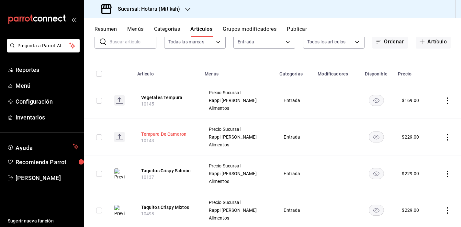
click at [180, 134] on button "Tempura De Camaron" at bounding box center [167, 134] width 52 height 6
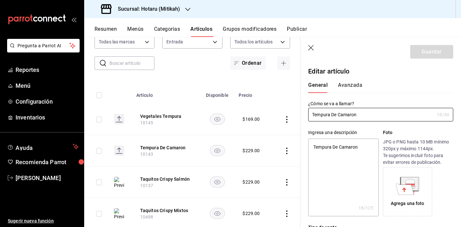
type textarea "x"
type input "$229.00"
type textarea "x"
type input "Tempura De Camaro"
type textarea "x"
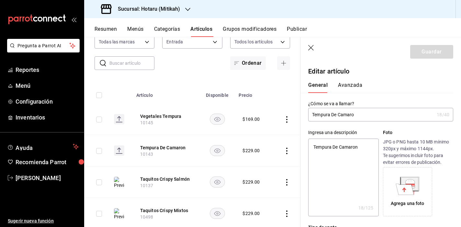
type input "Tempura De Camar"
type textarea "x"
type input "Tempura De Cama"
type textarea "x"
type input "Tempura De Camar"
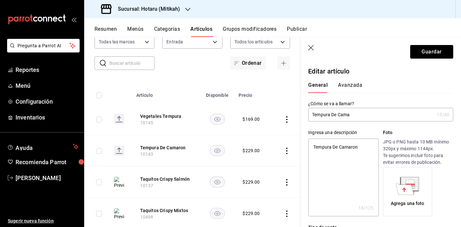
type textarea "x"
type input "Tempura De Camar¿ó"
type textarea "x"
type input "Tempura De Camar¿ón"
type textarea "x"
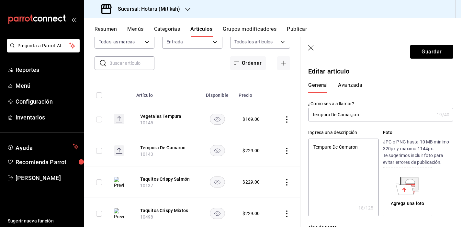
type input "Tempura De Camar¿ó"
type textarea "x"
type input "Tempura De Camar¿"
type textarea "x"
type input "Tempura De Camar"
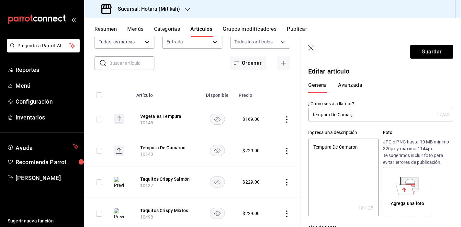
type textarea "x"
type input "Tempura De Camarr"
type textarea "x"
type input "Tempura De Camar"
type textarea "x"
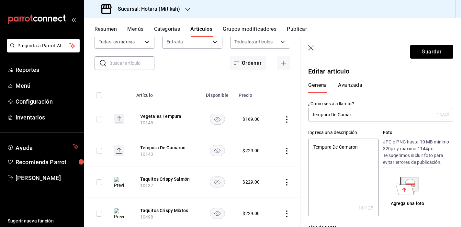
type input "Tempura De Camar´"
type textarea "x"
type input "Tempura De Camaró"
type textarea "x"
type input "Tempura De Camarón"
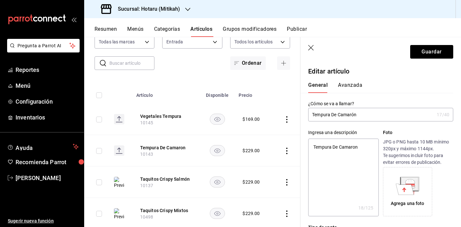
type textarea "x"
type input "Tempura De Camarón"
click at [409, 189] on icon at bounding box center [405, 189] width 18 height 11
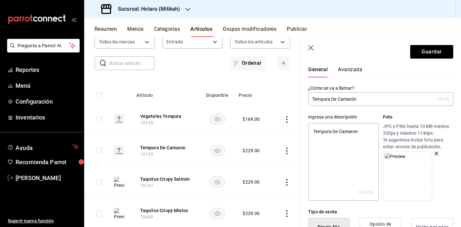
scroll to position [22, 0]
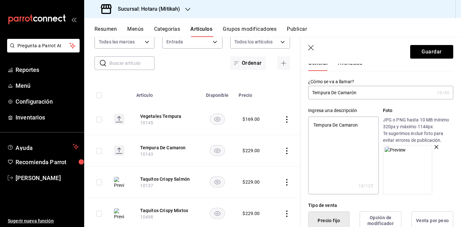
drag, startPoint x: 362, startPoint y: 127, endPoint x: 290, endPoint y: 127, distance: 71.5
click at [290, 127] on main "Artículos sucursal Para editar los artículos o cambios generales, ve a “Organiz…" at bounding box center [272, 132] width 377 height 190
type textarea "x"
paste textarea "250 gr. Camarones (3pz) y vegetales tempura."
type textarea "250 gr. Camarones (3pz) y vegetales tempura."
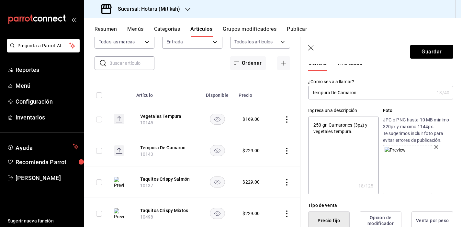
type textarea "x"
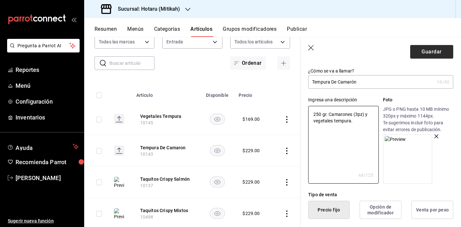
type textarea "250 gr. Camarones (3pz) y vegetales tempura."
click at [436, 55] on button "Guardar" at bounding box center [431, 52] width 43 height 14
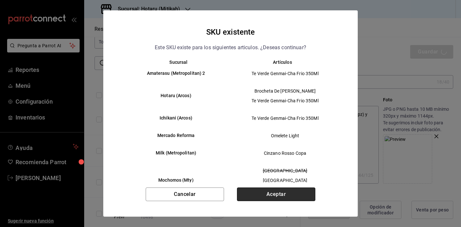
click at [295, 197] on button "Aceptar" at bounding box center [276, 194] width 78 height 14
type textarea "x"
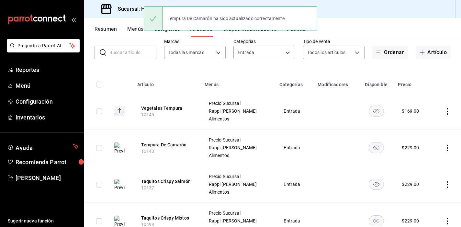
scroll to position [39, 0]
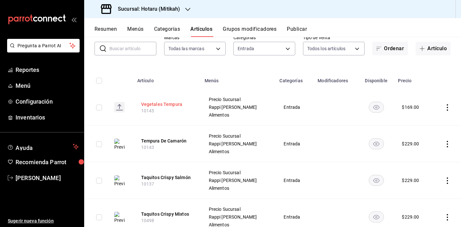
click at [176, 105] on button "Vegetales Tempura" at bounding box center [167, 104] width 52 height 6
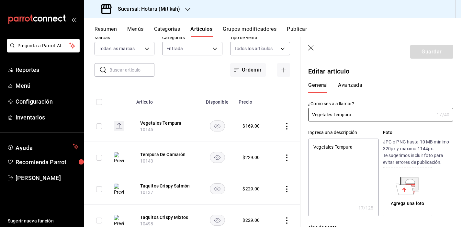
type textarea "x"
drag, startPoint x: 358, startPoint y: 149, endPoint x: 294, endPoint y: 147, distance: 63.8
click at [294, 147] on main "Artículos sucursal Para editar los artículos o cambios generales, ve a “Organiz…" at bounding box center [272, 132] width 377 height 190
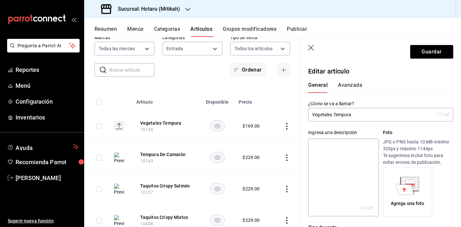
paste textarea "200 gr. Solo vegetales."
type textarea "200 gr. Solo vegetales."
type textarea "x"
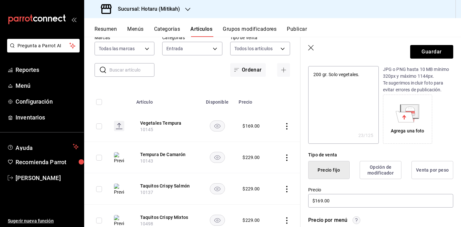
scroll to position [73, 0]
type textarea "200 gr. Solo vegetales."
click at [400, 128] on div "Agrega una foto" at bounding box center [408, 130] width 34 height 7
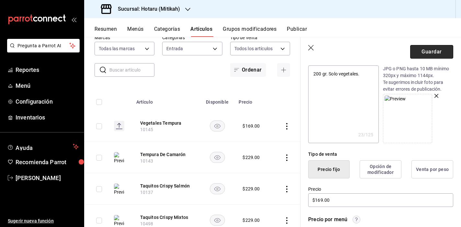
click at [435, 55] on button "Guardar" at bounding box center [431, 52] width 43 height 14
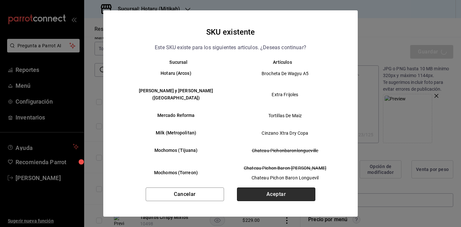
click at [293, 188] on button "Aceptar" at bounding box center [276, 194] width 78 height 14
type textarea "x"
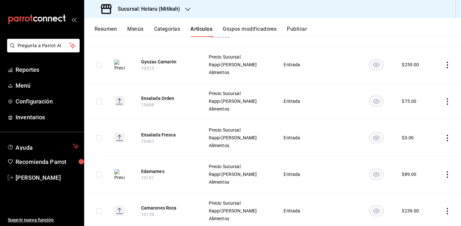
scroll to position [430, 0]
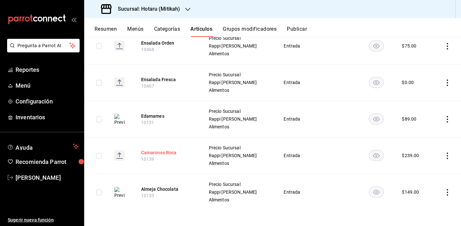
click at [158, 154] on button "Camarones Roca" at bounding box center [167, 153] width 52 height 6
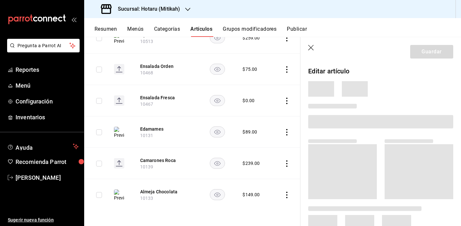
scroll to position [357, 0]
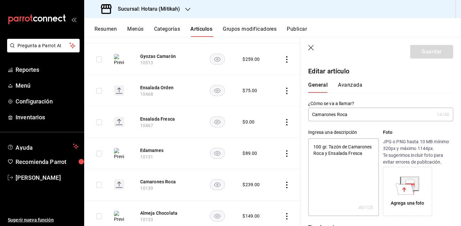
click at [396, 199] on div "Agrega una foto" at bounding box center [408, 192] width 46 height 46
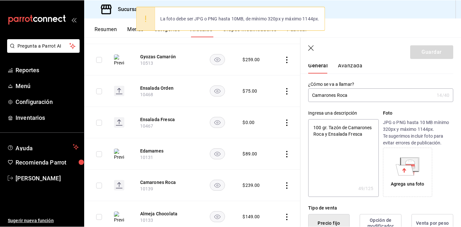
scroll to position [26, 0]
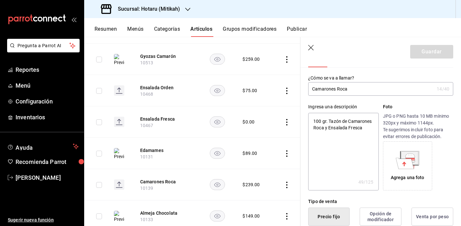
click at [406, 165] on icon at bounding box center [405, 163] width 18 height 11
click at [404, 151] on icon at bounding box center [409, 157] width 17 height 13
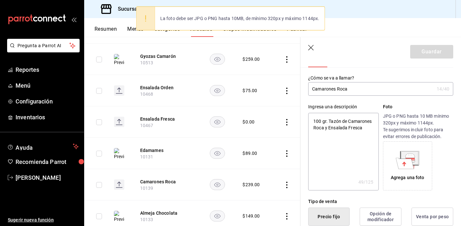
click at [404, 161] on icon at bounding box center [405, 163] width 18 height 11
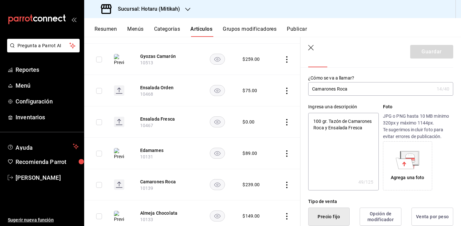
click at [406, 147] on div "Agrega una foto" at bounding box center [408, 166] width 46 height 46
type textarea "x"
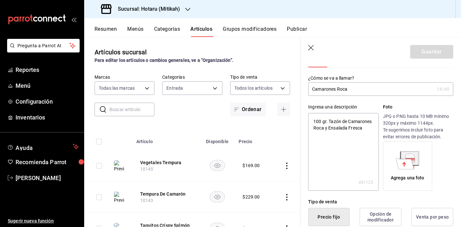
scroll to position [0, 0]
click at [104, 31] on button "Resumen" at bounding box center [106, 31] width 22 height 11
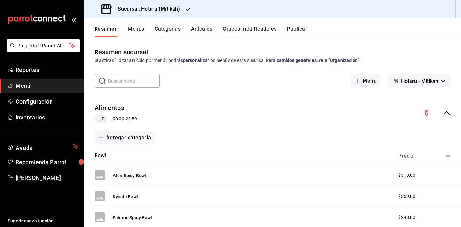
click at [443, 114] on icon "collapse-menu-row" at bounding box center [447, 113] width 8 height 8
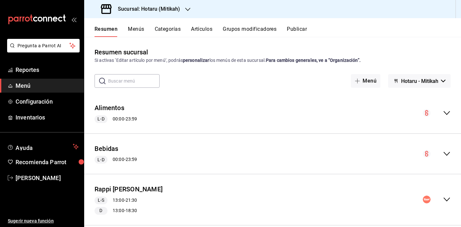
scroll to position [55, 0]
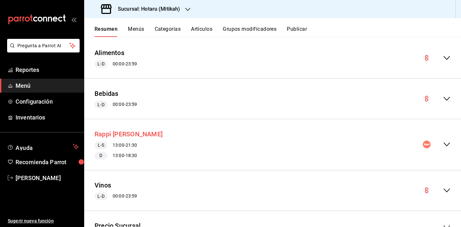
click at [141, 136] on button "Rappi [PERSON_NAME]" at bounding box center [129, 133] width 68 height 9
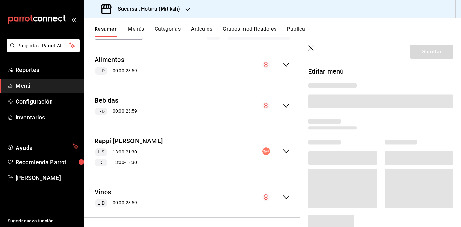
click at [310, 48] on icon "button" at bounding box center [311, 48] width 6 height 6
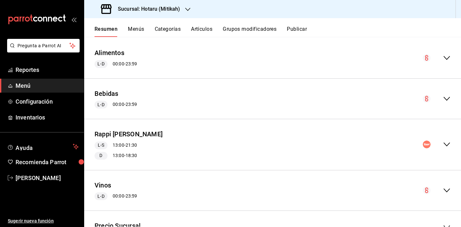
click at [443, 146] on icon "collapse-menu-row" at bounding box center [447, 144] width 8 height 8
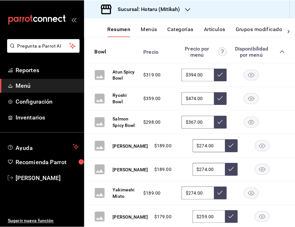
scroll to position [614, 0]
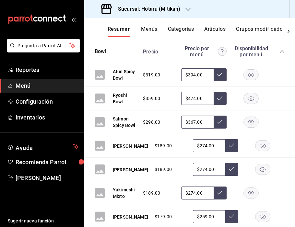
click at [202, 81] on input "$394.00" at bounding box center [197, 74] width 32 height 13
type input "$3.00"
type input "$429.00"
click at [214, 81] on button at bounding box center [219, 74] width 13 height 13
drag, startPoint x: 192, startPoint y: 111, endPoint x: 161, endPoint y: 111, distance: 31.7
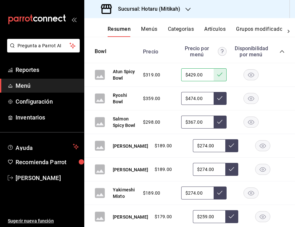
click at [161, 105] on div "$359.00 $474.00" at bounding box center [210, 98] width 148 height 13
click at [190, 105] on input "$474.00" at bounding box center [197, 98] width 32 height 13
type input "$479.00"
click at [217, 101] on icon at bounding box center [219, 97] width 5 height 5
click at [190, 128] on input "$367.00" at bounding box center [197, 122] width 32 height 13
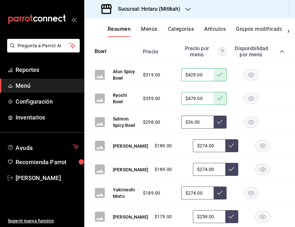
type input "$3.00"
type input "$2.00"
type input "$404.00"
click at [218, 128] on button at bounding box center [219, 122] width 13 height 13
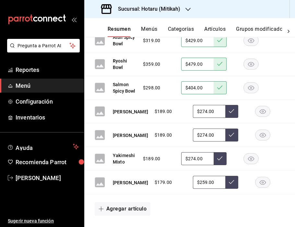
scroll to position [660, 0]
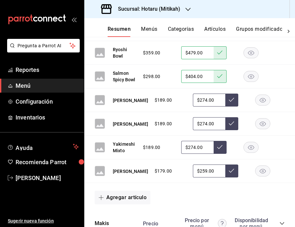
click at [193, 177] on input "$259.00" at bounding box center [209, 170] width 32 height 13
click at [229, 173] on icon at bounding box center [231, 170] width 5 height 5
click at [193, 177] on input "$259.00" at bounding box center [209, 170] width 32 height 13
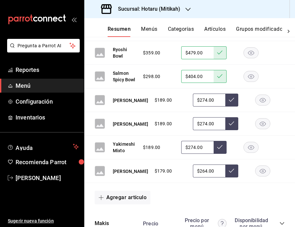
type input "$264.00"
click at [225, 177] on button at bounding box center [231, 170] width 13 height 13
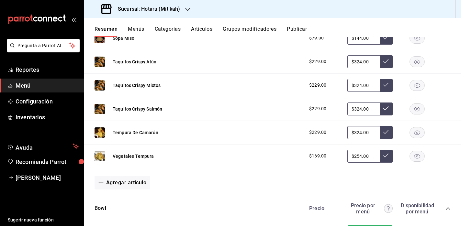
scroll to position [389, 0]
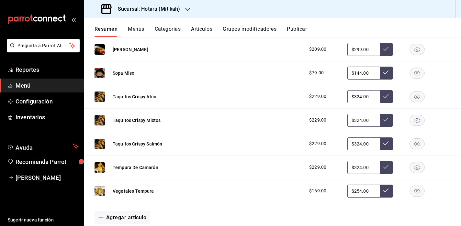
click at [208, 29] on button "Artículos" at bounding box center [201, 31] width 21 height 11
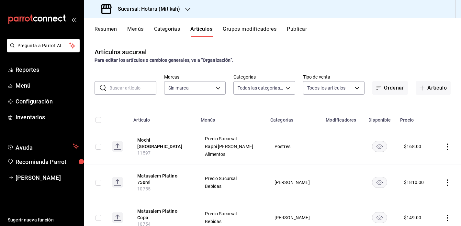
type input "e268faa6-5537-49d9-8e69-67de3d9582db,d994c3d7-8aca-45aa-b25a-b682bae8cd68,ae375…"
type input "d84d5940-0e8c-40c5-88cd-2414b97e757c"
click at [205, 89] on body "Pregunta a Parrot AI Reportes Menú Configuración Inventarios Ayuda Recomienda P…" at bounding box center [230, 113] width 461 height 226
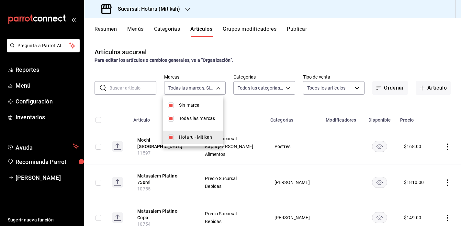
click at [171, 106] on input "checkbox" at bounding box center [171, 106] width 6 height 6
checkbox input "false"
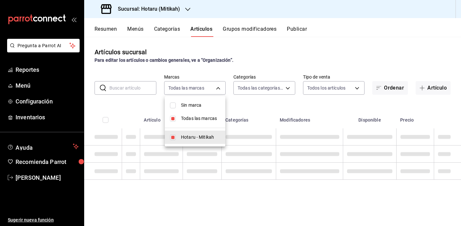
click at [173, 118] on input "checkbox" at bounding box center [173, 119] width 6 height 6
click at [171, 139] on input "checkbox" at bounding box center [173, 138] width 6 height 6
click at [264, 86] on div at bounding box center [230, 113] width 461 height 226
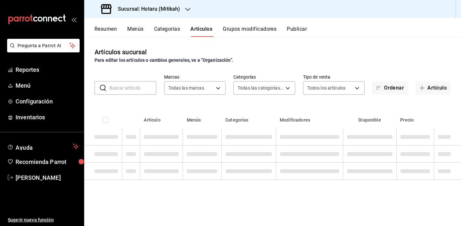
click at [264, 86] on body "Pregunta a Parrot AI Reportes Menú Configuración Inventarios Ayuda Recomienda P…" at bounding box center [230, 113] width 461 height 226
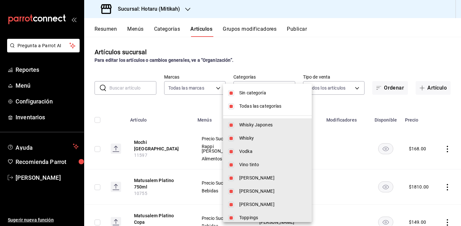
click at [231, 95] on input "checkbox" at bounding box center [231, 93] width 6 height 6
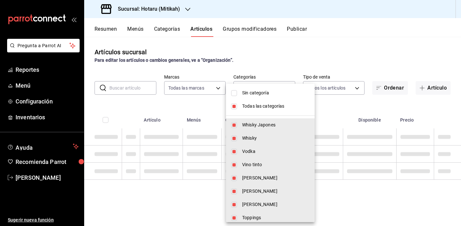
click at [236, 105] on input "checkbox" at bounding box center [234, 107] width 6 height 6
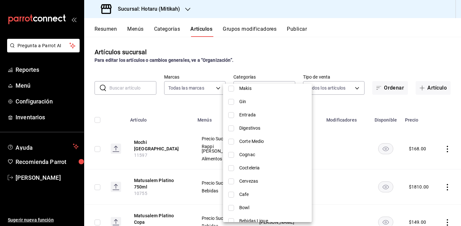
scroll to position [376, 0]
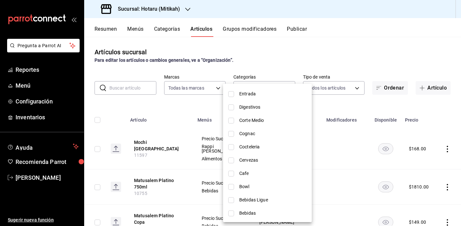
click at [247, 186] on span "Bowl" at bounding box center [272, 187] width 67 height 7
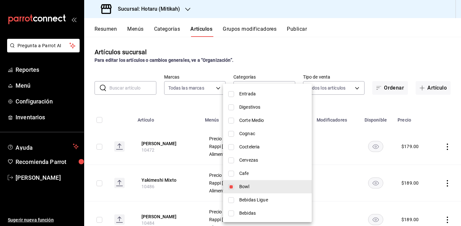
click at [338, 87] on div at bounding box center [230, 113] width 461 height 226
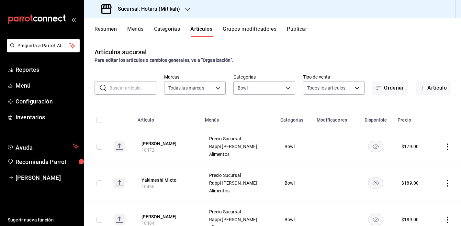
click at [338, 87] on body "Pregunta a Parrot AI Reportes Menú Configuración Inventarios Ayuda Recomienda P…" at bounding box center [230, 113] width 461 height 226
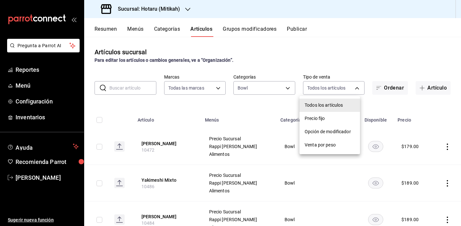
click at [338, 87] on div at bounding box center [230, 113] width 461 height 226
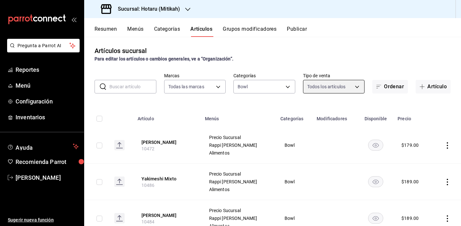
scroll to position [0, 0]
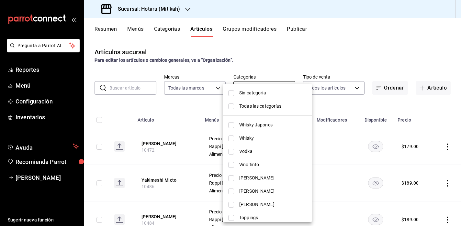
click at [250, 91] on body "Pregunta a Parrot AI Reportes Menú Configuración Inventarios Ayuda Recomienda P…" at bounding box center [230, 113] width 461 height 226
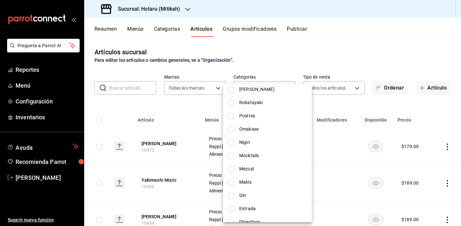
scroll to position [376, 0]
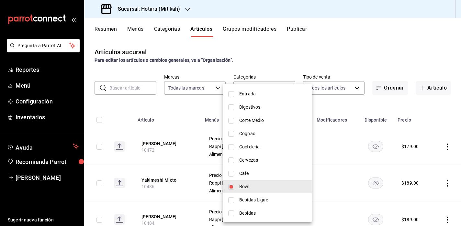
click at [232, 97] on li "Entrada" at bounding box center [267, 93] width 89 height 13
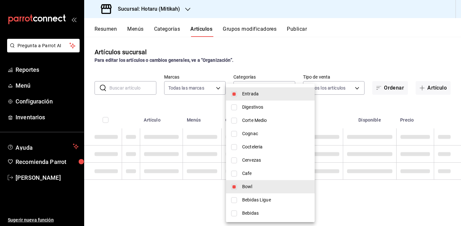
click at [182, 199] on div at bounding box center [230, 113] width 461 height 226
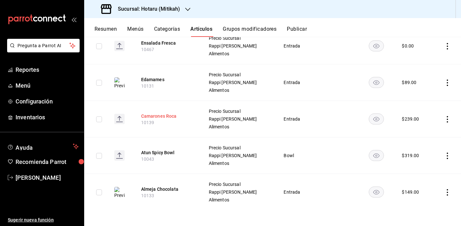
click at [172, 116] on button "Camarones Roca" at bounding box center [167, 116] width 52 height 6
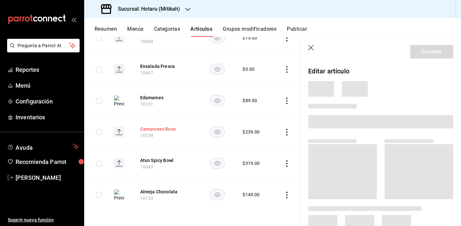
scroll to position [577, 0]
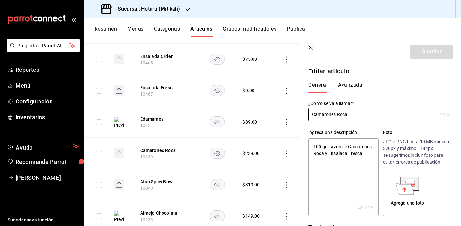
click at [417, 192] on div "Agrega una foto" at bounding box center [408, 192] width 46 height 46
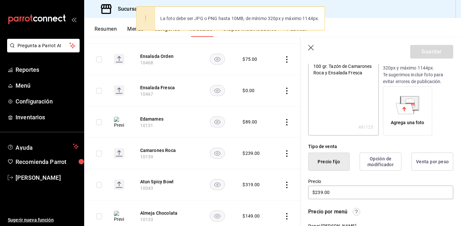
scroll to position [80, 0]
click at [407, 101] on icon at bounding box center [409, 101] width 9 height 4
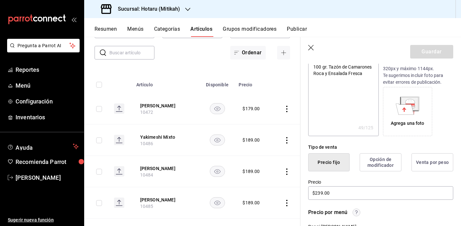
scroll to position [0, 0]
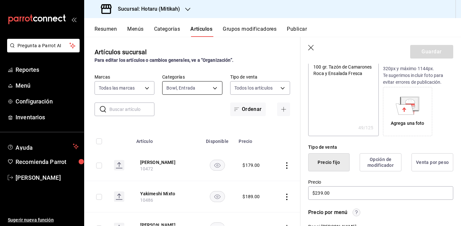
click at [213, 87] on body "Pregunta a Parrot AI Reportes Menú Configuración Inventarios Ayuda Recomienda P…" at bounding box center [230, 113] width 461 height 226
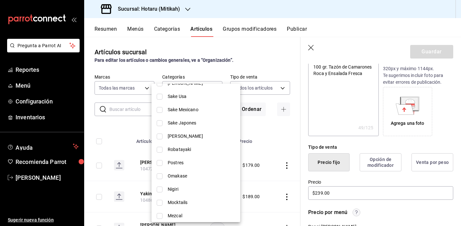
scroll to position [376, 0]
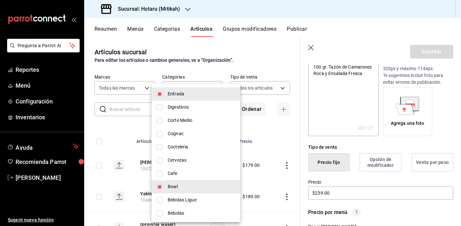
click at [161, 95] on input "checkbox" at bounding box center [160, 94] width 6 height 6
click at [264, 133] on div at bounding box center [230, 113] width 461 height 226
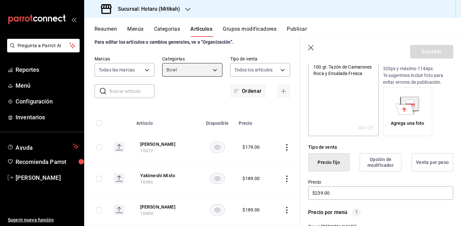
scroll to position [49, 0]
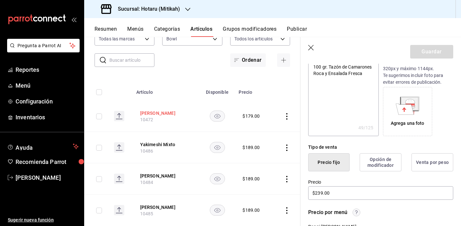
click at [170, 114] on button "[PERSON_NAME]" at bounding box center [166, 113] width 52 height 6
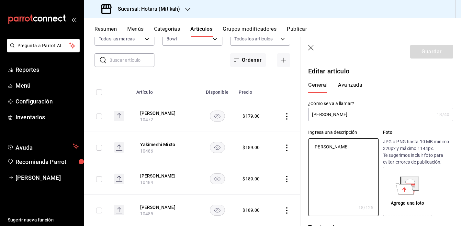
drag, startPoint x: 355, startPoint y: 147, endPoint x: 260, endPoint y: 141, distance: 95.0
click at [285, 141] on main "Artículos sucursal Para editar los artículos o cambios generales, ve a “Organiz…" at bounding box center [272, 131] width 377 height 189
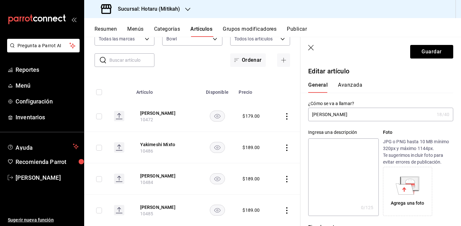
paste textarea "70 gr. Yakimeshi verduras."
click at [420, 199] on div "Agrega una foto" at bounding box center [408, 192] width 46 height 46
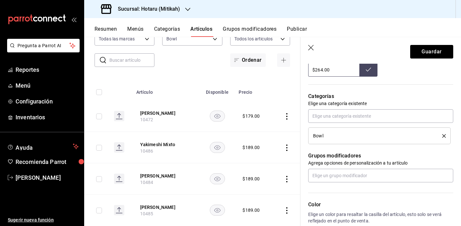
scroll to position [251, 0]
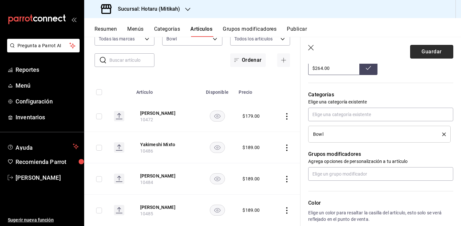
click at [425, 51] on button "Guardar" at bounding box center [431, 52] width 43 height 14
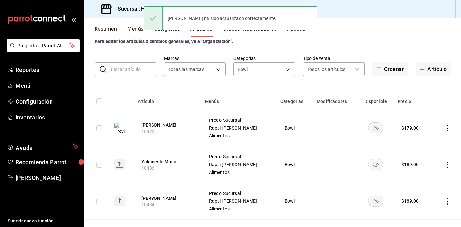
scroll to position [50, 0]
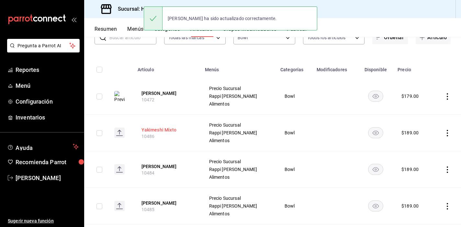
click at [162, 130] on button "Yakimeshi Mixto" at bounding box center [167, 130] width 52 height 6
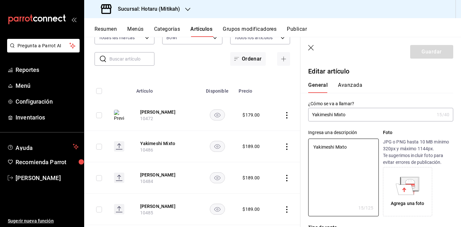
drag, startPoint x: 353, startPoint y: 148, endPoint x: 265, endPoint y: 133, distance: 89.7
click at [266, 133] on main "Artículos sucursal Para editar los artículos o cambios generales, ve a “Organiz…" at bounding box center [272, 132] width 377 height 190
paste textarea "75 gr. Yakimeshi mixto."
click at [423, 188] on div "Agrega una foto" at bounding box center [408, 192] width 46 height 46
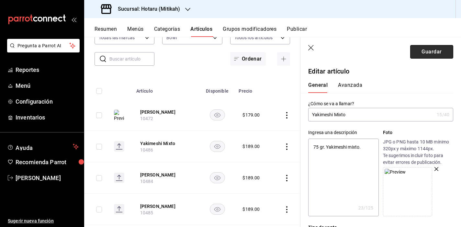
click at [416, 50] on button "Guardar" at bounding box center [431, 52] width 43 height 14
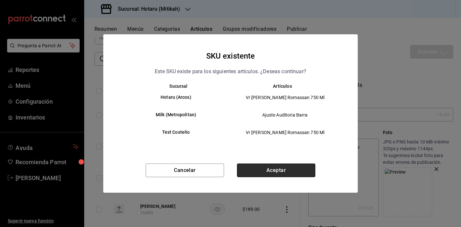
click at [297, 172] on button "Aceptar" at bounding box center [276, 170] width 78 height 14
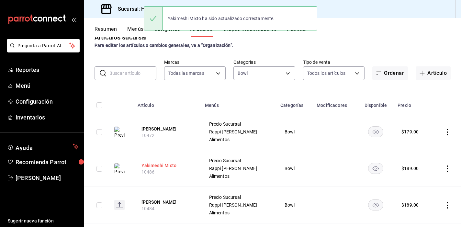
scroll to position [95, 0]
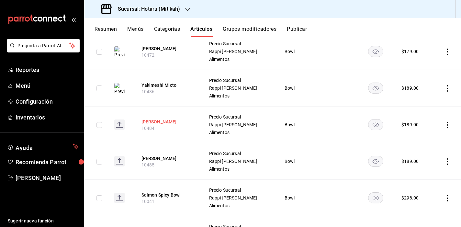
click at [160, 120] on button "[PERSON_NAME]" at bounding box center [167, 121] width 52 height 6
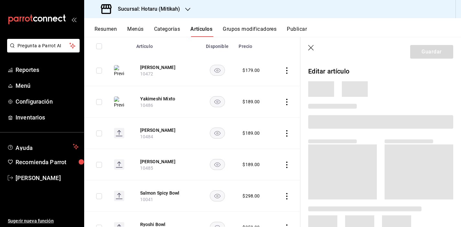
scroll to position [93, 0]
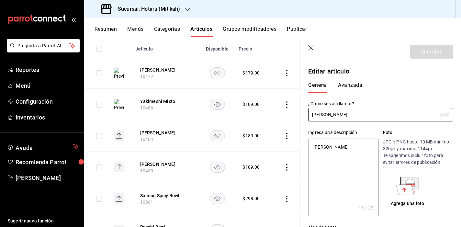
drag, startPoint x: 305, startPoint y: 151, endPoint x: 250, endPoint y: 145, distance: 56.0
click at [276, 150] on main "Artículos sucursal Para editar los artículos o cambios generales, ve a “Organiz…" at bounding box center [272, 132] width 377 height 190
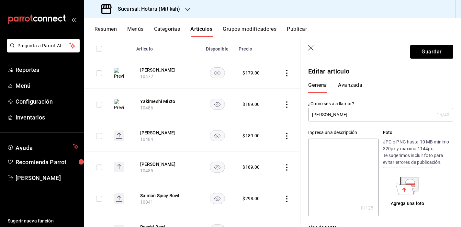
paste textarea "75 gr. Yakimeshi carne."
click at [405, 192] on icon at bounding box center [405, 189] width 18 height 11
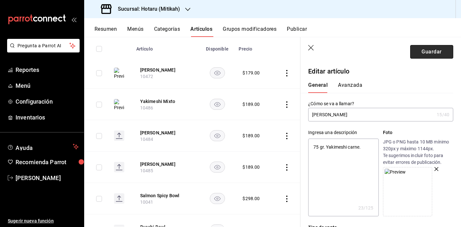
click at [422, 50] on button "Guardar" at bounding box center [431, 52] width 43 height 14
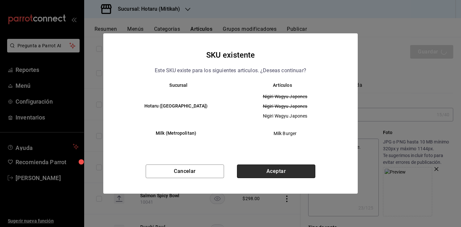
click at [297, 173] on button "Aceptar" at bounding box center [276, 171] width 78 height 14
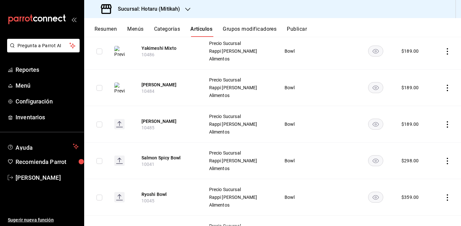
scroll to position [132, 0]
click at [163, 121] on button "[PERSON_NAME]" at bounding box center [167, 121] width 52 height 6
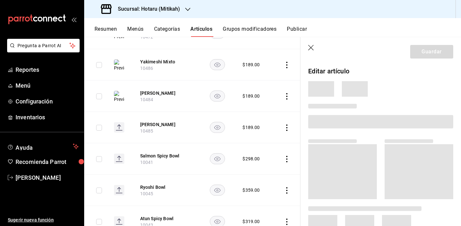
scroll to position [124, 0]
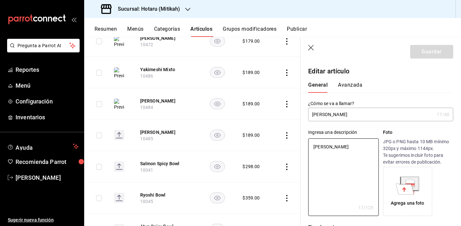
drag, startPoint x: 353, startPoint y: 147, endPoint x: 296, endPoint y: 140, distance: 57.3
click at [313, 143] on textarea "[PERSON_NAME]" at bounding box center [343, 178] width 70 height 78
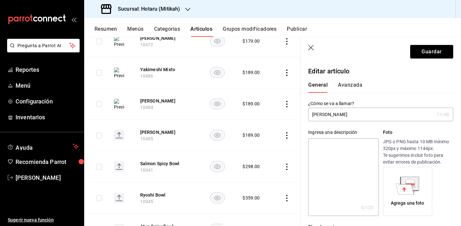
paste textarea "75 gr. Yakimeshi camarón."
click at [405, 185] on icon at bounding box center [405, 189] width 18 height 11
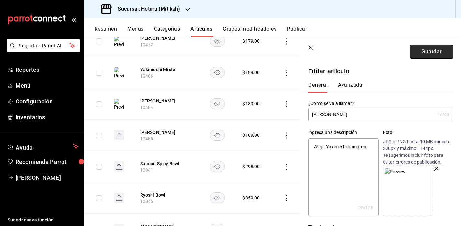
click at [418, 52] on button "Guardar" at bounding box center [431, 52] width 43 height 14
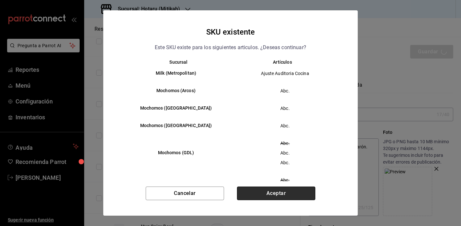
click at [287, 192] on button "Aceptar" at bounding box center [276, 194] width 78 height 14
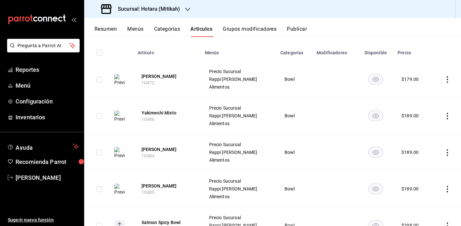
scroll to position [19, 0]
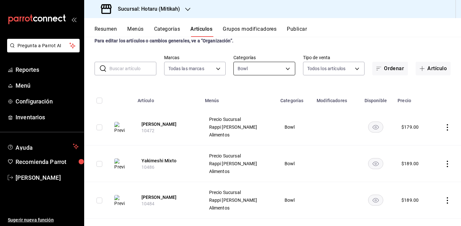
click at [245, 72] on body "Pregunta a Parrot AI Reportes Menú Configuración Inventarios Ayuda Recomienda P…" at bounding box center [230, 113] width 461 height 226
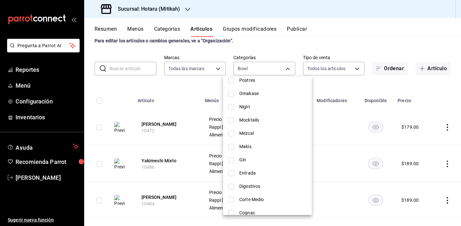
scroll to position [376, 0]
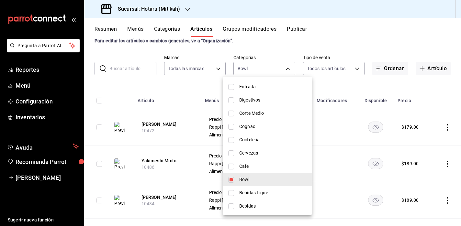
click at [255, 86] on span "Entrada" at bounding box center [272, 87] width 67 height 7
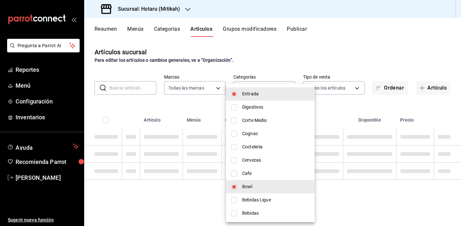
scroll to position [0, 0]
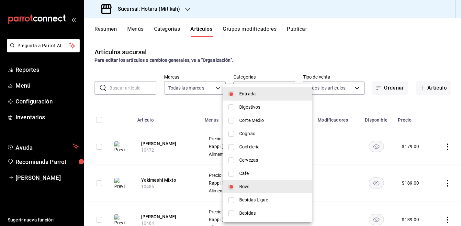
click at [186, 156] on div at bounding box center [230, 113] width 461 height 226
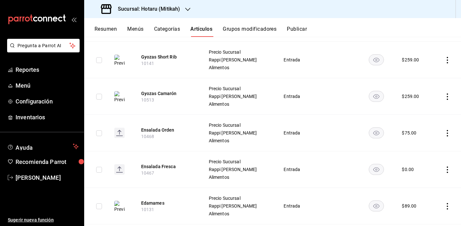
scroll to position [665, 0]
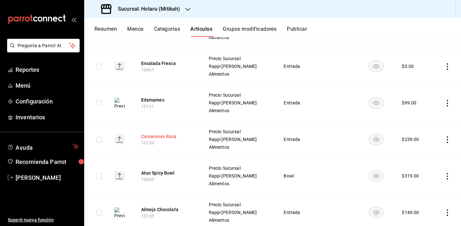
click at [157, 136] on button "Camarones Roca" at bounding box center [167, 136] width 52 height 6
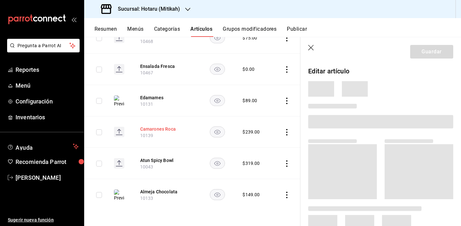
scroll to position [577, 0]
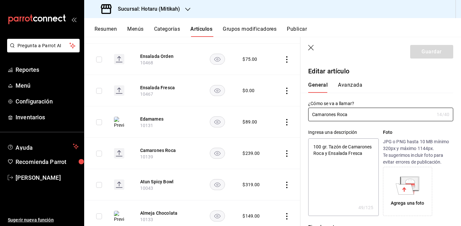
click at [407, 185] on icon at bounding box center [405, 189] width 18 height 11
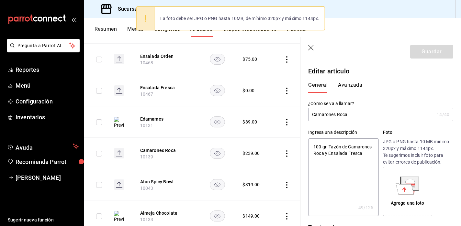
click at [405, 185] on icon at bounding box center [405, 189] width 18 height 11
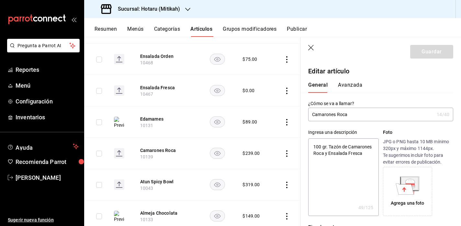
click at [411, 190] on g at bounding box center [407, 186] width 23 height 18
click at [402, 172] on div "Agrega una foto" at bounding box center [408, 192] width 46 height 46
click at [396, 188] on icon at bounding box center [405, 189] width 18 height 11
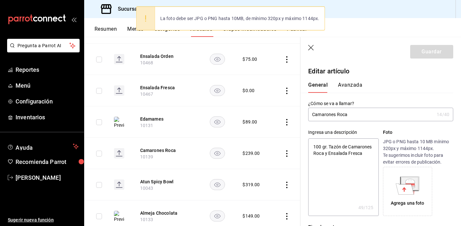
click at [405, 151] on p "JPG o PNG hasta 10 MB mínimo 320px y máximo 1144px. Te sugerimos incluir foto p…" at bounding box center [418, 152] width 70 height 27
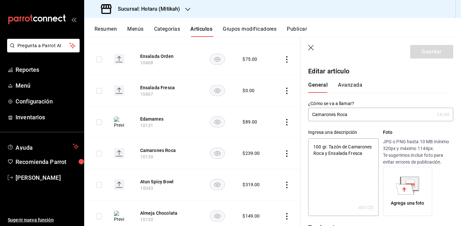
click at [354, 161] on textarea "100 gr. Tazón de Camarones Roca y Ensalada Fresca" at bounding box center [343, 178] width 70 height 78
click at [314, 145] on textarea "100 gr. Tazón de Camarones Roca y Ensalada Fresca" at bounding box center [343, 178] width 70 height 78
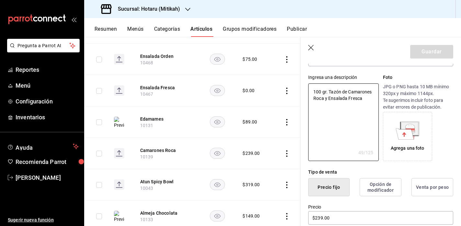
click at [402, 171] on div "Tipo de venta" at bounding box center [380, 172] width 145 height 7
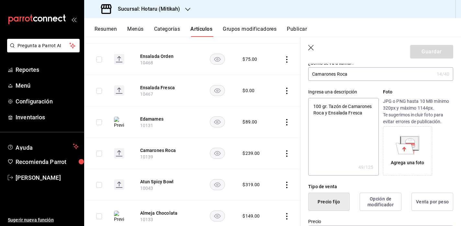
scroll to position [0, 0]
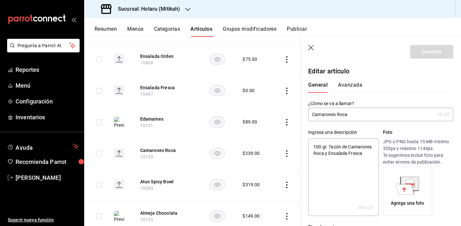
click at [312, 48] on icon "button" at bounding box center [311, 48] width 6 height 6
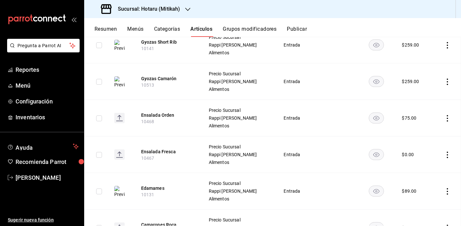
scroll to position [686, 0]
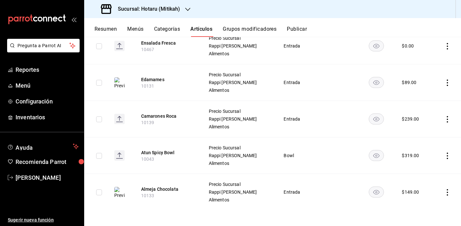
drag, startPoint x: 175, startPoint y: 117, endPoint x: 215, endPoint y: 125, distance: 40.7
click at [175, 117] on button "Camarones Roca" at bounding box center [167, 116] width 52 height 6
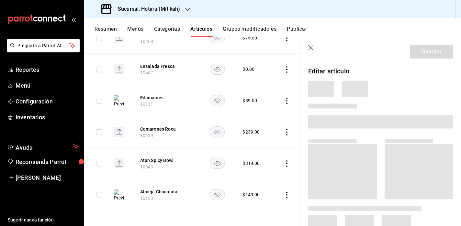
scroll to position [577, 0]
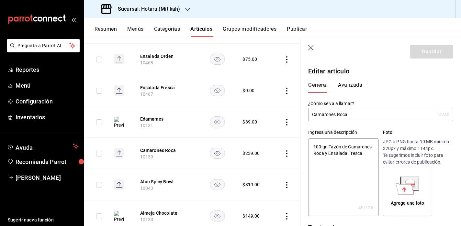
click at [406, 185] on icon at bounding box center [405, 189] width 18 height 11
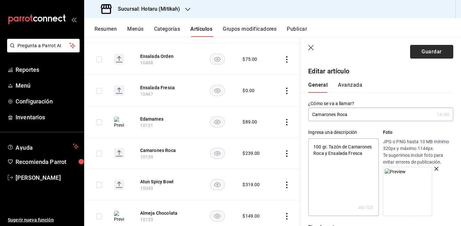
click at [431, 54] on button "Guardar" at bounding box center [431, 52] width 43 height 14
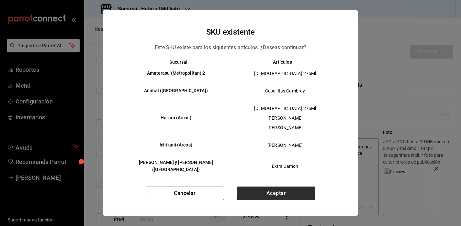
click at [270, 192] on button "Aceptar" at bounding box center [276, 194] width 78 height 14
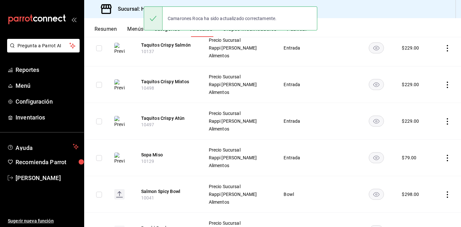
scroll to position [381, 0]
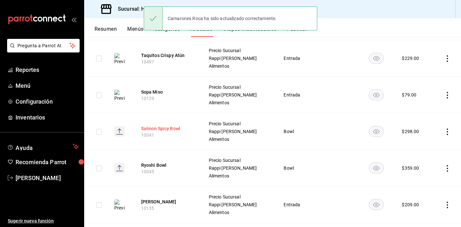
click at [172, 127] on button "Salmon Spicy Bowl" at bounding box center [167, 128] width 52 height 6
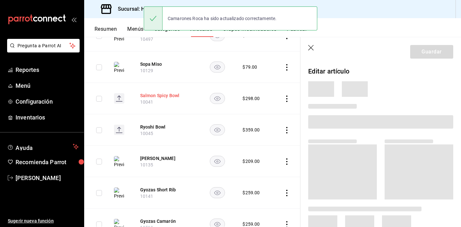
scroll to position [345, 0]
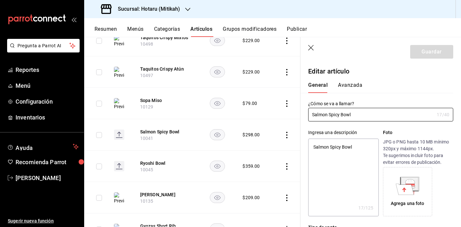
click at [405, 190] on icon at bounding box center [405, 189] width 18 height 11
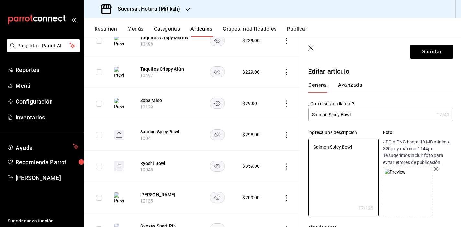
drag, startPoint x: 355, startPoint y: 147, endPoint x: 266, endPoint y: 133, distance: 89.5
click at [291, 138] on main "Artículos sucursal Para editar los artículos o cambios generales, ve a “Organiz…" at bounding box center [272, 132] width 377 height 190
click at [320, 151] on textarea at bounding box center [343, 178] width 70 height 78
paste textarea "73 gr. Salmón, Tobiko, [GEOGRAPHIC_DATA], [GEOGRAPHIC_DATA], Spicy Mayo y Soya …"
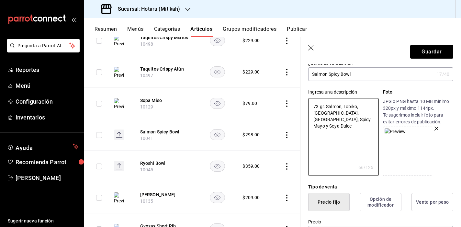
scroll to position [0, 0]
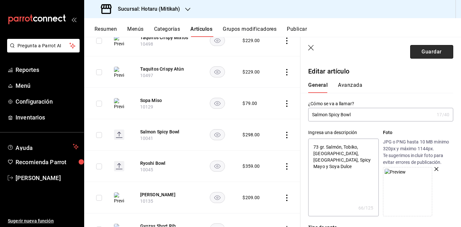
click at [426, 47] on button "Guardar" at bounding box center [431, 52] width 43 height 14
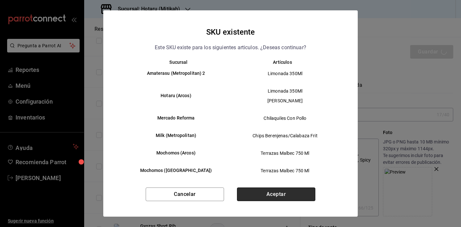
click at [268, 195] on button "Aceptar" at bounding box center [276, 194] width 78 height 14
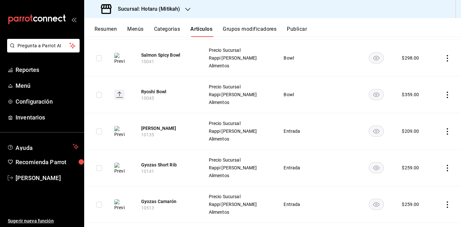
scroll to position [455, 0]
click at [158, 91] on button "Ryoshi Bowl" at bounding box center [167, 91] width 52 height 6
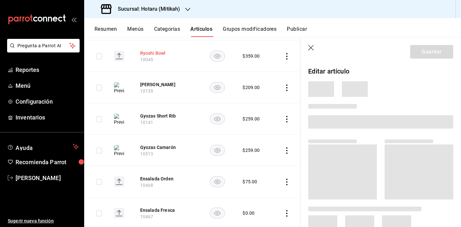
scroll to position [408, 0]
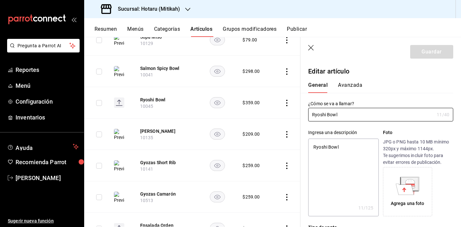
drag, startPoint x: 302, startPoint y: 145, endPoint x: 273, endPoint y: 141, distance: 29.4
click at [278, 143] on main "Artículos sucursal Para editar los artículos o cambios generales, ve a “Organiz…" at bounding box center [272, 132] width 377 height 190
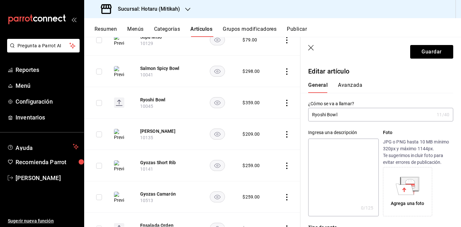
paste textarea "73 gr. [GEOGRAPHIC_DATA], [GEOGRAPHIC_DATA], [GEOGRAPHIC_DATA], [GEOGRAPHIC_DAT…"
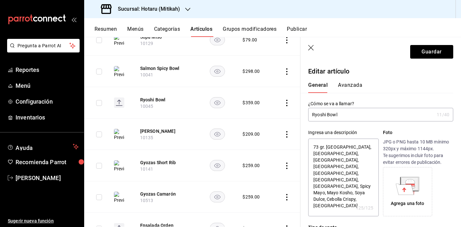
click at [336, 160] on textarea "73 gr. [GEOGRAPHIC_DATA], [GEOGRAPHIC_DATA], [GEOGRAPHIC_DATA], [GEOGRAPHIC_DAT…" at bounding box center [343, 178] width 70 height 78
click at [346, 164] on textarea "73 gr. [GEOGRAPHIC_DATA], [GEOGRAPHIC_DATA], [GEOGRAPHIC_DATA], [GEOGRAPHIC_DAT…" at bounding box center [343, 178] width 70 height 78
click at [336, 160] on textarea "73 gr. [GEOGRAPHIC_DATA], [GEOGRAPHIC_DATA], [GEOGRAPHIC_DATA], [GEOGRAPHIC_DAT…" at bounding box center [343, 178] width 70 height 78
click at [358, 185] on textarea "73 gr. [GEOGRAPHIC_DATA], [GEOGRAPHIC_DATA], [GEOGRAPHIC_DATA], [GEOGRAPHIC_DAT…" at bounding box center [343, 178] width 70 height 78
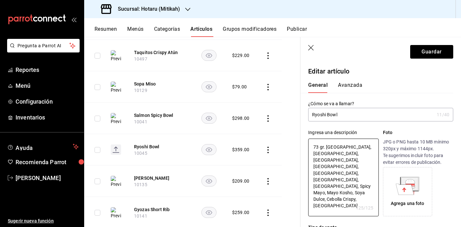
scroll to position [45, 0]
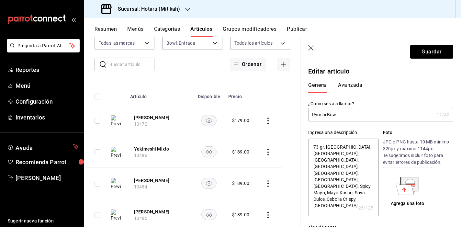
click at [403, 185] on icon at bounding box center [405, 189] width 18 height 11
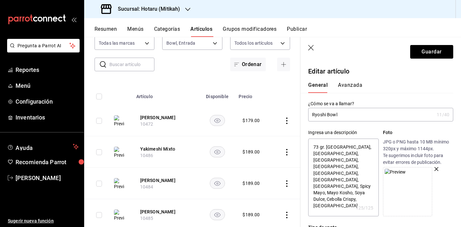
scroll to position [0, 0]
click at [422, 53] on button "Guardar" at bounding box center [431, 52] width 43 height 14
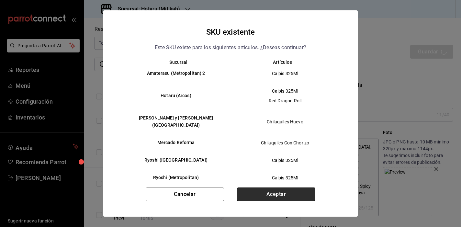
click at [275, 195] on button "Aceptar" at bounding box center [276, 194] width 78 height 14
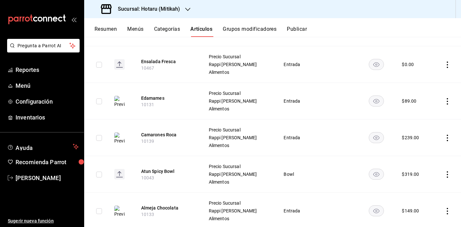
scroll to position [685, 0]
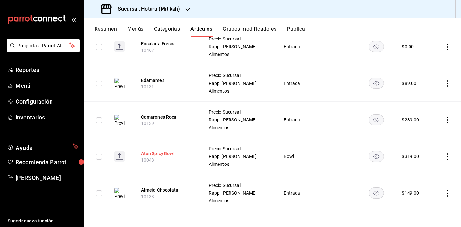
click at [170, 151] on button "Atun Spicy Bowl" at bounding box center [167, 153] width 52 height 6
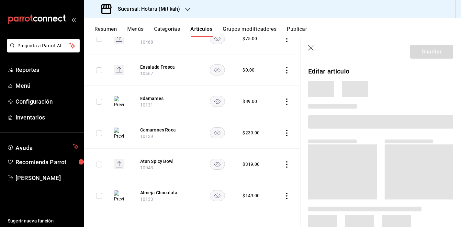
scroll to position [576, 0]
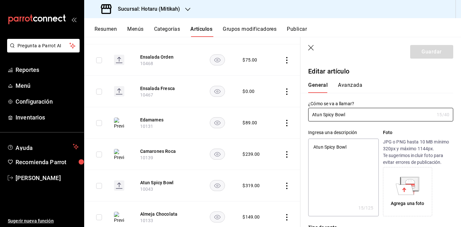
drag, startPoint x: 353, startPoint y: 150, endPoint x: 277, endPoint y: 146, distance: 76.2
click at [291, 146] on main "Artículos sucursal Para editar los artículos o cambios generales, ve a “Organiz…" at bounding box center [272, 132] width 377 height 190
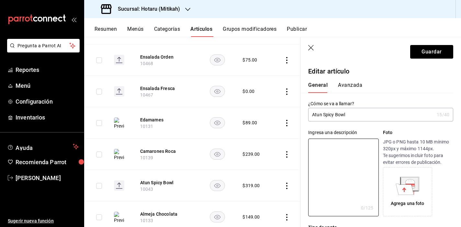
paste textarea "73 gr. [GEOGRAPHIC_DATA], [GEOGRAPHIC_DATA], [GEOGRAPHIC_DATA], [GEOGRAPHIC_DAT…"
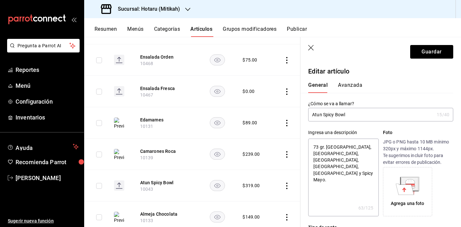
click at [401, 181] on icon at bounding box center [409, 183] width 17 height 13
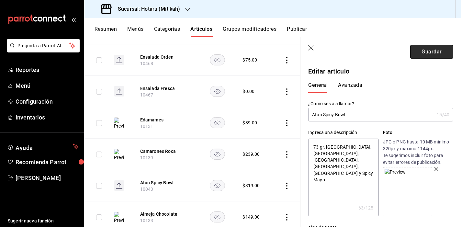
click at [420, 51] on button "Guardar" at bounding box center [431, 52] width 43 height 14
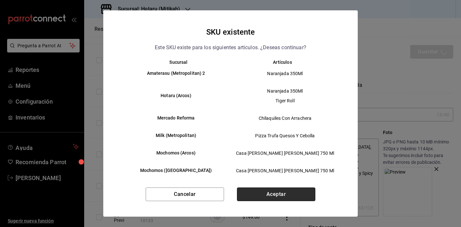
click at [296, 191] on button "Aceptar" at bounding box center [276, 194] width 78 height 14
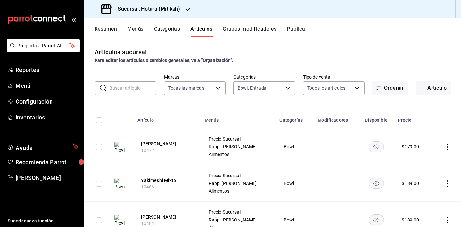
click at [103, 31] on button "Resumen" at bounding box center [106, 31] width 22 height 11
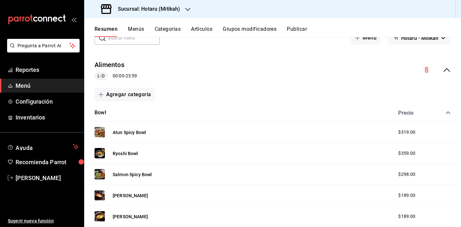
scroll to position [73, 0]
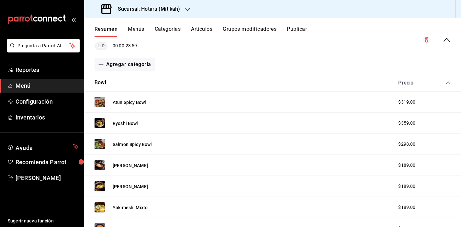
click at [440, 85] on div "Precio" at bounding box center [421, 83] width 59 height 6
click at [440, 82] on div "Precio" at bounding box center [421, 83] width 59 height 6
click at [445, 83] on icon "collapse-category-row" at bounding box center [447, 82] width 5 height 5
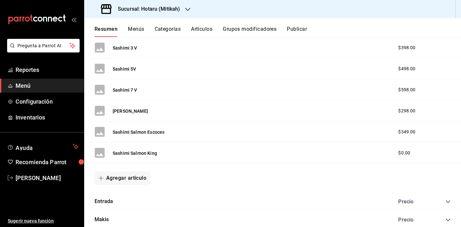
scroll to position [40, 0]
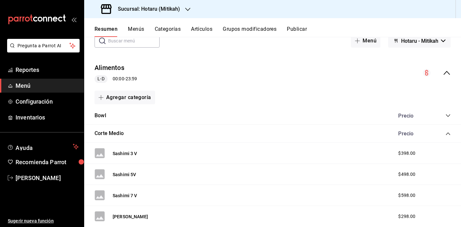
click at [444, 75] on icon "collapse-menu-row" at bounding box center [447, 73] width 8 height 8
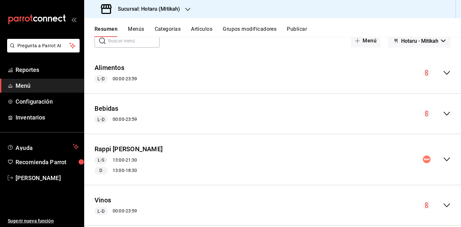
drag, startPoint x: 446, startPoint y: 158, endPoint x: 442, endPoint y: 158, distance: 3.9
click at [446, 158] on div "Rappi Hotaru Mitikah L-S 13:00 - 21:30 D 13:00 - 18:30" at bounding box center [272, 159] width 377 height 40
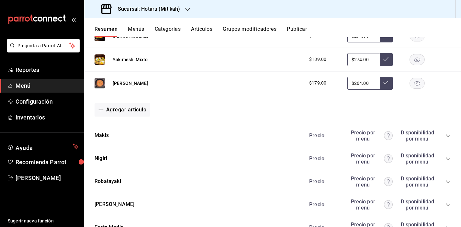
scroll to position [730, 0]
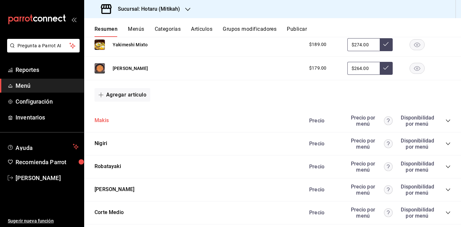
click at [106, 122] on button "Makis" at bounding box center [102, 120] width 14 height 7
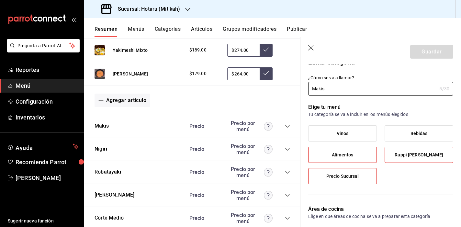
scroll to position [13, 0]
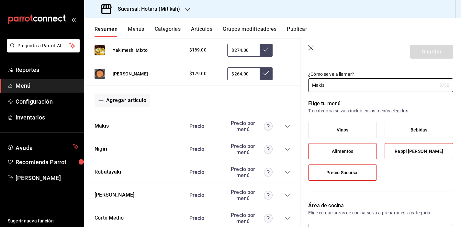
click at [310, 46] on icon "button" at bounding box center [311, 48] width 6 height 6
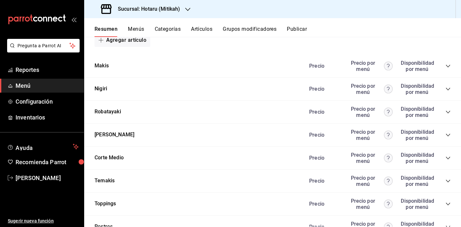
scroll to position [787, 0]
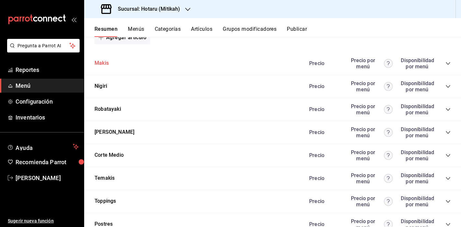
click at [104, 63] on button "Makis" at bounding box center [102, 63] width 14 height 7
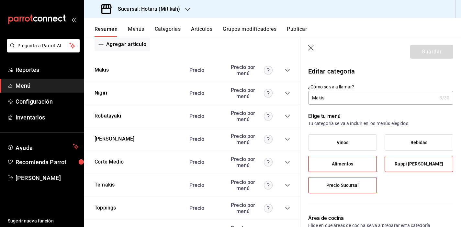
click at [312, 46] on icon "button" at bounding box center [311, 48] width 6 height 6
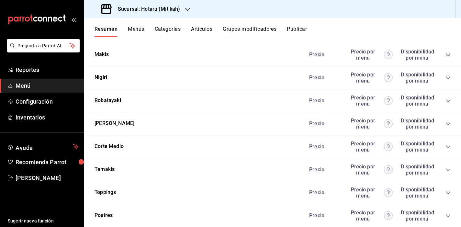
scroll to position [763, 0]
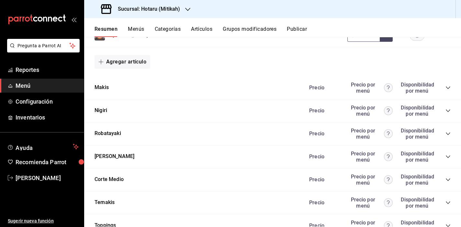
click at [445, 89] on icon "collapse-category-row" at bounding box center [447, 87] width 5 height 5
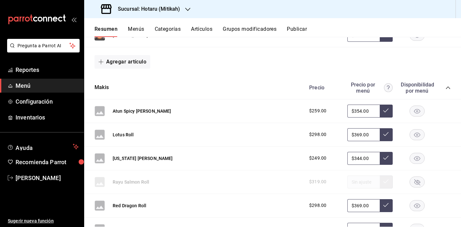
click at [357, 111] on input "$354.00" at bounding box center [363, 111] width 32 height 13
click at [385, 111] on button at bounding box center [386, 111] width 13 height 13
drag, startPoint x: 356, startPoint y: 135, endPoint x: 339, endPoint y: 138, distance: 17.5
click at [340, 135] on div "$298.00 $369.00" at bounding box center [377, 134] width 148 height 13
click at [383, 133] on icon at bounding box center [385, 133] width 5 height 5
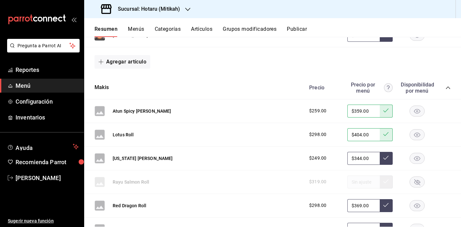
click at [380, 160] on button at bounding box center [386, 158] width 13 height 13
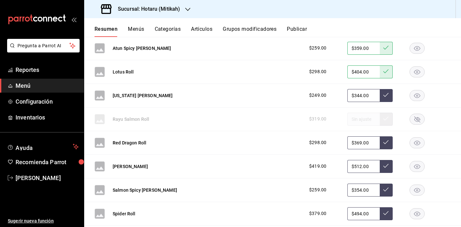
scroll to position [829, 0]
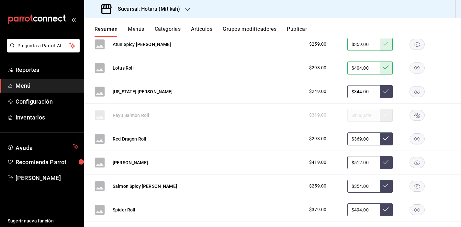
drag, startPoint x: 356, startPoint y: 138, endPoint x: 338, endPoint y: 138, distance: 18.4
click at [338, 138] on div "$298.00 $369.00" at bounding box center [377, 138] width 148 height 13
click at [357, 137] on input "$369.00" at bounding box center [363, 138] width 32 height 13
click at [386, 139] on button at bounding box center [386, 138] width 13 height 13
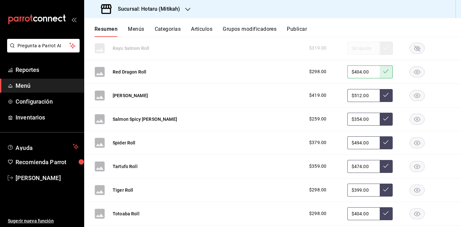
scroll to position [898, 0]
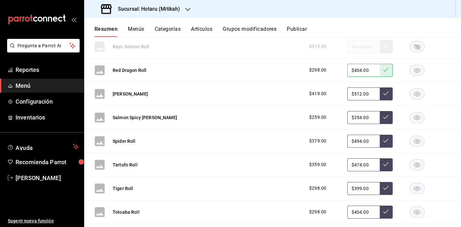
click at [357, 93] on input "$512.00" at bounding box center [363, 93] width 32 height 13
click at [383, 95] on icon at bounding box center [385, 93] width 5 height 5
click at [356, 118] on input "$354.00" at bounding box center [363, 117] width 32 height 13
click at [380, 121] on button at bounding box center [386, 117] width 13 height 13
click at [356, 141] on input "$494.00" at bounding box center [363, 141] width 32 height 13
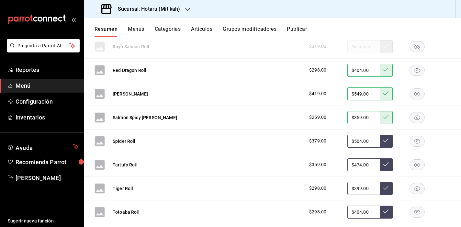
click at [383, 139] on icon at bounding box center [385, 140] width 5 height 5
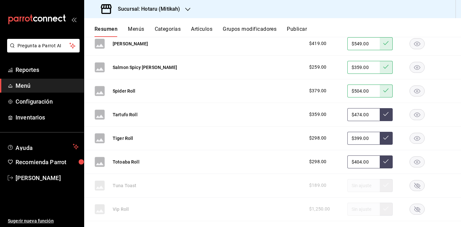
scroll to position [948, 0]
click at [357, 113] on input "$474.00" at bounding box center [363, 114] width 32 height 13
click at [383, 116] on icon at bounding box center [385, 113] width 5 height 5
click at [356, 138] on input "$399.00" at bounding box center [363, 137] width 32 height 13
click at [387, 142] on button at bounding box center [386, 137] width 13 height 13
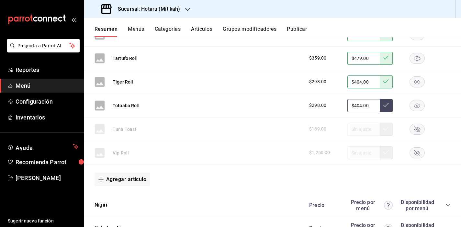
scroll to position [1005, 0]
click at [384, 105] on button at bounding box center [386, 105] width 13 height 13
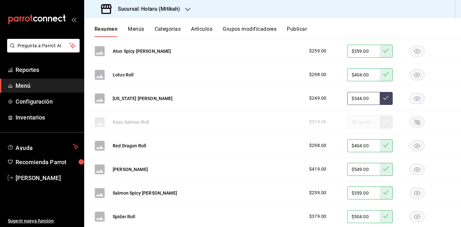
scroll to position [868, 0]
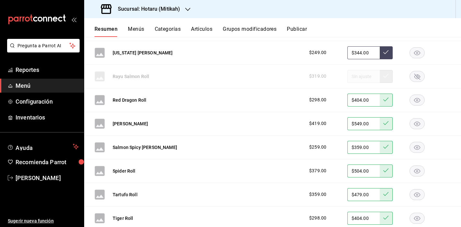
click at [199, 28] on button "Artículos" at bounding box center [201, 31] width 21 height 11
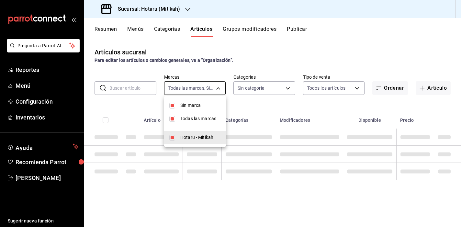
click at [205, 88] on body "Pregunta a Parrot AI Reportes Menú Configuración Inventarios Ayuda Recomienda P…" at bounding box center [230, 113] width 461 height 227
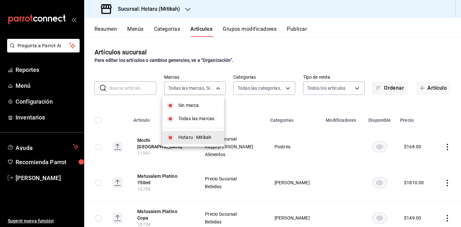
click at [171, 106] on input "checkbox" at bounding box center [170, 106] width 6 height 6
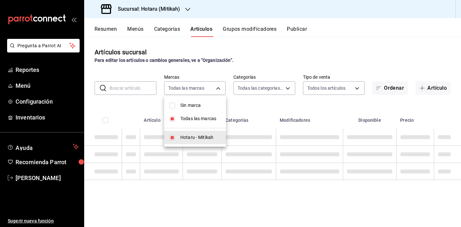
drag, startPoint x: 173, startPoint y: 117, endPoint x: 173, endPoint y: 120, distance: 3.3
click at [173, 117] on input "checkbox" at bounding box center [172, 119] width 6 height 6
click at [173, 138] on input "checkbox" at bounding box center [172, 138] width 6 height 6
click at [278, 89] on div at bounding box center [230, 113] width 461 height 227
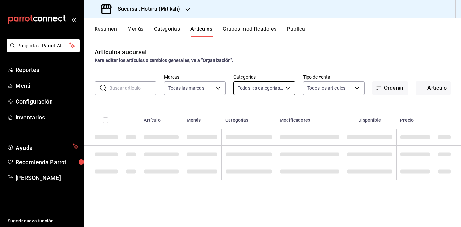
click at [271, 90] on body "Pregunta a Parrot AI Reportes Menú Configuración Inventarios Ayuda Recomienda P…" at bounding box center [230, 113] width 461 height 227
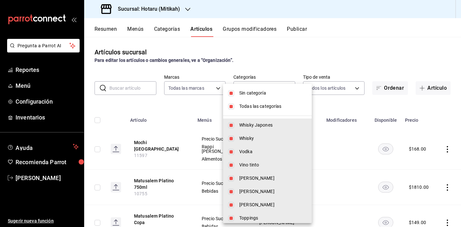
click at [233, 93] on input "checkbox" at bounding box center [231, 93] width 6 height 6
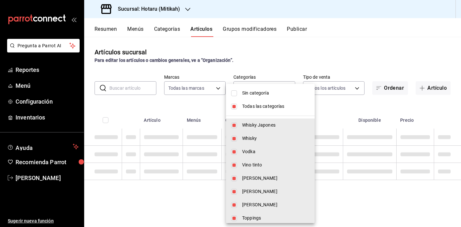
drag, startPoint x: 233, startPoint y: 106, endPoint x: 239, endPoint y: 119, distance: 14.8
click at [233, 106] on input "checkbox" at bounding box center [234, 107] width 6 height 6
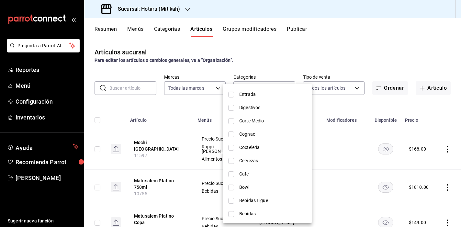
scroll to position [319, 0]
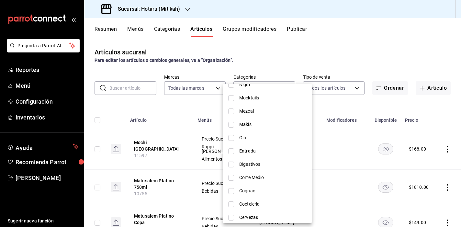
click at [251, 118] on li "Makis" at bounding box center [267, 124] width 89 height 13
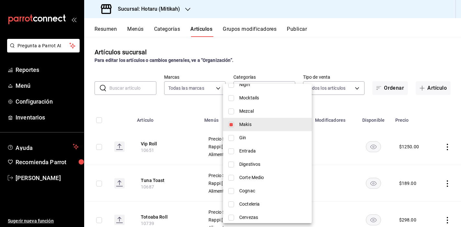
click at [190, 149] on div at bounding box center [230, 113] width 461 height 227
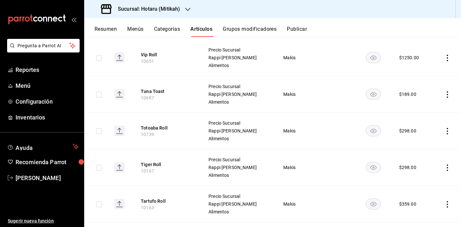
scroll to position [104, 0]
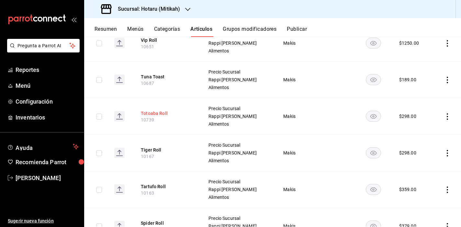
click at [158, 113] on button "Totoaba Roll" at bounding box center [167, 113] width 52 height 6
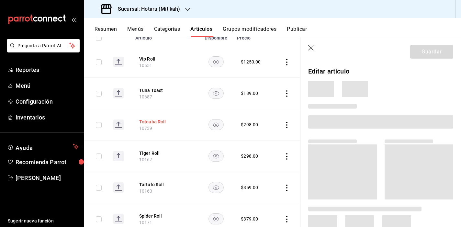
scroll to position [101, 0]
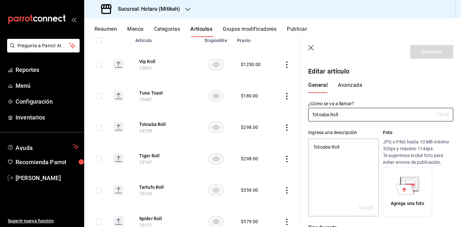
drag, startPoint x: 345, startPoint y: 147, endPoint x: 256, endPoint y: 141, distance: 89.2
click at [302, 147] on div "Ingresa una descripción Totoaba Roll x 12 /125 ​ Foto JPG o PNG hasta 10 MB mín…" at bounding box center [376, 168] width 153 height 95
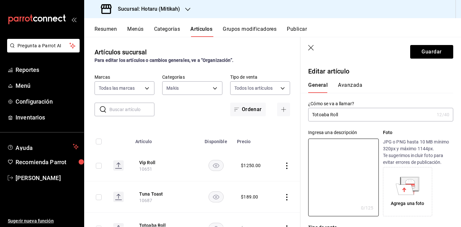
scroll to position [101, 0]
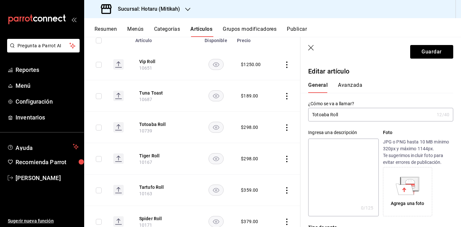
paste textarea "8 pz. Salmón, Aguacate, Lechuga, Totoaba de Cultivo Sellada, Wasabi Mayo, Reduc…"
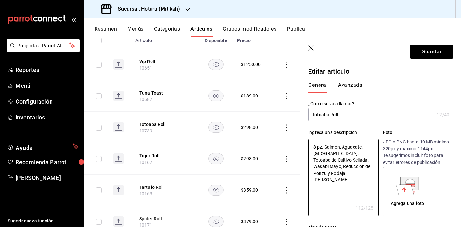
type textarea "8 pz. Salmón, Aguacate, Lechuga, Totoaba de Cultivo Sellada, Wasabi Mayo, Reduc…"
click at [406, 185] on icon at bounding box center [405, 189] width 18 height 11
click at [429, 49] on button "Guardar" at bounding box center [431, 52] width 43 height 14
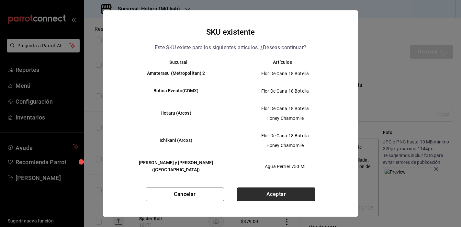
click at [290, 195] on button "Aceptar" at bounding box center [276, 194] width 78 height 14
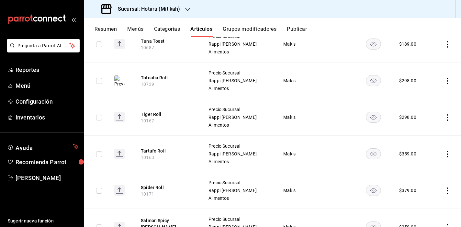
scroll to position [135, 0]
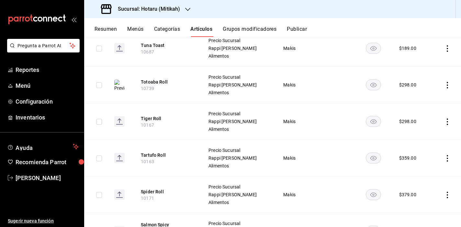
click at [150, 118] on button "Tiger Roll" at bounding box center [167, 118] width 52 height 6
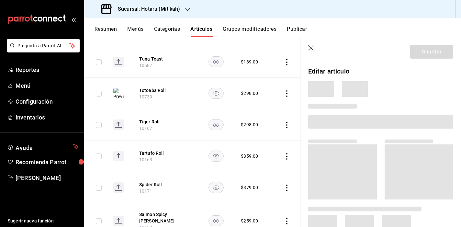
scroll to position [127, 0]
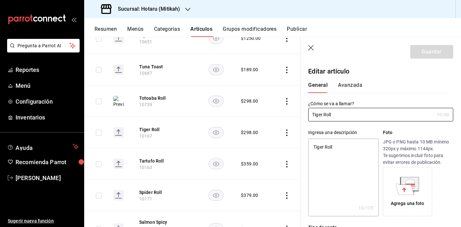
type textarea "x"
drag, startPoint x: 319, startPoint y: 146, endPoint x: 284, endPoint y: 143, distance: 35.1
click at [287, 146] on main "Artículos sucursal Para editar los artículos o cambios generales, ve a “Organiz…" at bounding box center [272, 132] width 377 height 190
paste textarea "8 pz. Camarón Tempura, Salmón, Aguacate, Espárrago,Kanikama Lempura, Mayo Tiger…"
type textarea "8 pz. Camarón Tempura, Salmón, Aguacate, Espárrago,Kanikama Lempura, Mayo Tiger…"
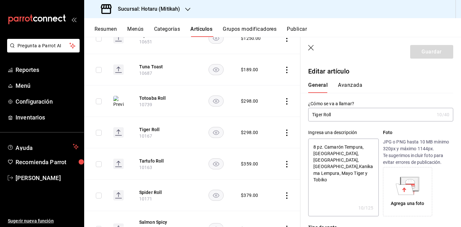
type textarea "x"
click at [336, 162] on textarea "8 pz. Camarón Tempura, Salmón, Aguacate, Espárrago,Kanikama Lempura, Mayo Tiger…" at bounding box center [343, 178] width 70 height 78
type textarea "8 pz. Camarón Tempura, Salmón, Aguacate, Espárrago, Kanikama Lempura, Mayo Tige…"
type textarea "x"
click at [315, 166] on textarea "8 pz. Camarón Tempura, Salmón, Aguacate, Espárrago, Kanikama Lempura, Mayo Tige…" at bounding box center [343, 178] width 70 height 78
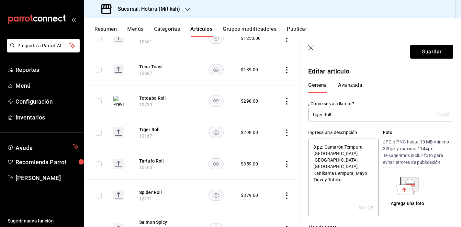
type textarea "8 pz. Camarón Tempura, Salmón, Aguacate, Espárrago, Kanikama empura, Mayo Tiger…"
type textarea "x"
type textarea "8 pz. Camarón Tempura, Salmón, Aguacate, Espárrago, Kanikama Tempura, Mayo Tige…"
type textarea "x"
type textarea "8 pz. Camarón Tempura, Salmón, Aguacate, Espárrago, Kanikama Tempura, Mayo Tige…"
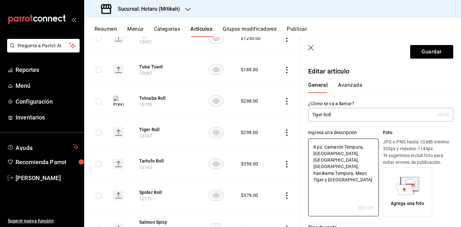
click at [414, 192] on icon at bounding box center [408, 186] width 24 height 18
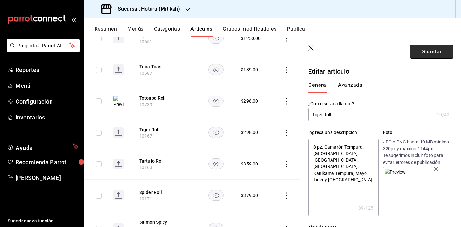
click at [431, 53] on button "Guardar" at bounding box center [431, 52] width 43 height 14
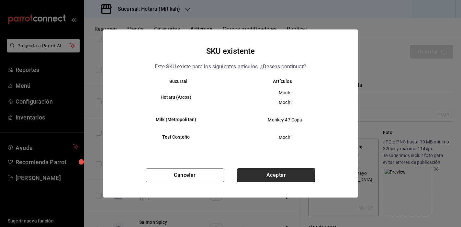
click at [279, 176] on button "Aceptar" at bounding box center [276, 175] width 78 height 14
type textarea "x"
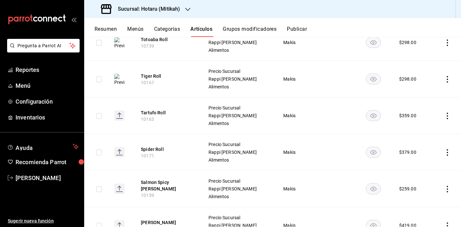
scroll to position [177, 0]
click at [152, 112] on button "Tartufo Roll" at bounding box center [167, 112] width 52 height 6
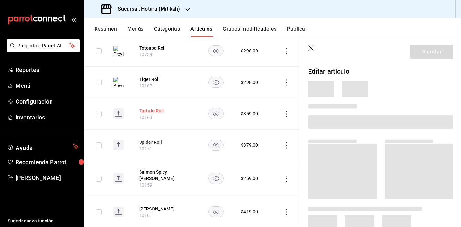
scroll to position [164, 0]
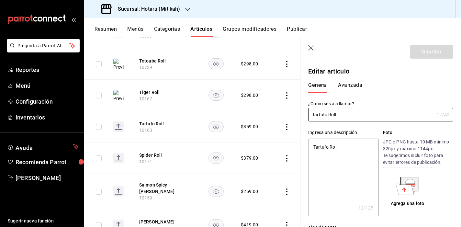
type textarea "x"
type input "$359.00"
type textarea "x"
drag, startPoint x: 343, startPoint y: 146, endPoint x: 294, endPoint y: 143, distance: 49.6
click at [296, 145] on main "Artículos sucursal Para editar los artículos o cambios generales, ve a “Organiz…" at bounding box center [272, 132] width 377 height 190
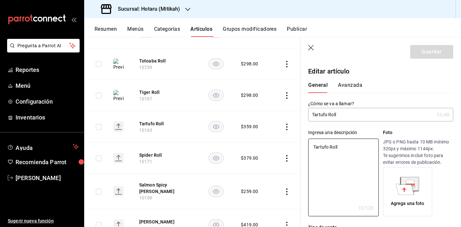
paste textarea "8 pz. Atún Spicy, Aguacate, Pepino, Tobiko por Dentro, Atún Sellado, Mayo Truta…"
type textarea "8 pz. Atún Spicy, Aguacate, Pepino, Tobiko por Dentro, Atún Sellado, Mayo Truta…"
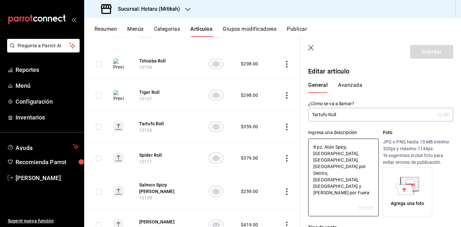
type textarea "x"
click at [362, 160] on textarea "8 pz. Atún Spicy, Aguacate, Pepino, Tobiko por Dentro, Atún Sellado, Mayo Truta…" at bounding box center [343, 178] width 70 height 78
type textarea "8 pz. Atún Spicy, Aguacate, Pepino, Tobiko por Dentro, Atún Sellado, Mayo Trua …"
type textarea "x"
type textarea "8 pz. Atún Spicy, Aguacate, Pepino, Tobiko por Dentro, Atún Sellado, Mayo Trufa…"
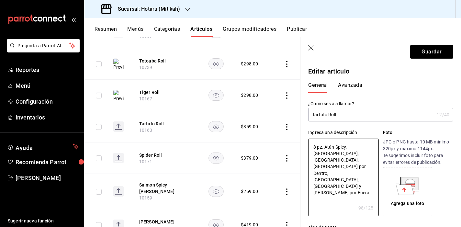
type textarea "x"
click at [327, 182] on textarea "8 pz. Atún Spicy, Aguacate, Pepino, Tobiko por Dentro, Atún Sellado, Mayo Trufa…" at bounding box center [343, 178] width 70 height 78
type textarea "8 pz. Atún Spicy, Aguacate, Pepino, Tobiko por Dentro, Atún Sellado, Mayo Trufa…"
click at [403, 200] on div "Agrega una foto" at bounding box center [408, 203] width 34 height 7
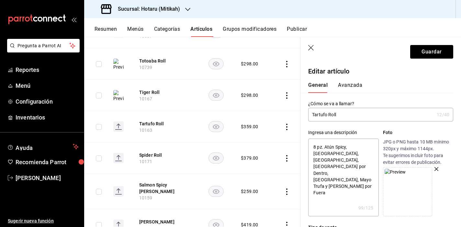
click at [422, 44] on header "Guardar" at bounding box center [380, 50] width 161 height 27
click at [422, 51] on button "Guardar" at bounding box center [431, 52] width 43 height 14
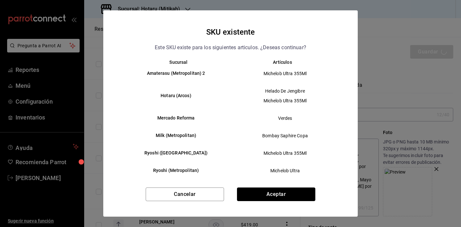
click at [272, 193] on button "Aceptar" at bounding box center [276, 194] width 78 height 14
type textarea "x"
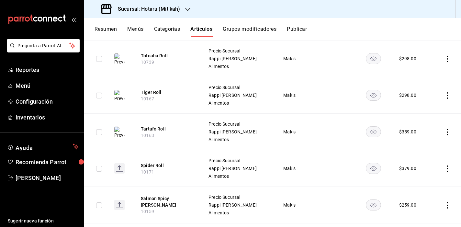
scroll to position [162, 0]
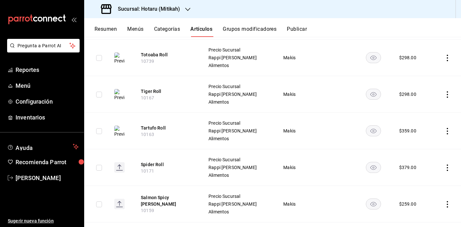
drag, startPoint x: 155, startPoint y: 164, endPoint x: 156, endPoint y: 169, distance: 4.6
click at [155, 165] on button "Spider Roll" at bounding box center [167, 164] width 52 height 6
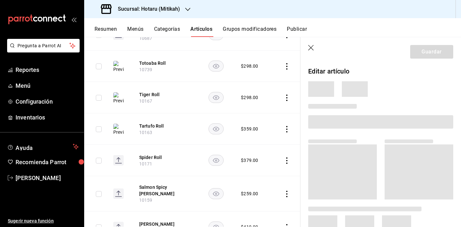
scroll to position [157, 0]
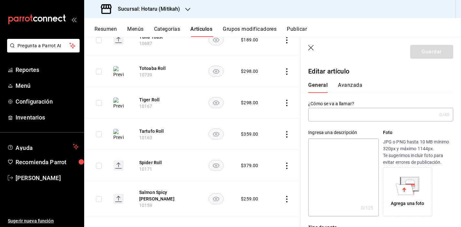
type input "Spider Roll"
type textarea "Spider Roll"
type textarea "x"
type input "10171"
type textarea "x"
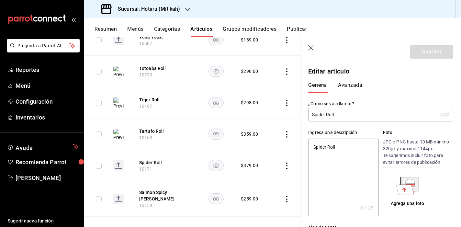
type input "$379.00"
type textarea "x"
drag, startPoint x: 342, startPoint y: 146, endPoint x: 296, endPoint y: 149, distance: 46.4
click at [299, 149] on main "Artículos sucursal Para editar los artículos o cambios generales, ve a “Organiz…" at bounding box center [272, 132] width 377 height 190
paste textarea "8 pz. Soft Shell Crab, Salmón, Alga, Mayo Kanikama y Mayo Trufa Por Dentro. Pes…"
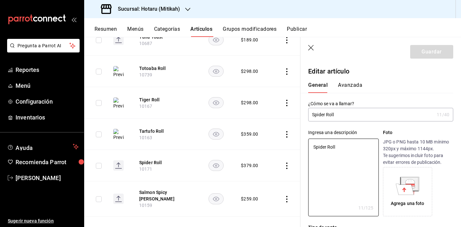
type textarea "8 pz. Soft Shell Crab, Salmón, Alga, Mayo Kanikama y Mayo Trufa Por Dentro. Pes…"
type textarea "x"
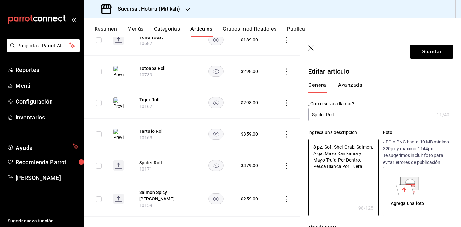
type textarea "8 pz. Soft Shell Crab, Salmón, Alga, Mayo Kanikama y Mayo Trufa Por Dentro. Pes…"
click at [405, 193] on icon at bounding box center [405, 189] width 18 height 11
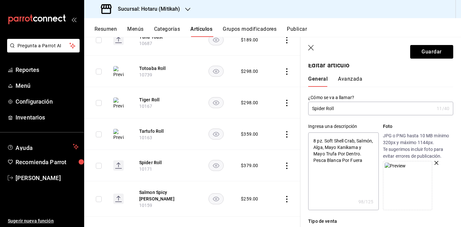
scroll to position [6, 0]
click at [419, 52] on button "Guardar" at bounding box center [431, 52] width 43 height 14
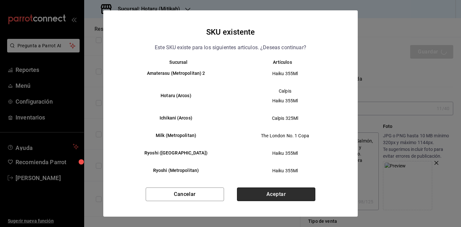
click at [294, 194] on button "Aceptar" at bounding box center [276, 194] width 78 height 14
type textarea "x"
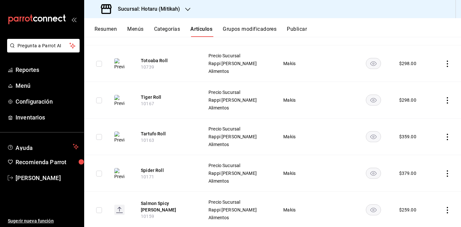
scroll to position [240, 0]
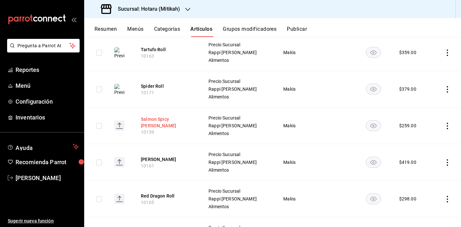
click at [164, 121] on button "Salmon Spicy [PERSON_NAME]" at bounding box center [167, 122] width 52 height 13
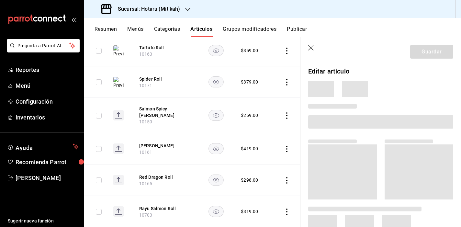
scroll to position [217, 0]
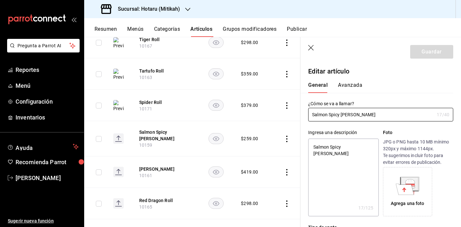
type textarea "x"
drag, startPoint x: 353, startPoint y: 148, endPoint x: 281, endPoint y: 146, distance: 71.9
click at [308, 145] on textarea "Salmon Spicy [PERSON_NAME]" at bounding box center [343, 178] width 70 height 78
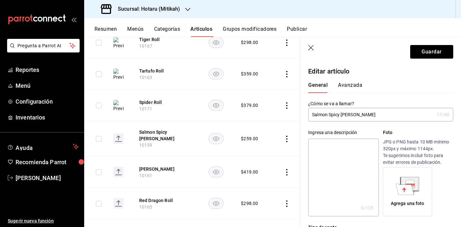
paste textarea "6 pz. Salmón con Spicy Mayo, Tobiko y Aguacate."
type textarea "6 pz. Salmón con Spicy Mayo, Tobiko y Aguacate."
type textarea "x"
type textarea "6 pz. Salmón con Spicy Mayo, Tobiko y Aguacate."
click at [406, 191] on icon at bounding box center [405, 189] width 18 height 11
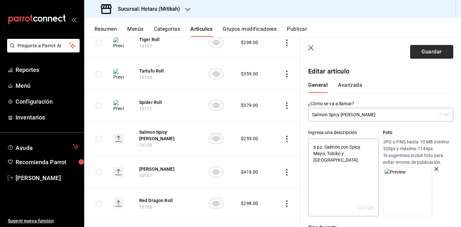
click at [431, 55] on button "Guardar" at bounding box center [431, 52] width 43 height 14
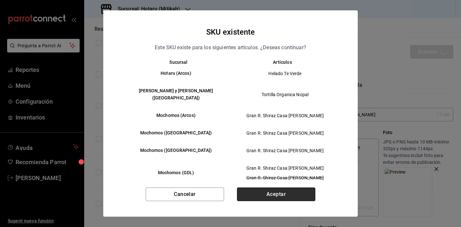
click at [302, 192] on button "Aceptar" at bounding box center [276, 194] width 78 height 14
type textarea "x"
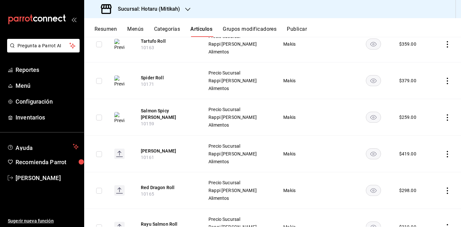
scroll to position [258, 0]
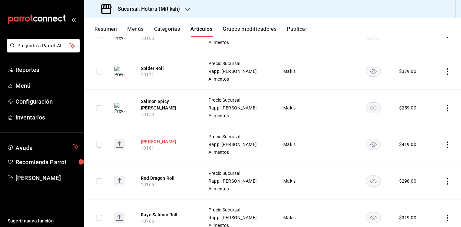
click at [157, 142] on button "[PERSON_NAME]" at bounding box center [167, 141] width 52 height 6
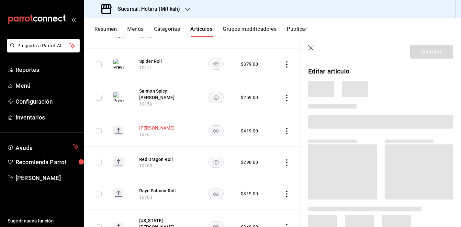
scroll to position [235, 0]
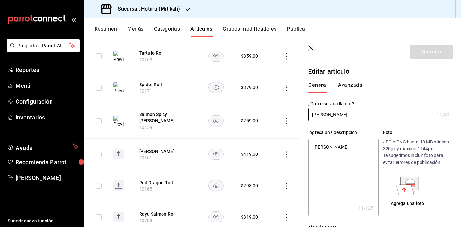
type textarea "x"
drag, startPoint x: 340, startPoint y: 147, endPoint x: 261, endPoint y: 133, distance: 80.6
click at [303, 144] on div "Ingresa una descripción Ryoshi Roll x 11 /125 ​ Foto JPG o PNG hasta 10 MB míni…" at bounding box center [376, 168] width 153 height 95
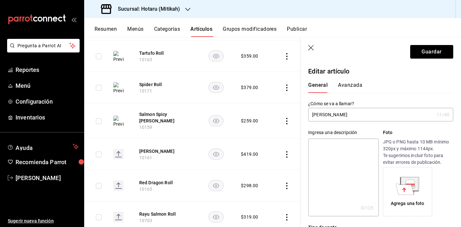
paste textarea "8 pz. King Crab, Spicy Mayo, Tobiko, Tanuki, Atún Sellado, Reducción de Ponzu, …"
type textarea "8 pz. King Crab, Spicy Mayo, Tobiko, Tanuki, Atún Sellado, Reducción de Ponzu, …"
type textarea "x"
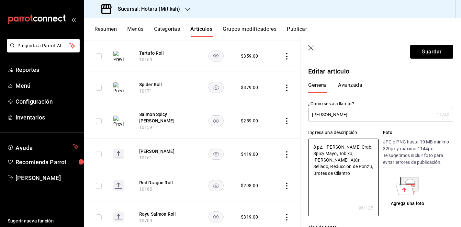
type textarea "8 pz. King Crab, Spicy Mayo, Tobiko, Tanuki, Atún Sellado, Reducción de Ponzu, …"
type textarea "x"
type textarea "8 pz. King Crab, Spicy Mayo, Tobiko, Tanuki, Atún Sellado, Reducción de Ponzu, …"
click at [410, 188] on icon at bounding box center [409, 183] width 17 height 13
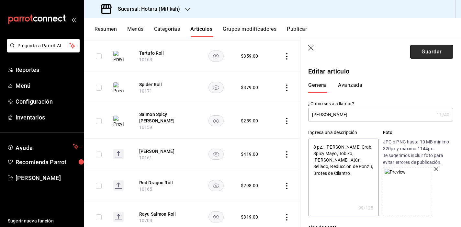
click at [428, 57] on button "Guardar" at bounding box center [431, 52] width 43 height 14
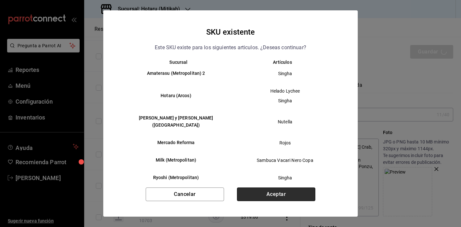
click at [289, 191] on button "Aceptar" at bounding box center [276, 194] width 78 height 14
type textarea "x"
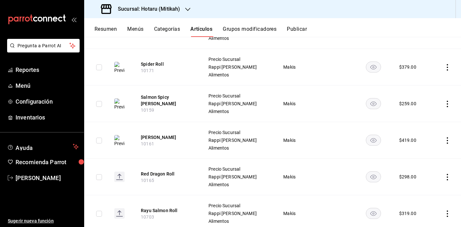
scroll to position [318, 0]
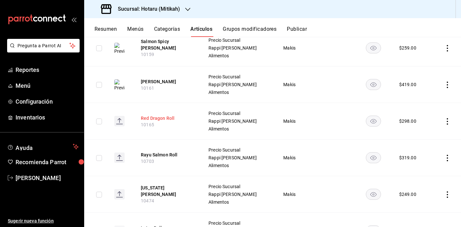
click at [165, 117] on button "Red Dragon Roll" at bounding box center [167, 118] width 52 height 6
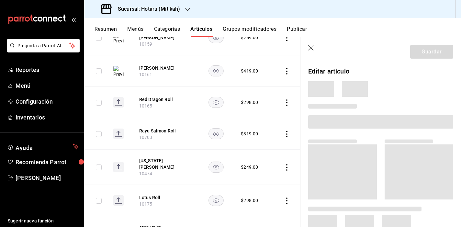
scroll to position [284, 0]
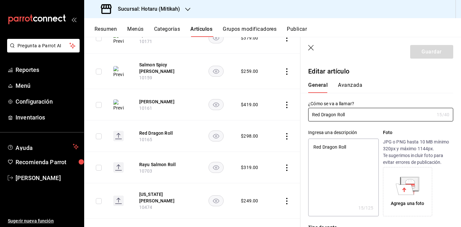
type textarea "x"
drag, startPoint x: 350, startPoint y: 151, endPoint x: 277, endPoint y: 144, distance: 73.4
click at [293, 144] on main "Artículos sucursal Para editar los artículos o cambios generales, ve a “Organiz…" at bounding box center [272, 132] width 377 height 190
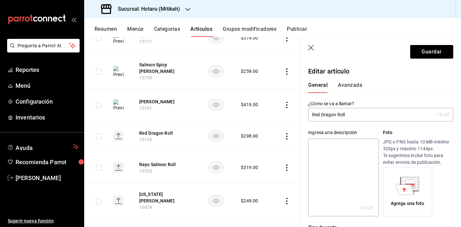
paste textarea "8 pz. Camarón en Tempura, Pepino, Aguacate, Kanikama, Mayo Spicy, Tobiko Rojo, …"
type textarea "8 pz. Camarón en Tempura, Pepino, Aguacate, Kanikama, Mayo Spicy, Tobiko Rojo, …"
type textarea "x"
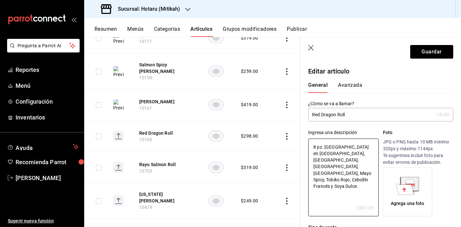
type textarea "8 pz. Camarón en Tempura, Pepino, Aguacate, Kanikama, Mayo Spicy, Tobiko Rojo, …"
click at [407, 186] on icon at bounding box center [405, 189] width 18 height 11
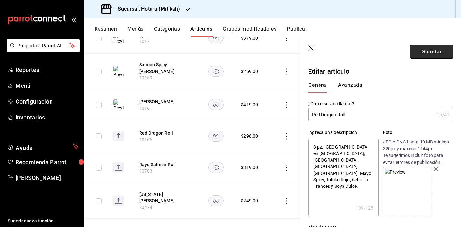
click at [420, 51] on button "Guardar" at bounding box center [431, 52] width 43 height 14
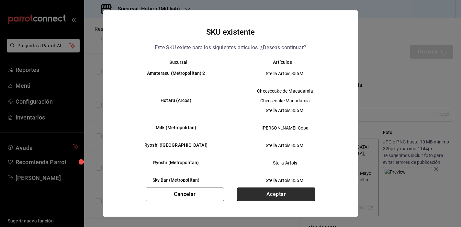
click at [284, 196] on button "Aceptar" at bounding box center [276, 194] width 78 height 14
type textarea "x"
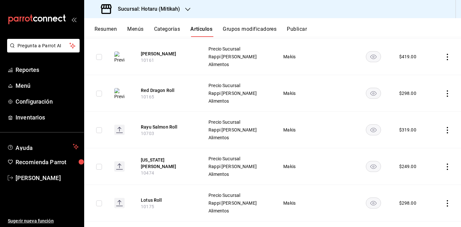
scroll to position [393, 0]
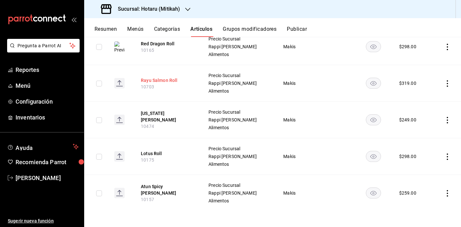
click at [164, 79] on button "Rayu Salmon Roll" at bounding box center [167, 80] width 52 height 6
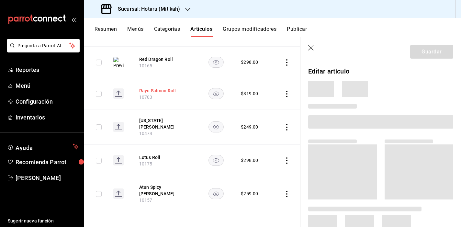
scroll to position [325, 0]
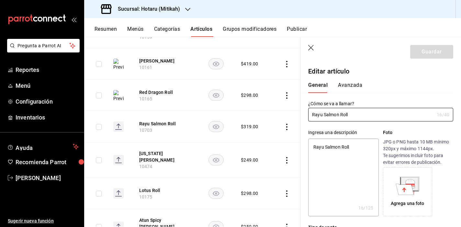
type textarea "x"
drag, startPoint x: 346, startPoint y: 149, endPoint x: 243, endPoint y: 139, distance: 103.4
click at [272, 140] on main "Artículos sucursal Para editar los artículos o cambios generales, ve a “Organiz…" at bounding box center [272, 132] width 377 height 190
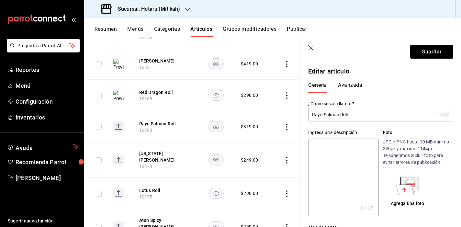
click at [315, 49] on header "Guardar" at bounding box center [380, 50] width 161 height 27
click at [310, 47] on icon "button" at bounding box center [311, 48] width 6 height 6
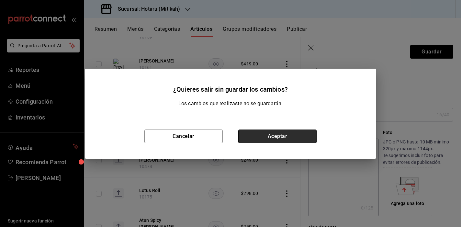
click at [273, 136] on button "Aceptar" at bounding box center [277, 136] width 78 height 14
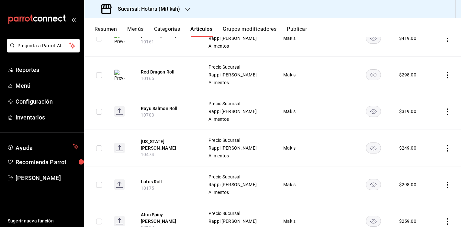
scroll to position [361, 0]
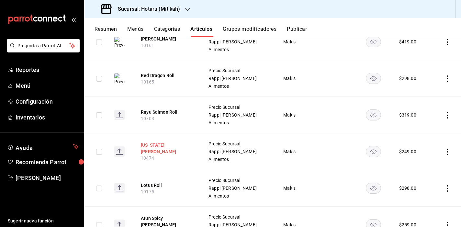
click at [161, 148] on button "[US_STATE] [PERSON_NAME]" at bounding box center [167, 148] width 52 height 13
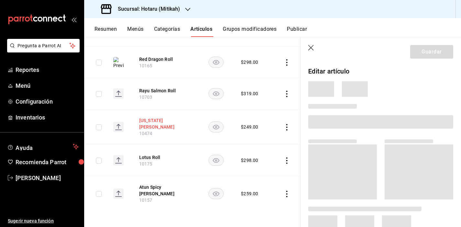
scroll to position [322, 0]
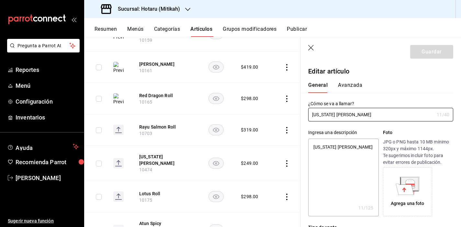
type textarea "x"
drag, startPoint x: 337, startPoint y: 148, endPoint x: 290, endPoint y: 145, distance: 47.0
click at [290, 145] on main "Artículos sucursal Para editar los artículos o cambios generales, ve a “Organiz…" at bounding box center [272, 132] width 377 height 190
paste textarea "8 pz. Camarón Tempura, Aguacate, Espinaca Frita, Soya Dulce, Queso Crema, Tempu…"
type textarea "8 pz. Camarón Tempura, Aguacate, Espinaca Frita, Soya Dulce, Queso Crema, Tempu…"
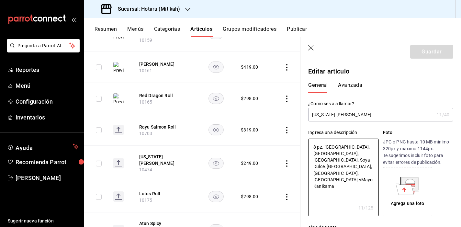
type textarea "x"
type textarea "8 pz. Camarón Tempura, Aguacate, Espinaca Frita, Soya Dulce, Queso Crema, Tempu…"
type textarea "x"
type textarea "8 pz. Camarón Tempura, Aguacate, Espinaca Frita, Soya Dulce, Queso Crema, Tempu…"
click at [415, 184] on icon at bounding box center [409, 183] width 17 height 13
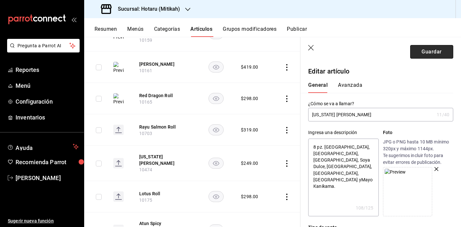
click at [424, 54] on button "Guardar" at bounding box center [431, 52] width 43 height 14
type textarea "x"
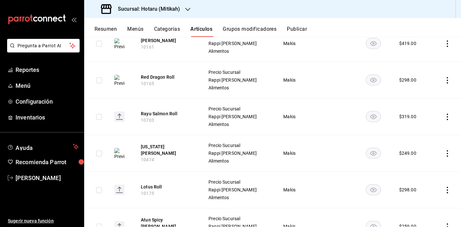
scroll to position [393, 0]
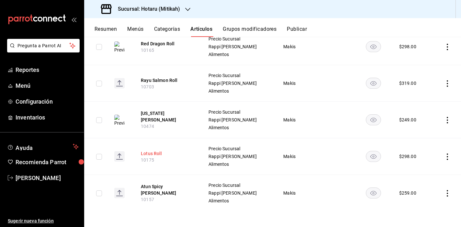
click at [152, 153] on button "Lotus Roll" at bounding box center [167, 153] width 52 height 6
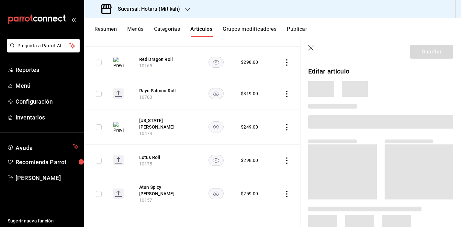
scroll to position [325, 0]
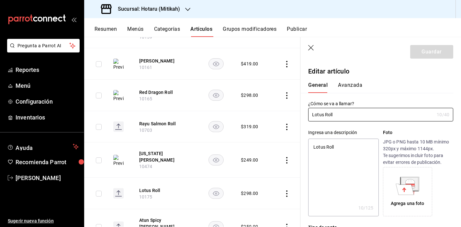
type textarea "x"
drag, startPoint x: 340, startPoint y: 142, endPoint x: 300, endPoint y: 148, distance: 40.5
click at [301, 148] on div "Ingresa una descripción Lotus Roll x 10 /125 ​ Foto JPG o PNG hasta 10 MB mínim…" at bounding box center [376, 168] width 153 height 95
drag, startPoint x: 325, startPoint y: 144, endPoint x: 289, endPoint y: 137, distance: 36.4
click at [300, 141] on div "Guardar Editar artículo General Avanzada ¿Cómo se va a llamar? Lotus Roll 10 /4…" at bounding box center [380, 150] width 161 height 227
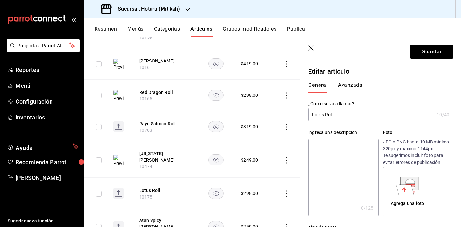
paste textarea "8 pz. Atún Spicy, Salmón, Kampachi, Salsa KuPepino, Por Fuera Aguacate, Srirach…"
type textarea "8 pz. Atún Spicy, Salmón, Kampachi, Salsa KuPepino, Por Fuera Aguacate, Srirach…"
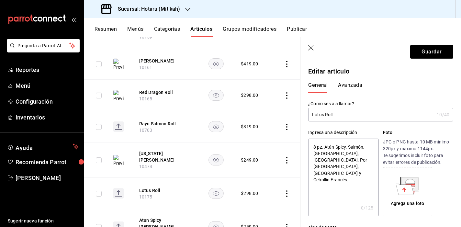
type textarea "x"
type textarea "8 pz. Atún Spicy, Salmón, Kampachi, Salsa KuPepino, Por Fuera Aguacate, Srirach…"
click at [396, 178] on icon at bounding box center [408, 186] width 24 height 18
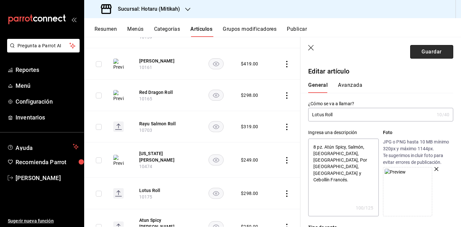
click at [420, 52] on button "Guardar" at bounding box center [431, 52] width 43 height 14
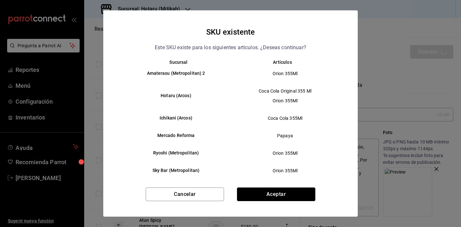
click at [284, 195] on button "Aceptar" at bounding box center [276, 194] width 78 height 14
type textarea "x"
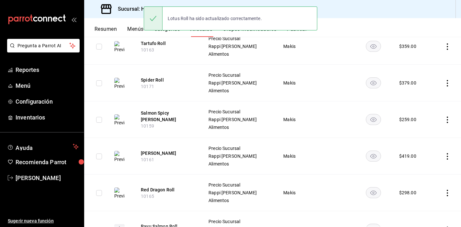
scroll to position [369, 0]
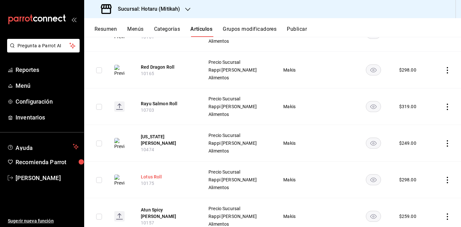
click at [147, 174] on button "Lotus Roll" at bounding box center [167, 176] width 52 height 6
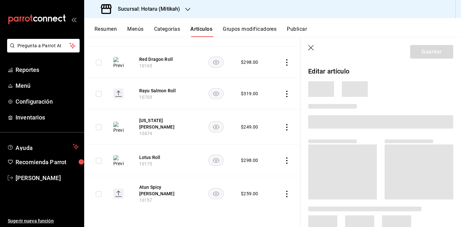
scroll to position [325, 0]
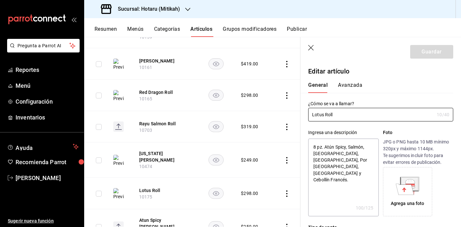
type textarea "x"
type input "$298.00"
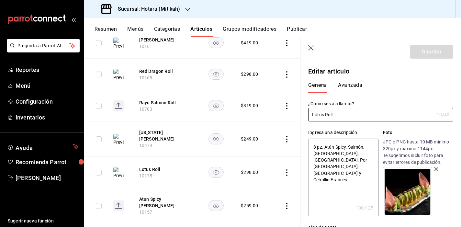
scroll to position [347, 0]
click at [157, 195] on button "Atun Spicy [PERSON_NAME]" at bounding box center [165, 201] width 52 height 13
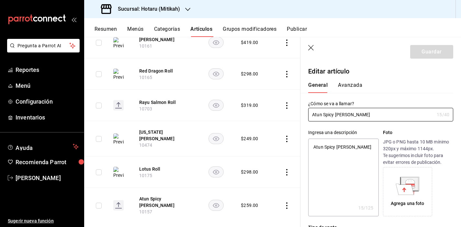
type textarea "x"
type input "$259.00"
type textarea "x"
click at [311, 143] on textarea "Atun Spicy [PERSON_NAME]" at bounding box center [343, 178] width 70 height 78
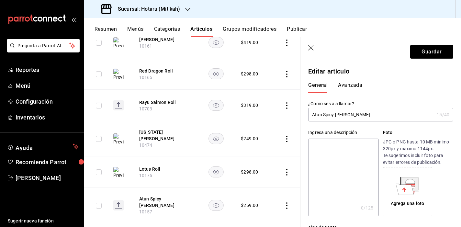
paste textarea "6 pz. Atún con Spicy Mayo, Aguacate y Cebollín."
type textarea "6 pz. Atún con Spicy Mayo, Aguacate y Cebollín."
type textarea "x"
type textarea "6 pz. Atún con Spicy Mayo, Aguacate y Cebollín."
click at [414, 184] on icon at bounding box center [409, 183] width 17 height 13
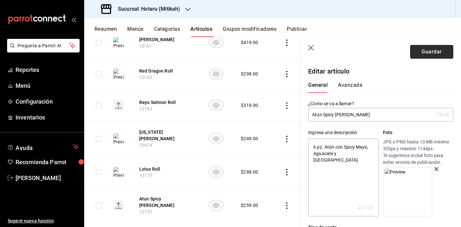
click at [420, 53] on button "Guardar" at bounding box center [431, 52] width 43 height 14
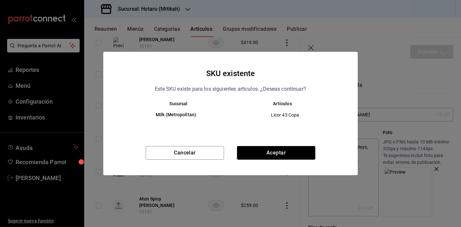
click at [251, 163] on div "Cancelar Aceptar" at bounding box center [230, 160] width 254 height 29
click at [252, 155] on button "Aceptar" at bounding box center [276, 153] width 78 height 14
type textarea "x"
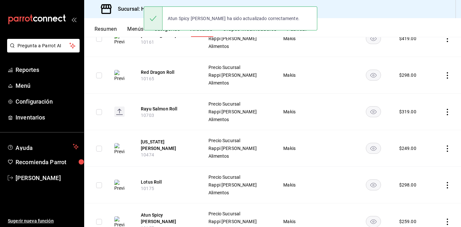
scroll to position [393, 0]
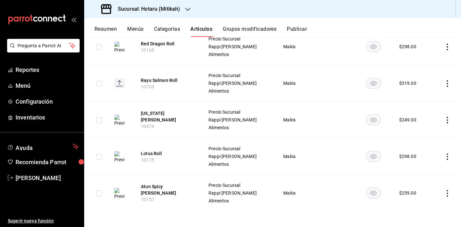
click at [123, 46] on img at bounding box center [119, 47] width 10 height 12
click at [146, 43] on button "Red Dragon Roll" at bounding box center [167, 43] width 52 height 6
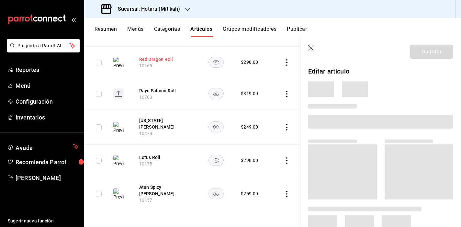
scroll to position [325, 0]
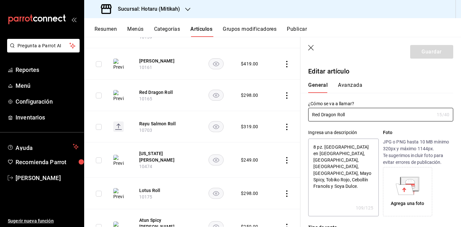
type textarea "x"
type input "$298.00"
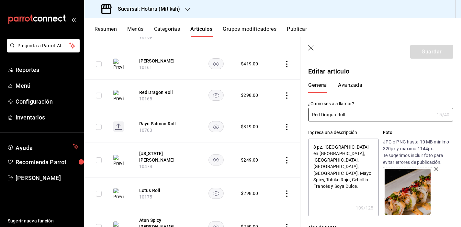
scroll to position [347, 0]
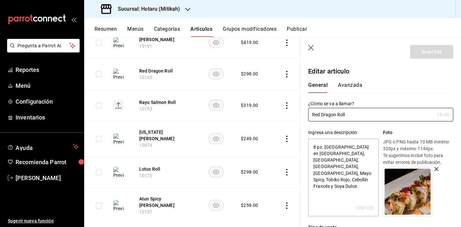
click at [314, 44] on header "Guardar" at bounding box center [380, 50] width 161 height 27
drag, startPoint x: 311, startPoint y: 48, endPoint x: 188, endPoint y: 214, distance: 206.6
click at [311, 48] on icon "button" at bounding box center [311, 48] width 6 height 6
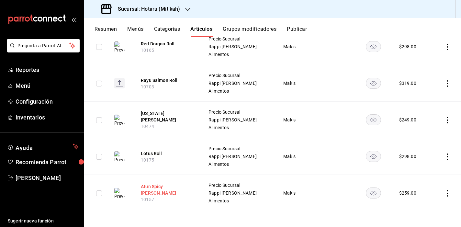
click at [164, 191] on button "Atun Spicy [PERSON_NAME]" at bounding box center [167, 189] width 52 height 13
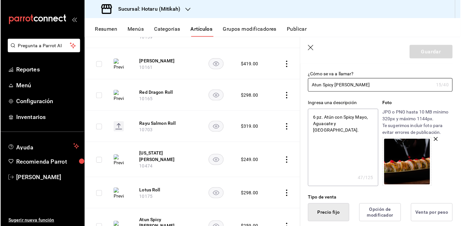
scroll to position [30, 0]
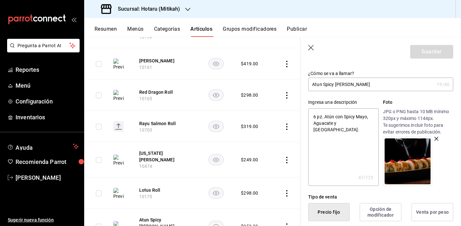
click at [434, 141] on div at bounding box center [418, 161] width 70 height 49
click at [434, 139] on icon "button" at bounding box center [436, 139] width 4 height 4
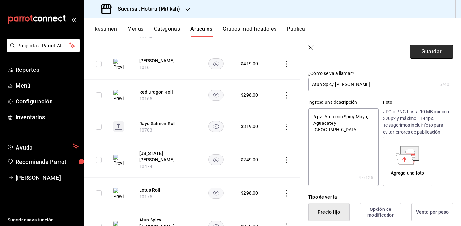
click at [427, 52] on button "Guardar" at bounding box center [431, 52] width 43 height 14
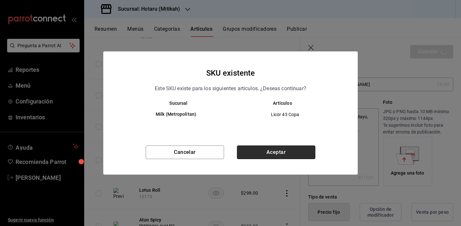
click at [269, 152] on button "Aceptar" at bounding box center [276, 153] width 78 height 14
type textarea "x"
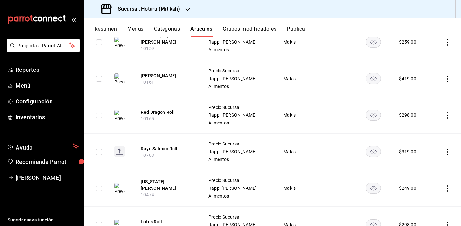
scroll to position [393, 0]
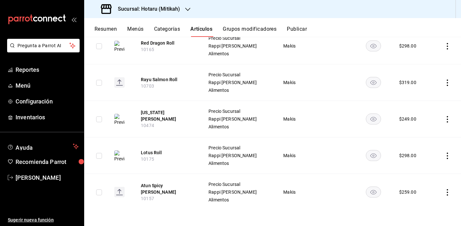
click at [235, 90] on span "Alimentos" at bounding box center [237, 90] width 59 height 5
click at [160, 189] on button "Atun Spicy [PERSON_NAME]" at bounding box center [167, 189] width 52 height 13
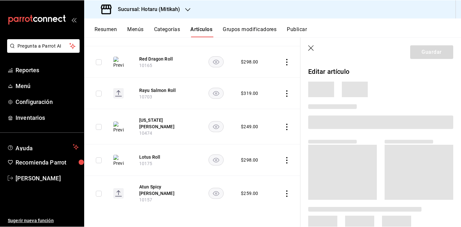
scroll to position [326, 0]
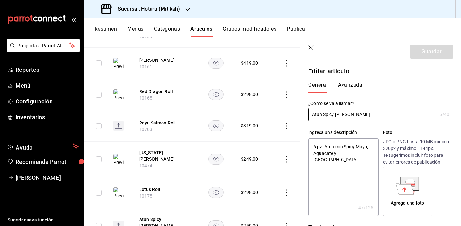
type textarea "x"
type input "$259.00"
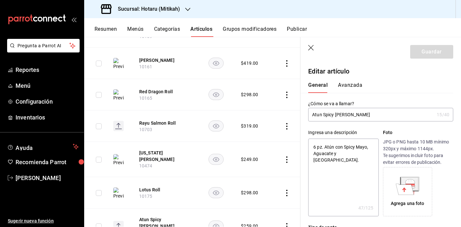
type textarea "x"
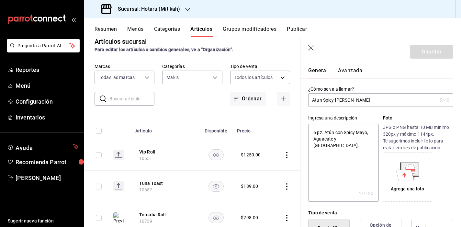
scroll to position [0, 0]
